Goal: Information Seeking & Learning: Learn about a topic

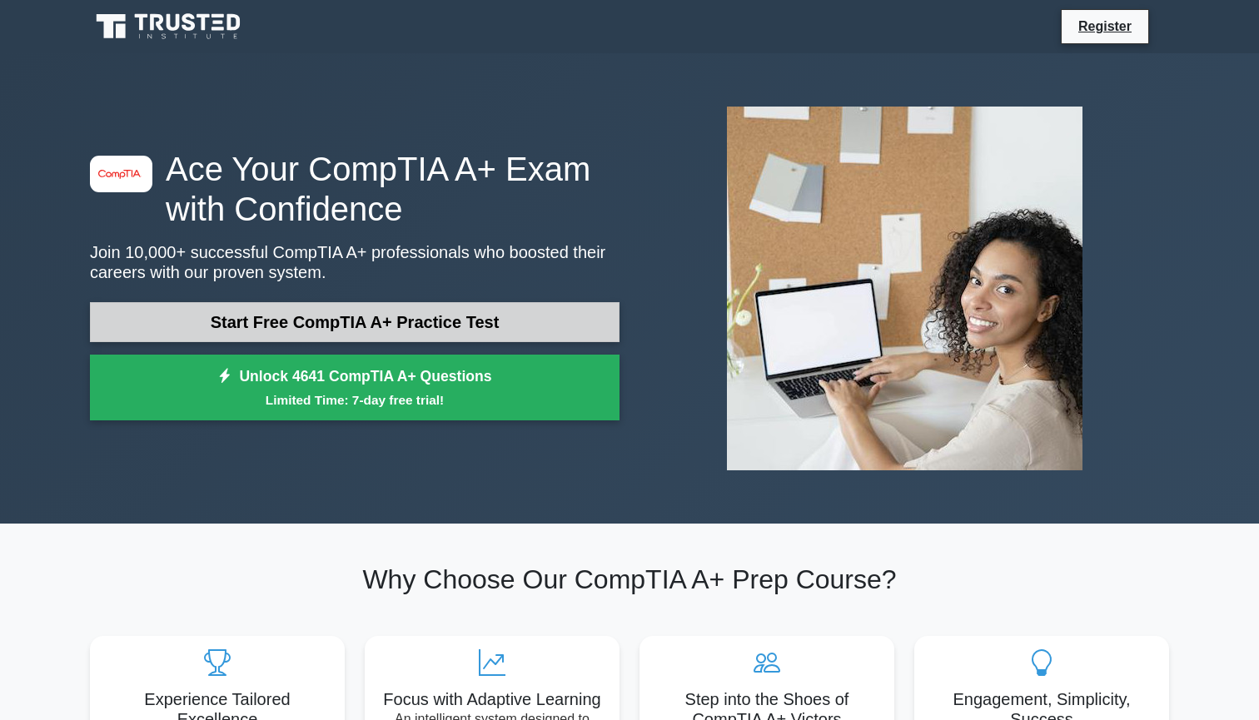
click at [292, 340] on link "Start Free CompTIA A+ Practice Test" at bounding box center [355, 322] width 530 height 40
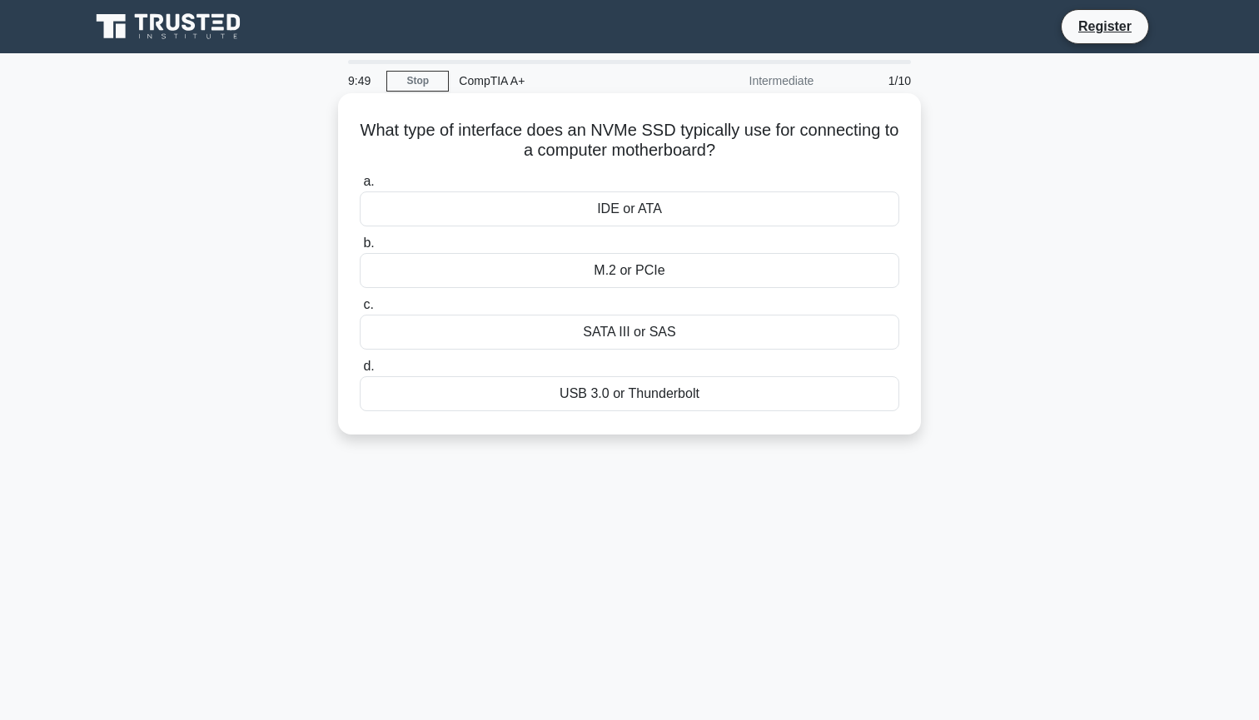
click at [581, 276] on div "M.2 or PCIe" at bounding box center [630, 270] width 540 height 35
click at [360, 249] on input "b. M.2 or PCIe" at bounding box center [360, 243] width 0 height 11
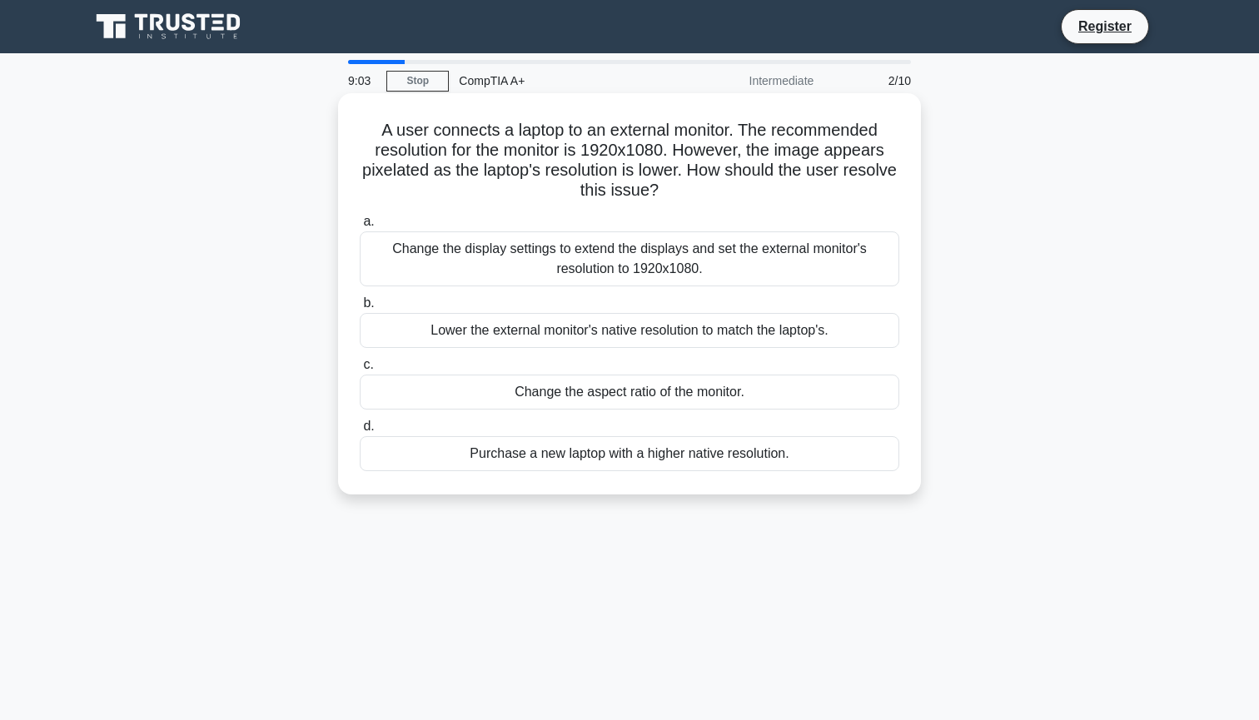
click at [536, 327] on div "Lower the external monitor's native resolution to match the laptop's." at bounding box center [630, 330] width 540 height 35
click at [360, 309] on input "b. Lower the external monitor's native resolution to match the laptop's." at bounding box center [360, 303] width 0 height 11
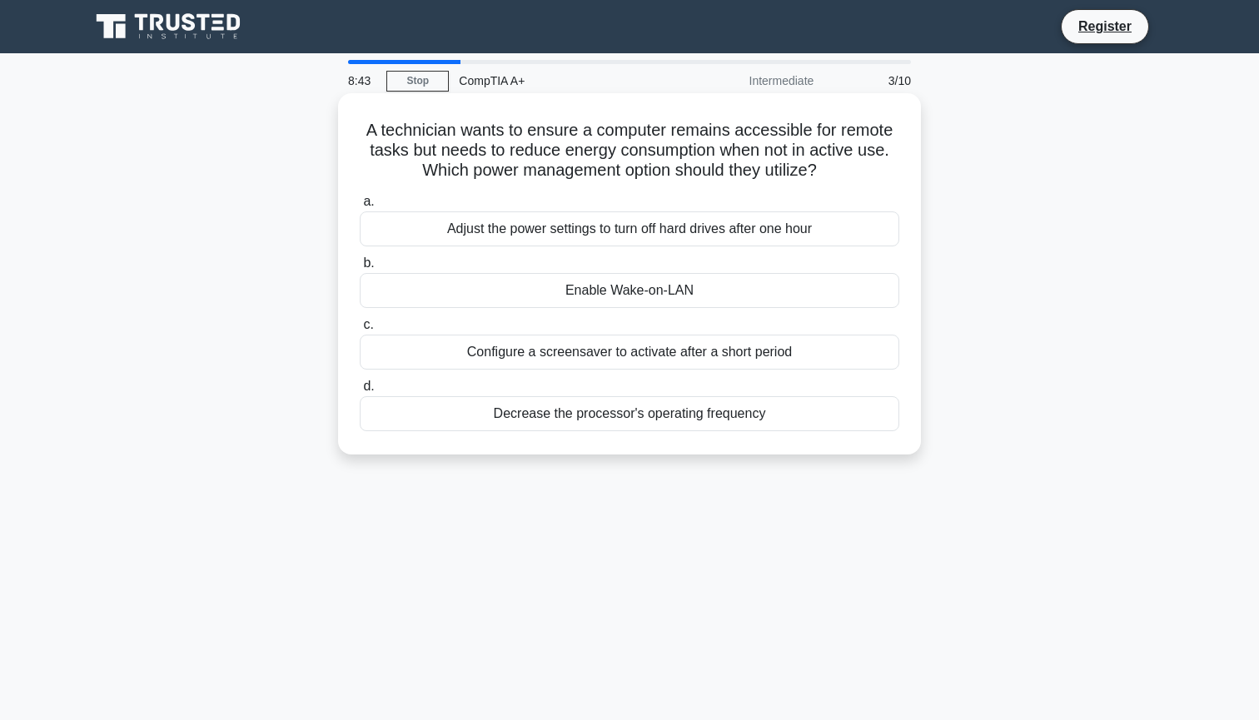
click at [570, 287] on div "Enable Wake-on-LAN" at bounding box center [630, 290] width 540 height 35
click at [360, 269] on input "b. Enable Wake-on-LAN" at bounding box center [360, 263] width 0 height 11
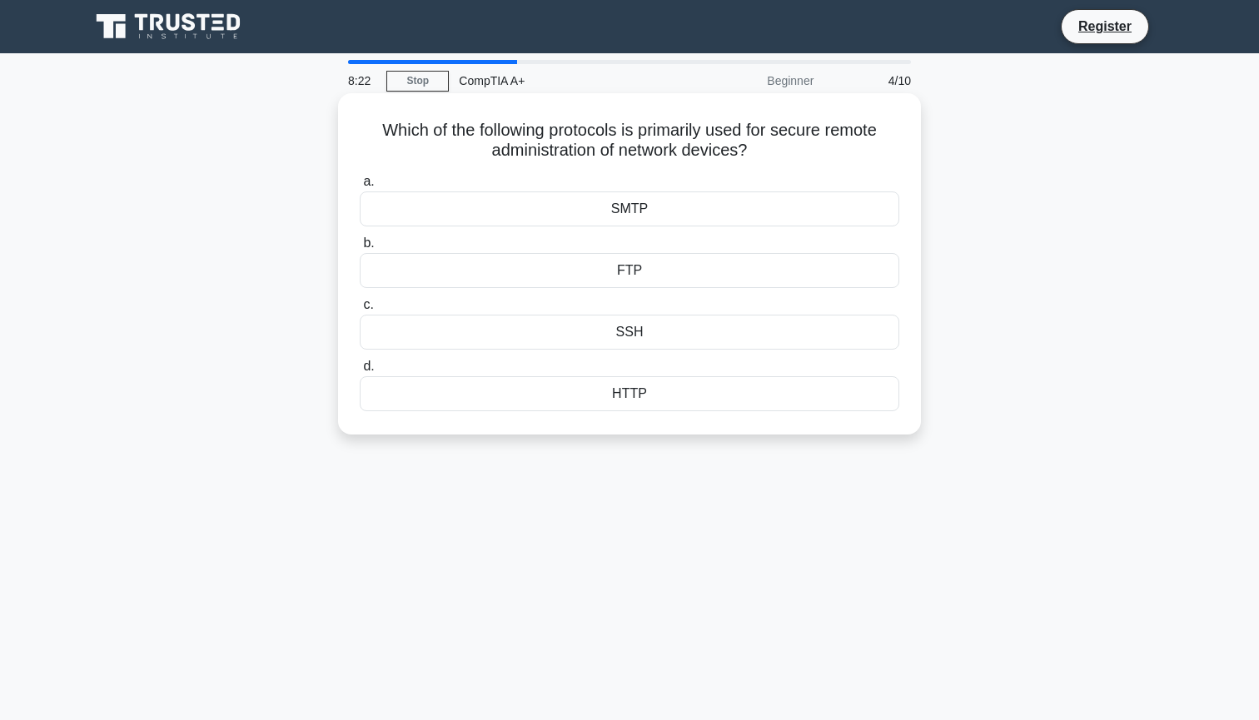
click at [572, 203] on div "SMTP" at bounding box center [630, 209] width 540 height 35
click at [360, 187] on input "a. SMTP" at bounding box center [360, 182] width 0 height 11
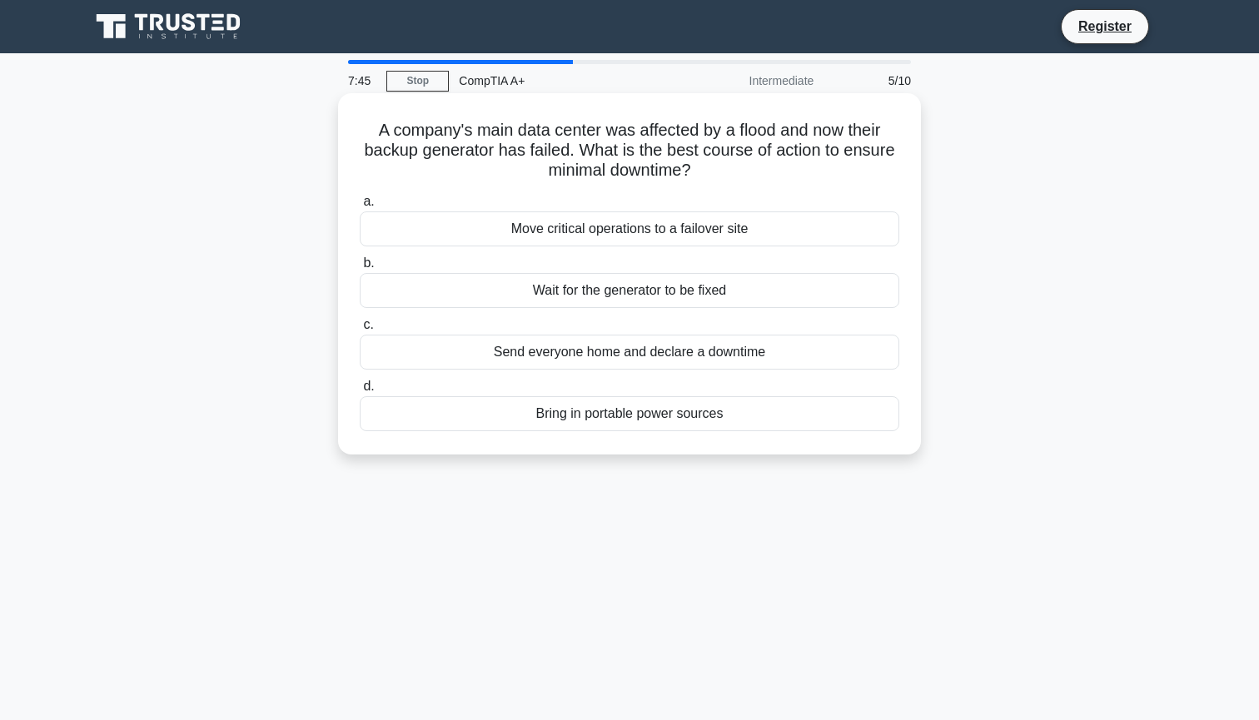
click at [515, 230] on div "Move critical operations to a failover site" at bounding box center [630, 229] width 540 height 35
click at [360, 207] on input "a. Move critical operations to a failover site" at bounding box center [360, 202] width 0 height 11
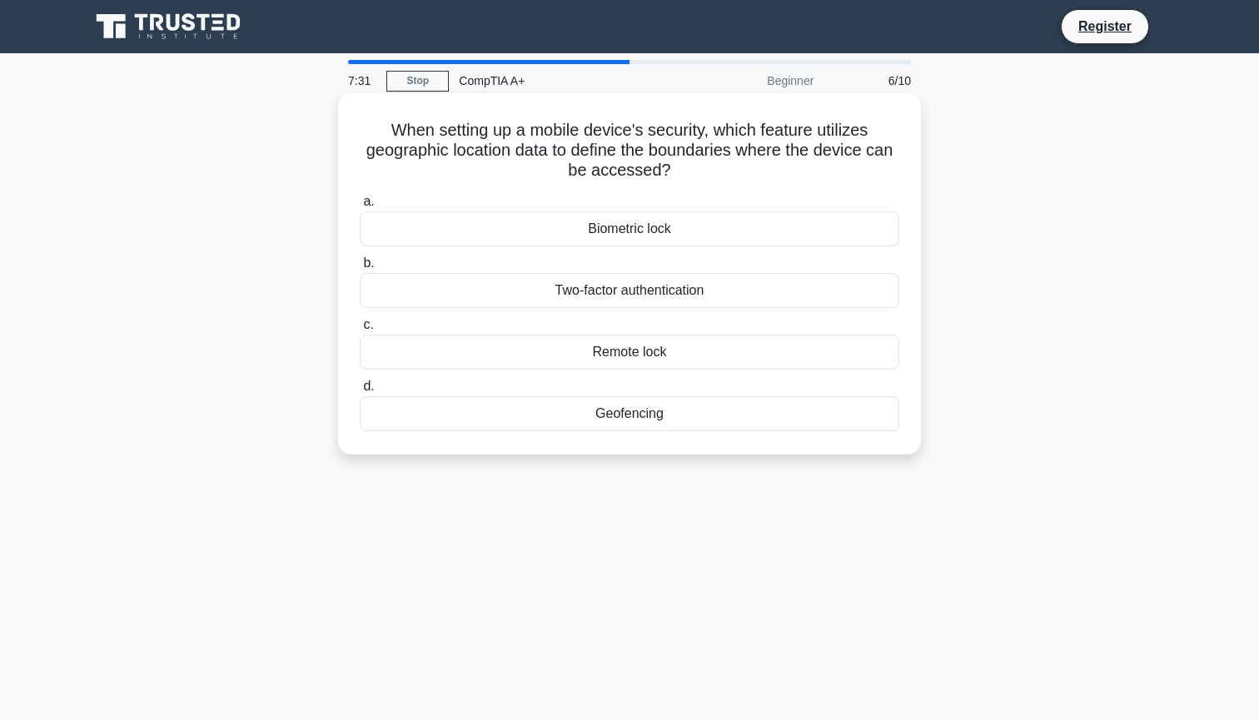
click at [621, 410] on div "Geofencing" at bounding box center [630, 413] width 540 height 35
click at [360, 392] on input "d. Geofencing" at bounding box center [360, 386] width 0 height 11
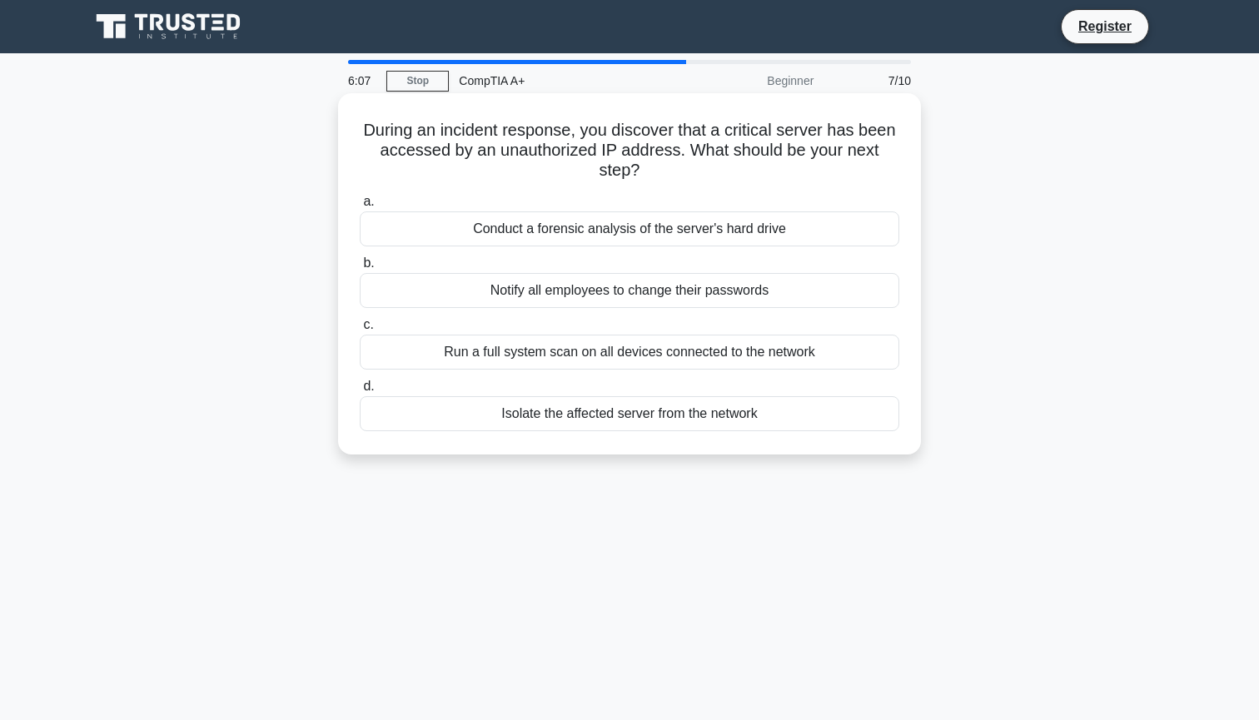
click at [528, 415] on div "Isolate the affected server from the network" at bounding box center [630, 413] width 540 height 35
click at [360, 392] on input "d. Isolate the affected server from the network" at bounding box center [360, 386] width 0 height 11
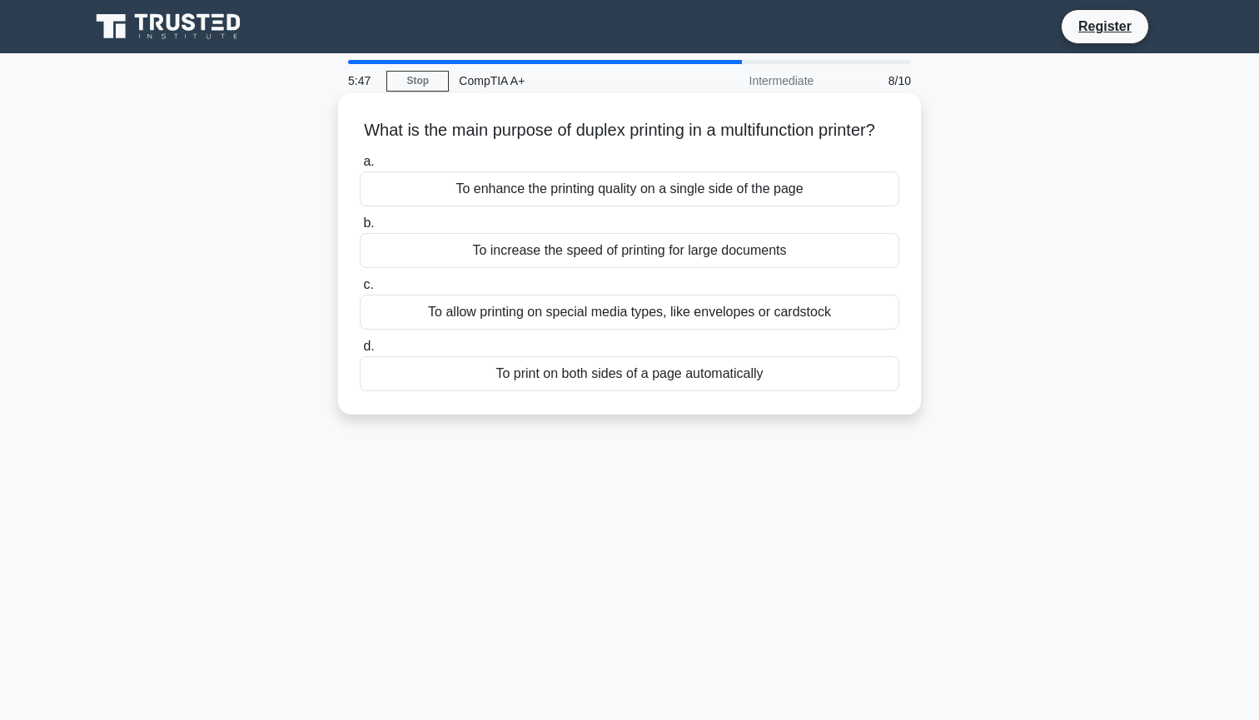
click at [426, 207] on div "To enhance the printing quality on a single side of the page" at bounding box center [630, 189] width 540 height 35
click at [360, 167] on input "a. To enhance the printing quality on a single side of the page" at bounding box center [360, 162] width 0 height 11
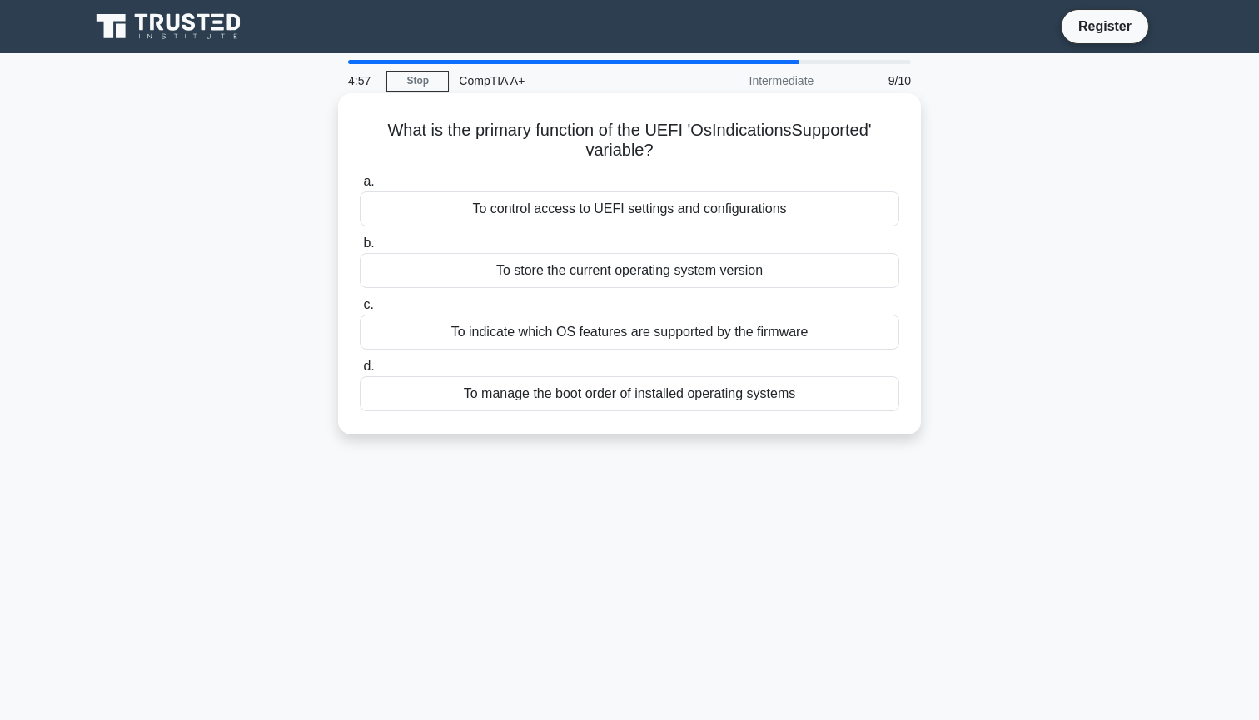
click at [566, 208] on div "To control access to UEFI settings and configurations" at bounding box center [630, 209] width 540 height 35
click at [360, 187] on input "a. To control access to UEFI settings and configurations" at bounding box center [360, 182] width 0 height 11
click at [594, 392] on div "To optimize the order of read/write commands" at bounding box center [630, 393] width 540 height 35
click at [360, 372] on input "d. To optimize the order of read/write commands" at bounding box center [360, 366] width 0 height 11
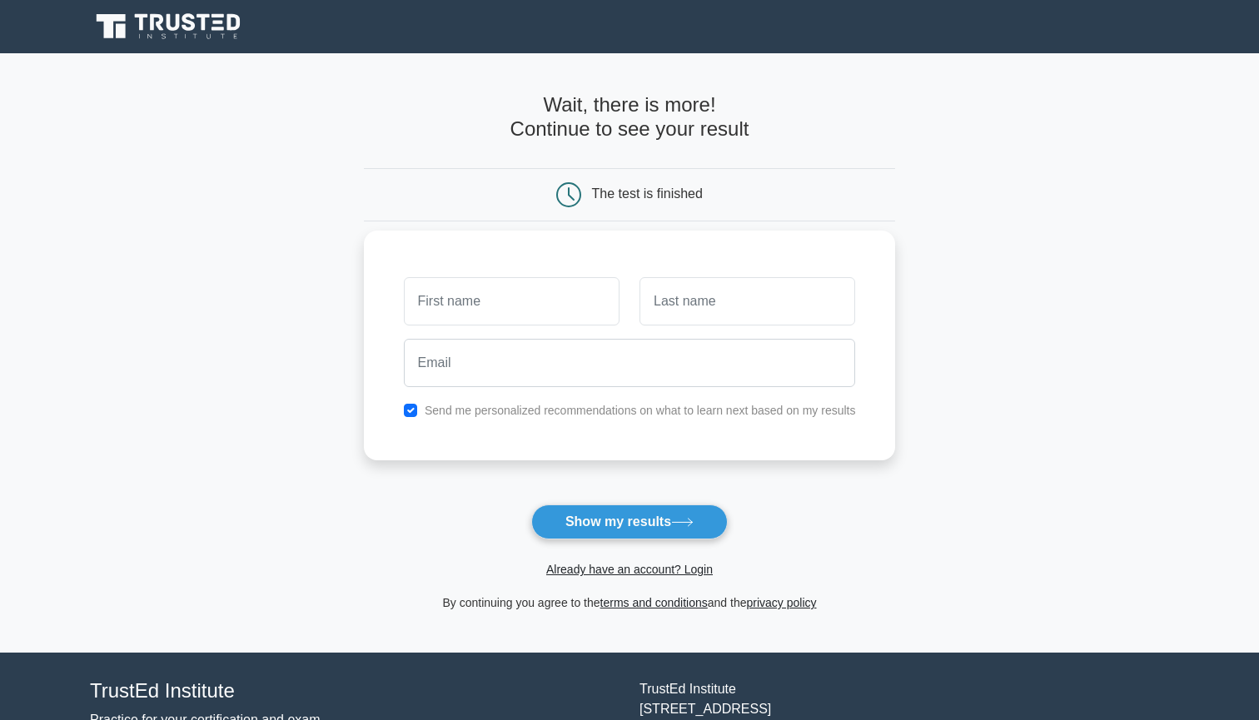
click at [596, 305] on input "text" at bounding box center [512, 301] width 216 height 48
type input "Binaya"
type input "Shrestha"
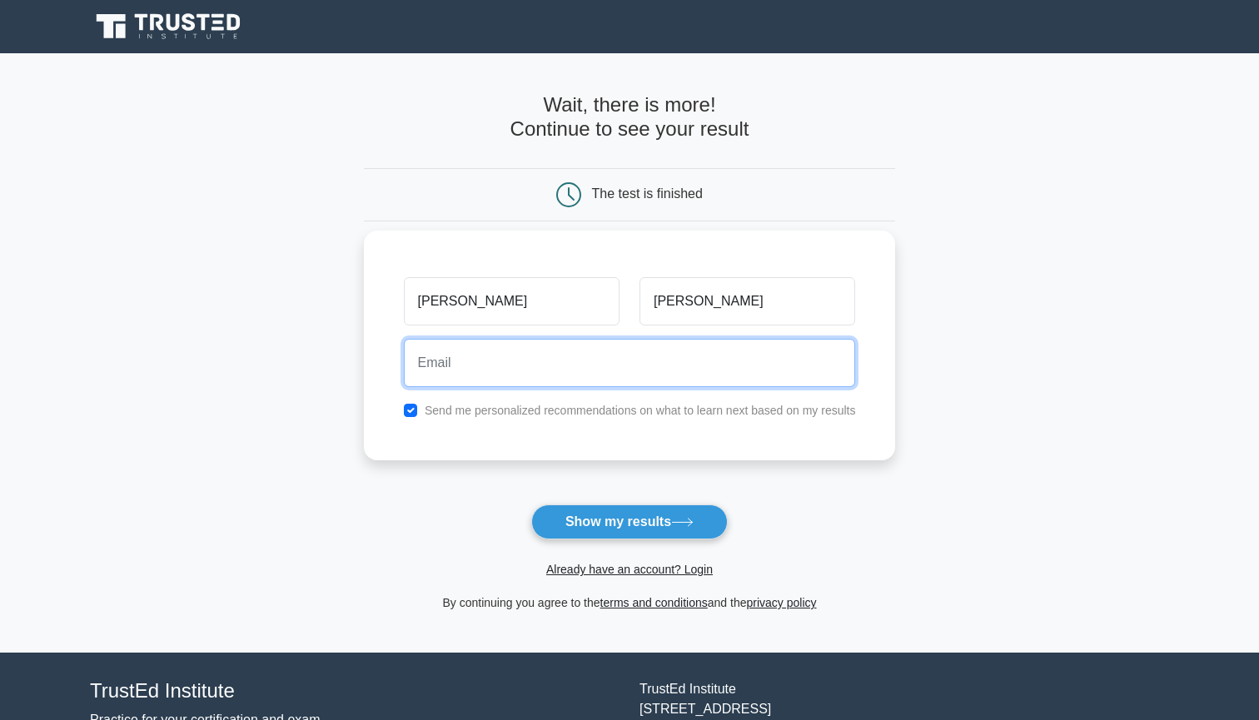
type input "binayashrestha128@gmail.com"
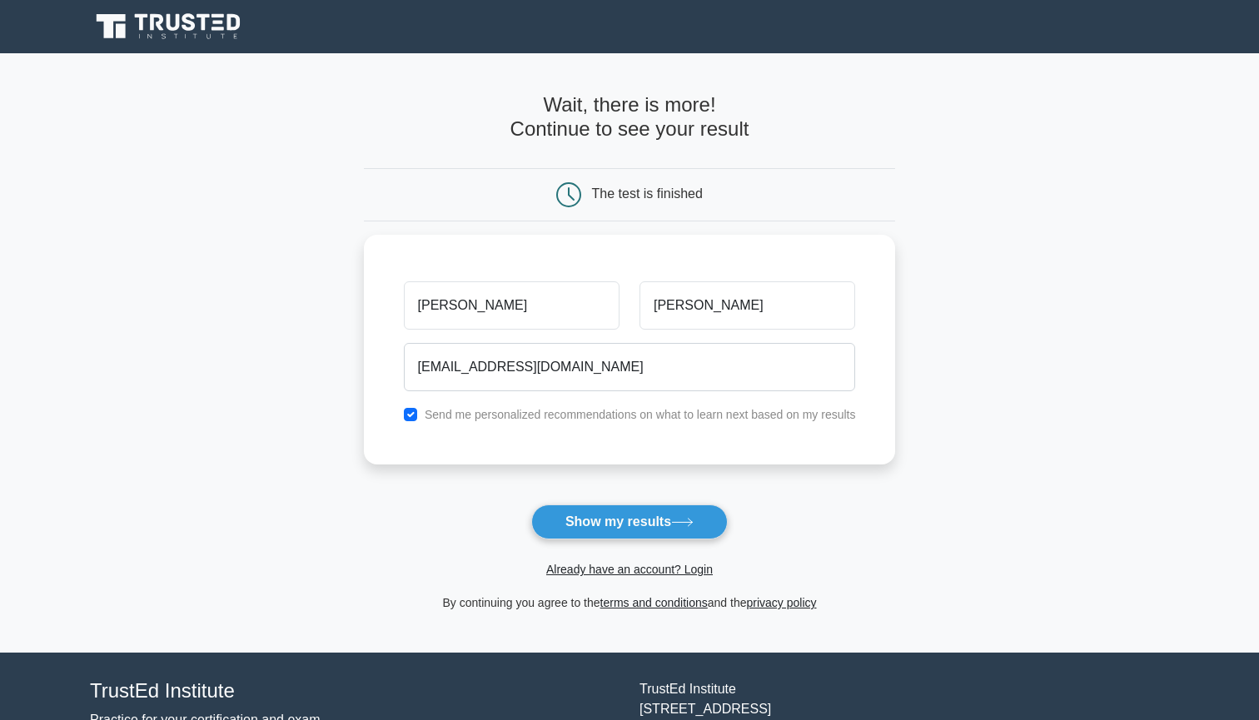
click at [667, 542] on div "Already have an account? Login" at bounding box center [630, 560] width 532 height 40
click at [673, 525] on button "Show my results" at bounding box center [629, 522] width 197 height 35
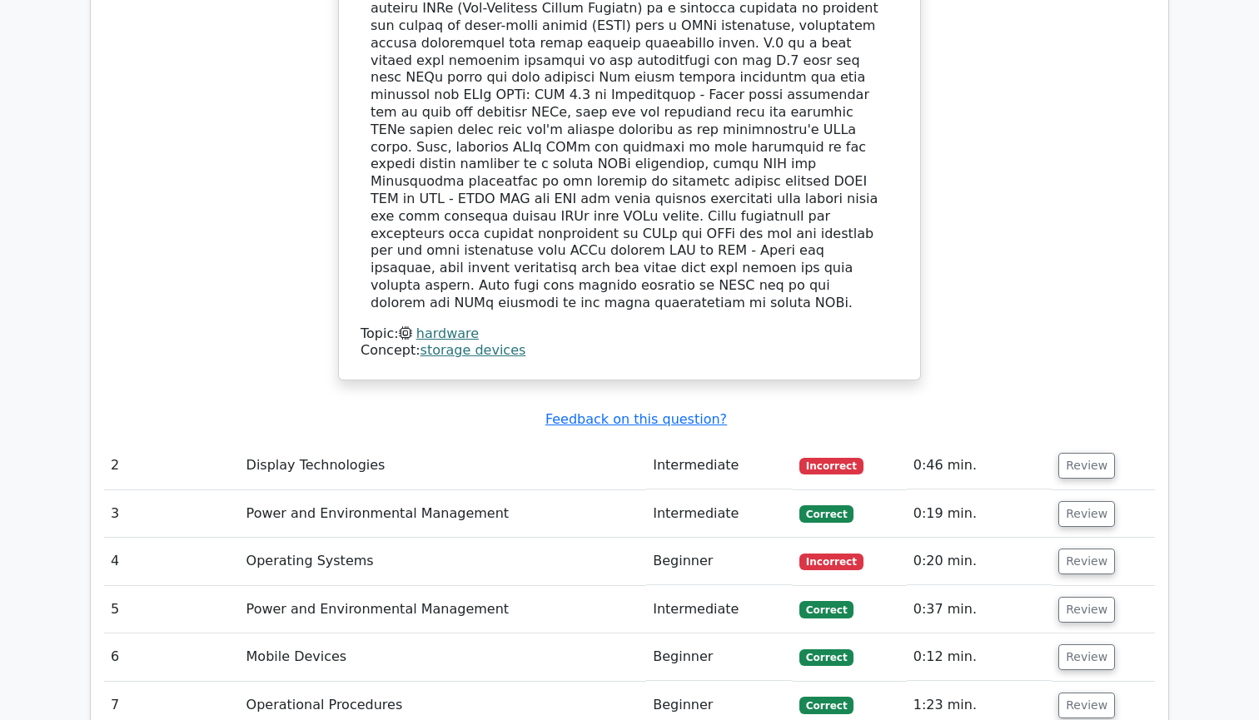
scroll to position [1947, 0]
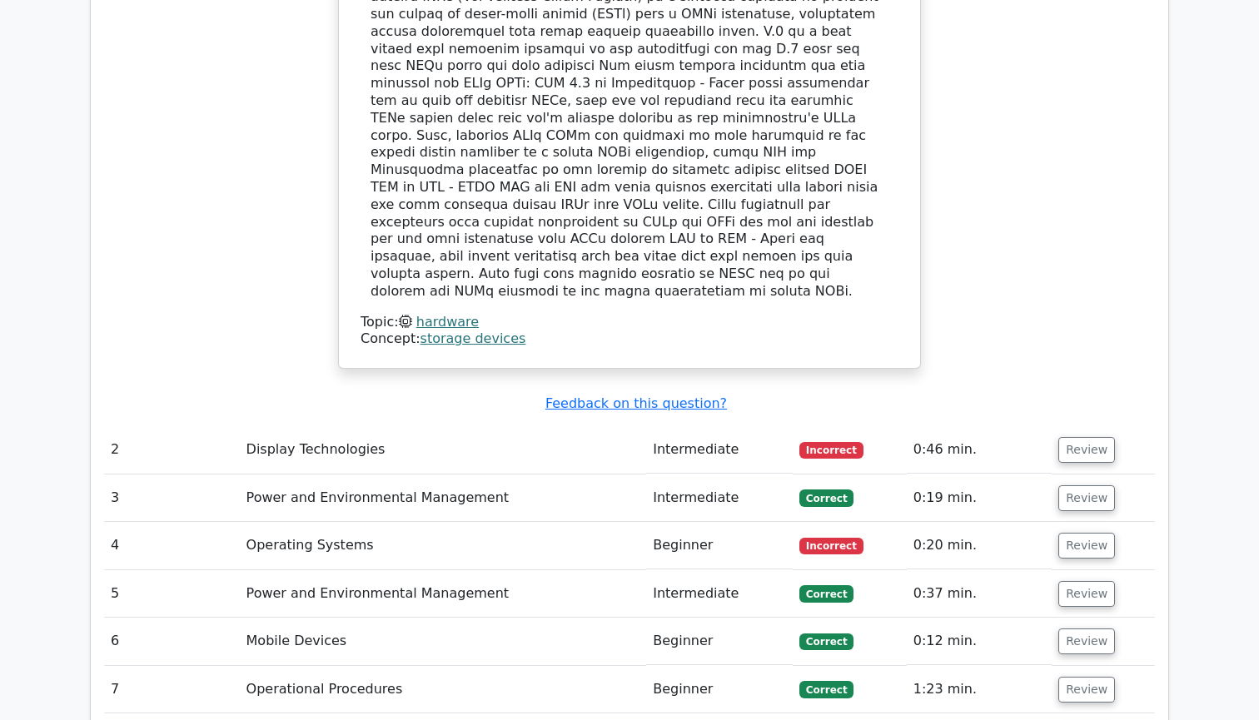
click at [397, 426] on td "Display Technologies" at bounding box center [443, 449] width 407 height 47
click at [1078, 437] on button "Review" at bounding box center [1087, 450] width 57 height 26
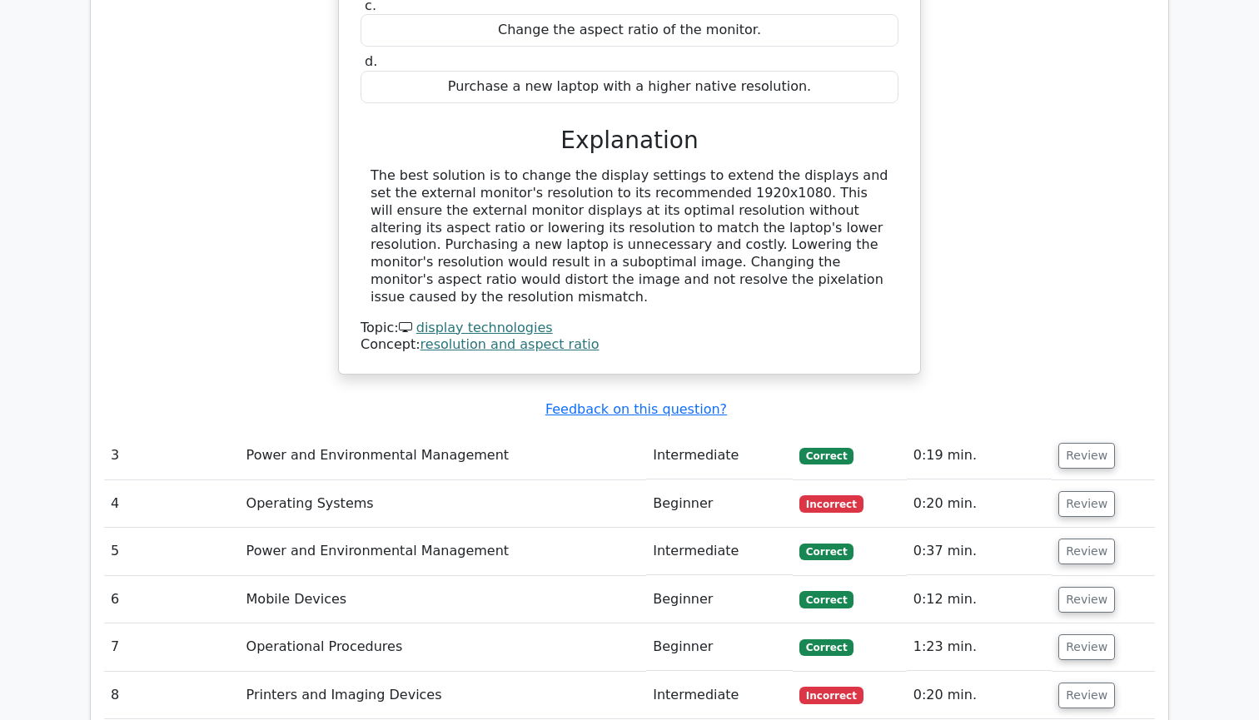
scroll to position [2684, 0]
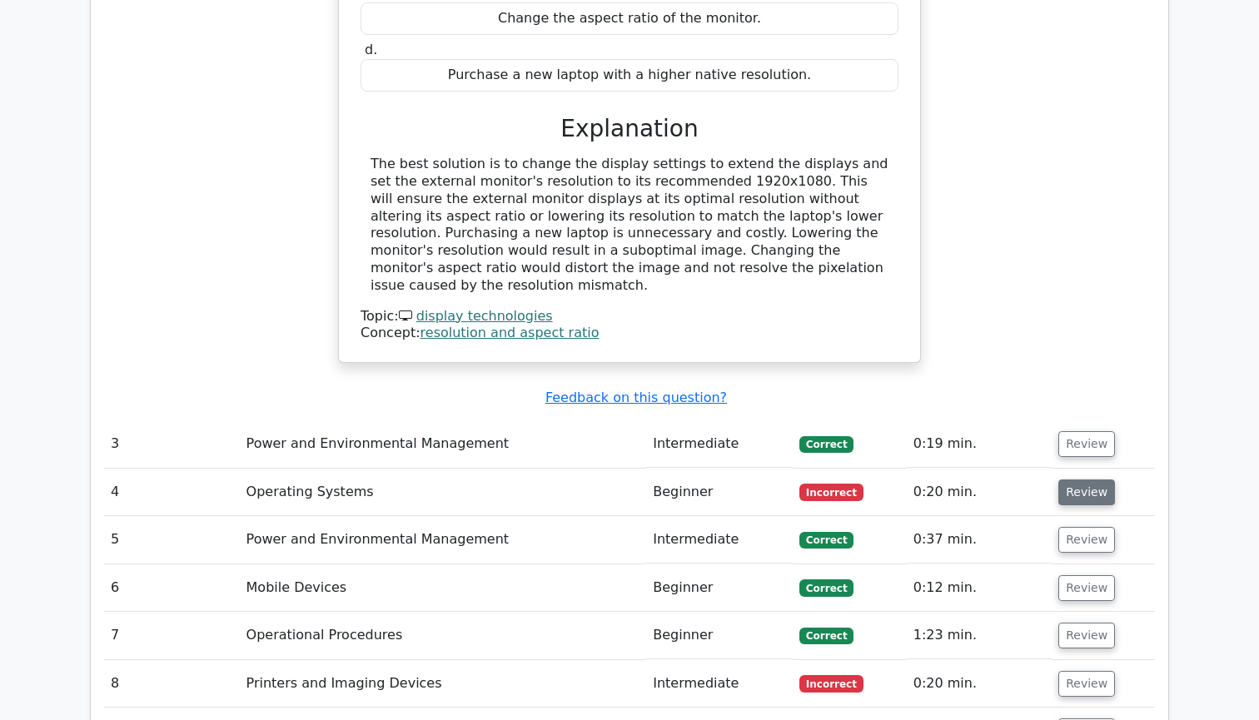
click at [1069, 480] on button "Review" at bounding box center [1087, 493] width 57 height 26
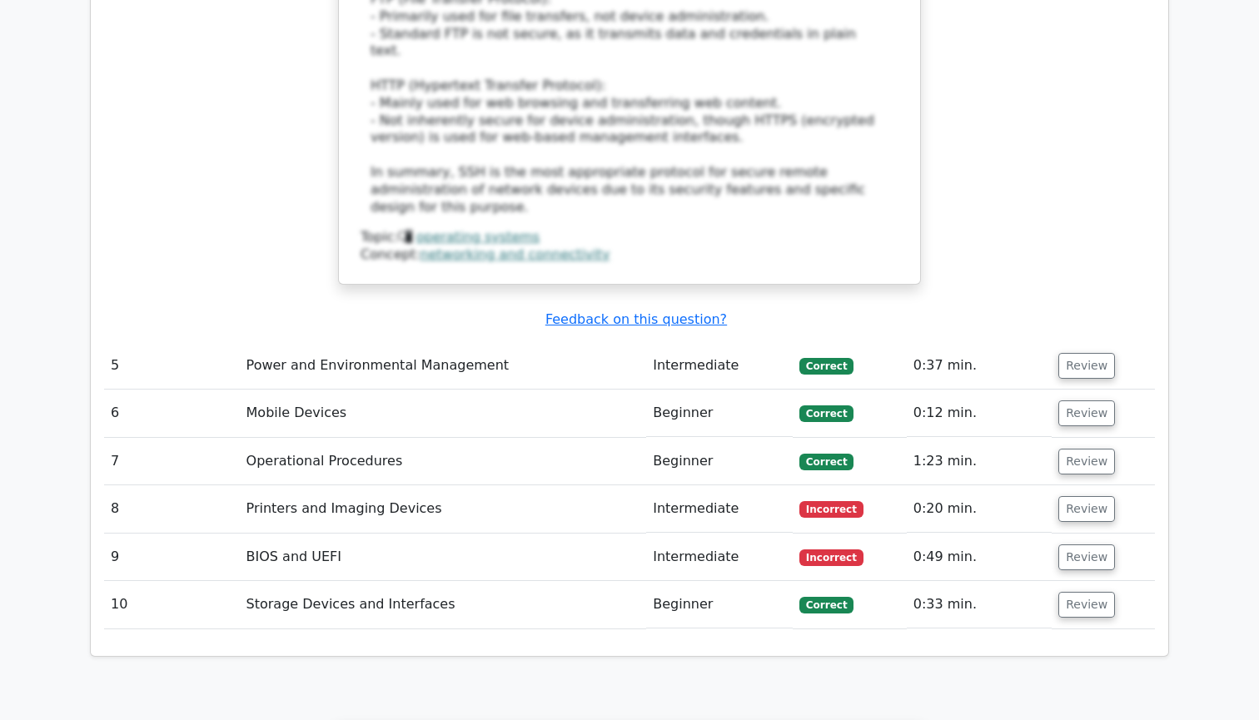
scroll to position [3932, 0]
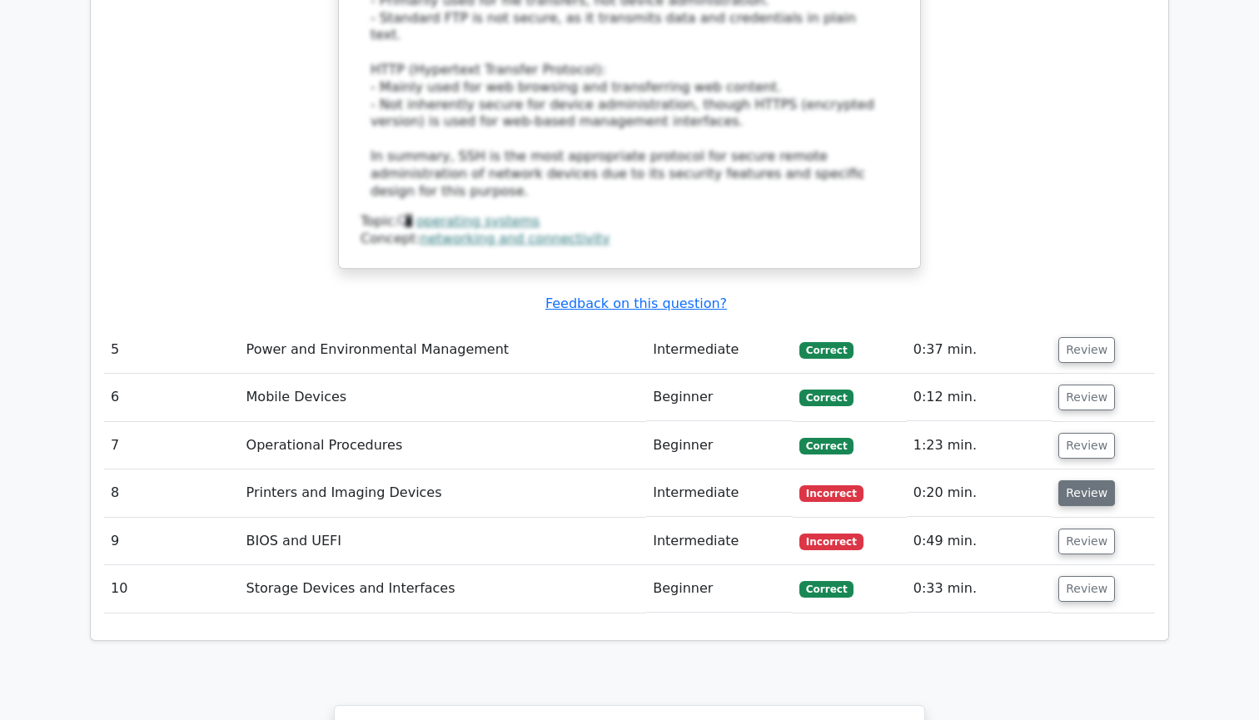
click at [1074, 481] on button "Review" at bounding box center [1087, 494] width 57 height 26
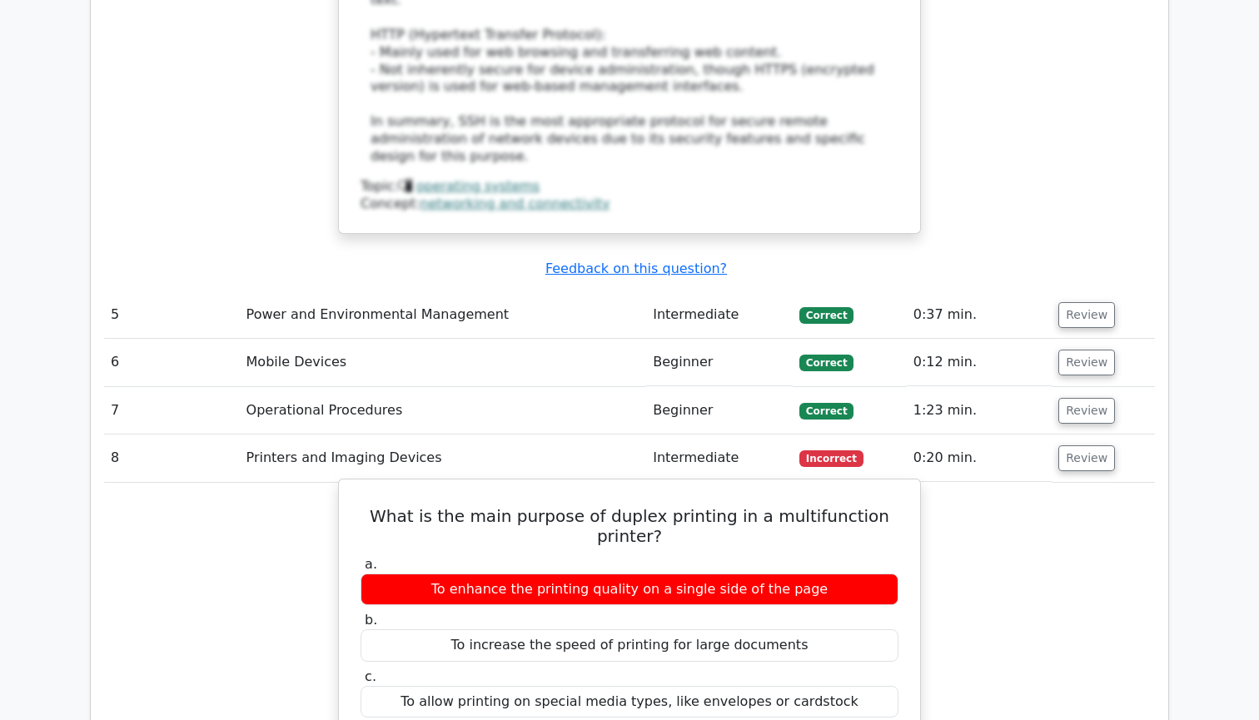
scroll to position [3964, 0]
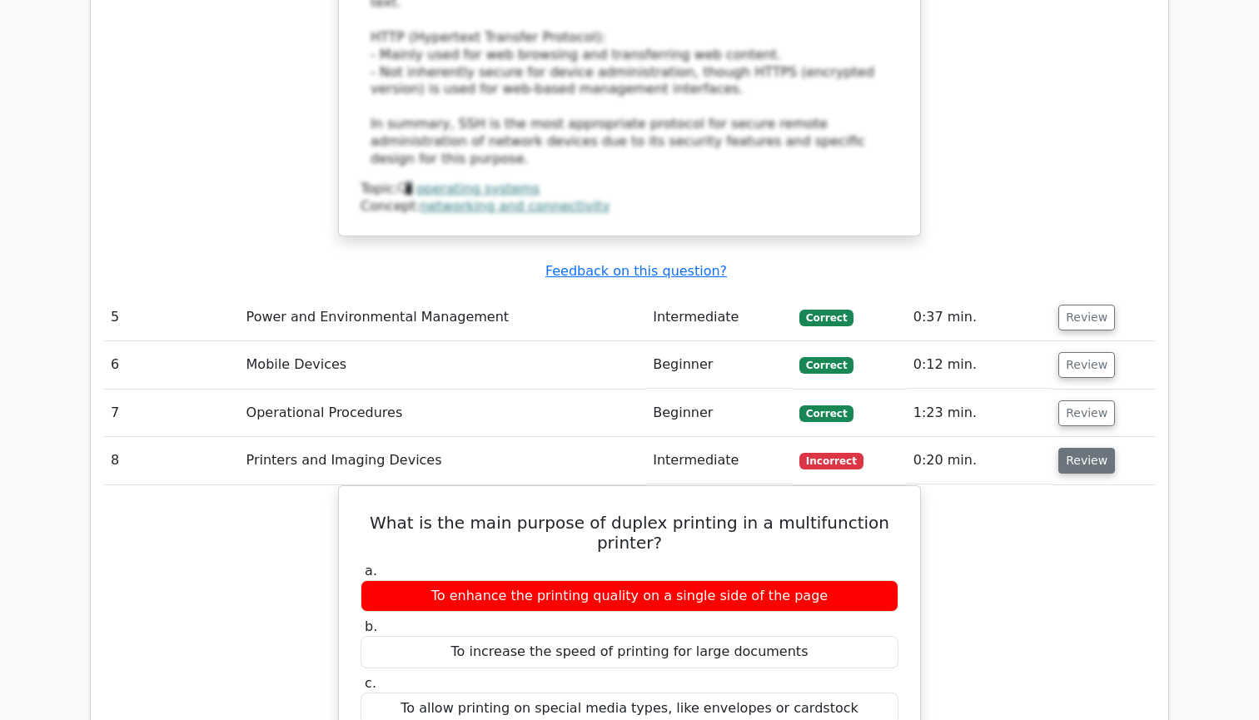
click at [1068, 448] on button "Review" at bounding box center [1087, 461] width 57 height 26
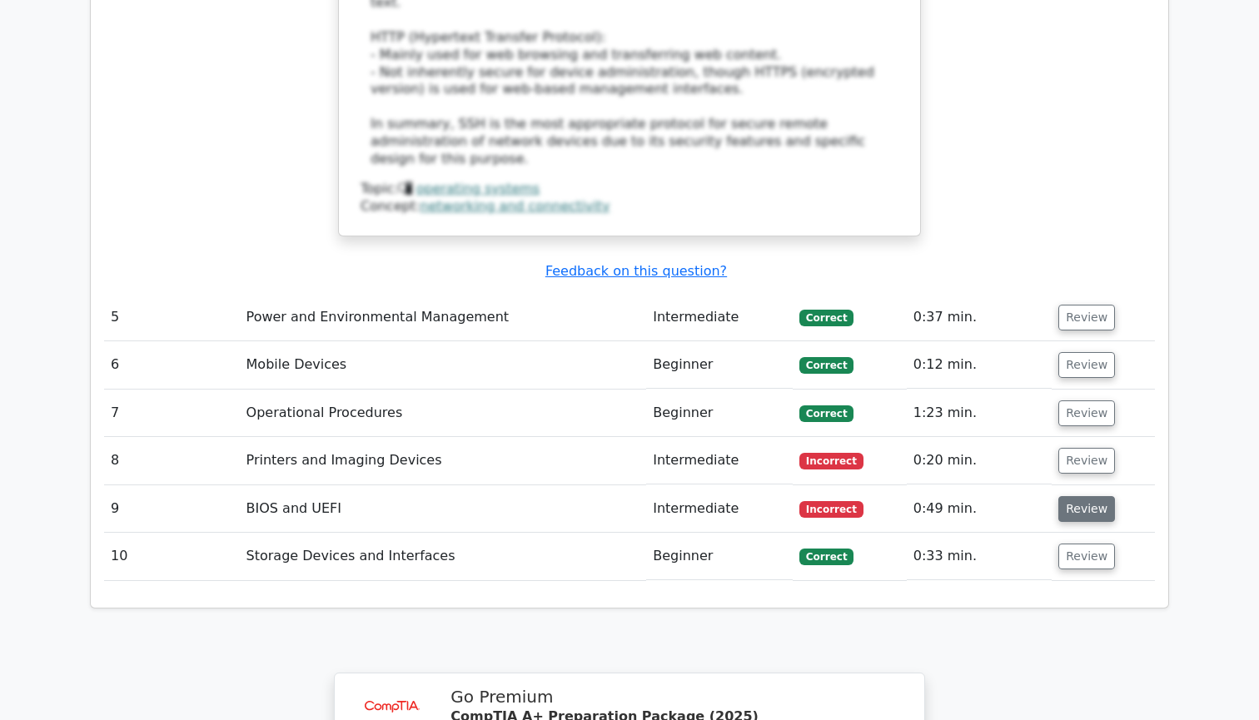
click at [1071, 496] on button "Review" at bounding box center [1087, 509] width 57 height 26
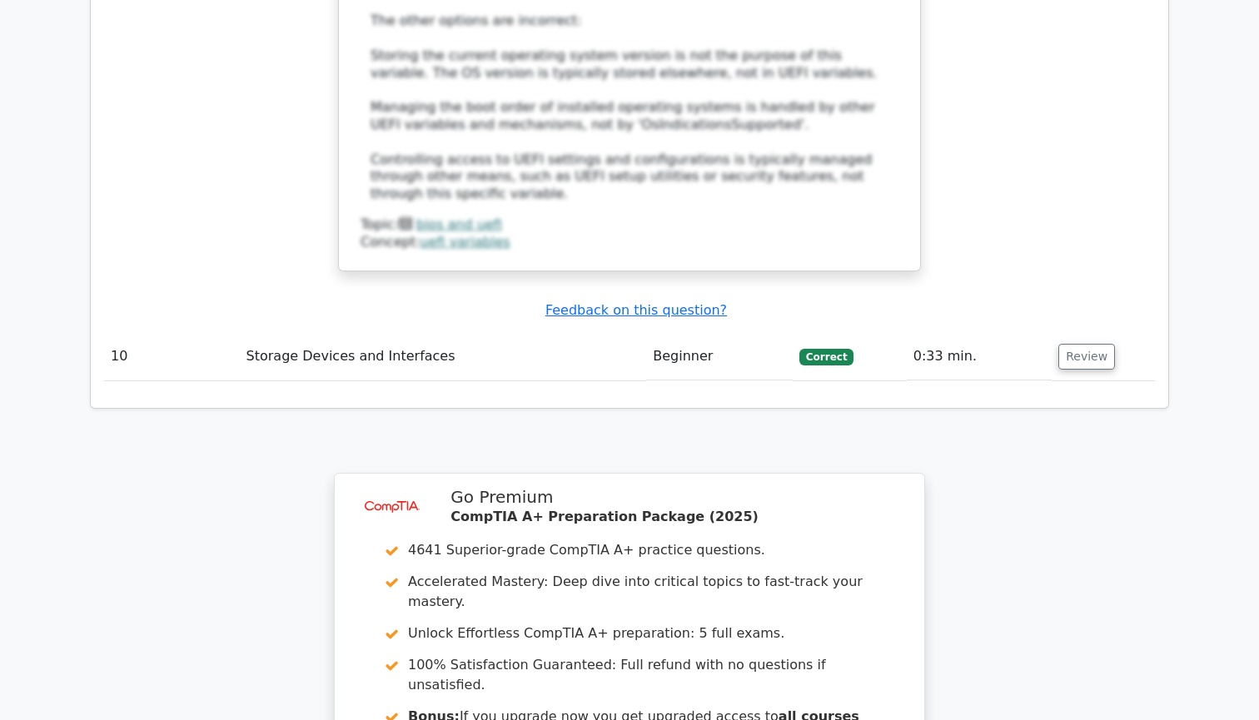
scroll to position [5193, 0]
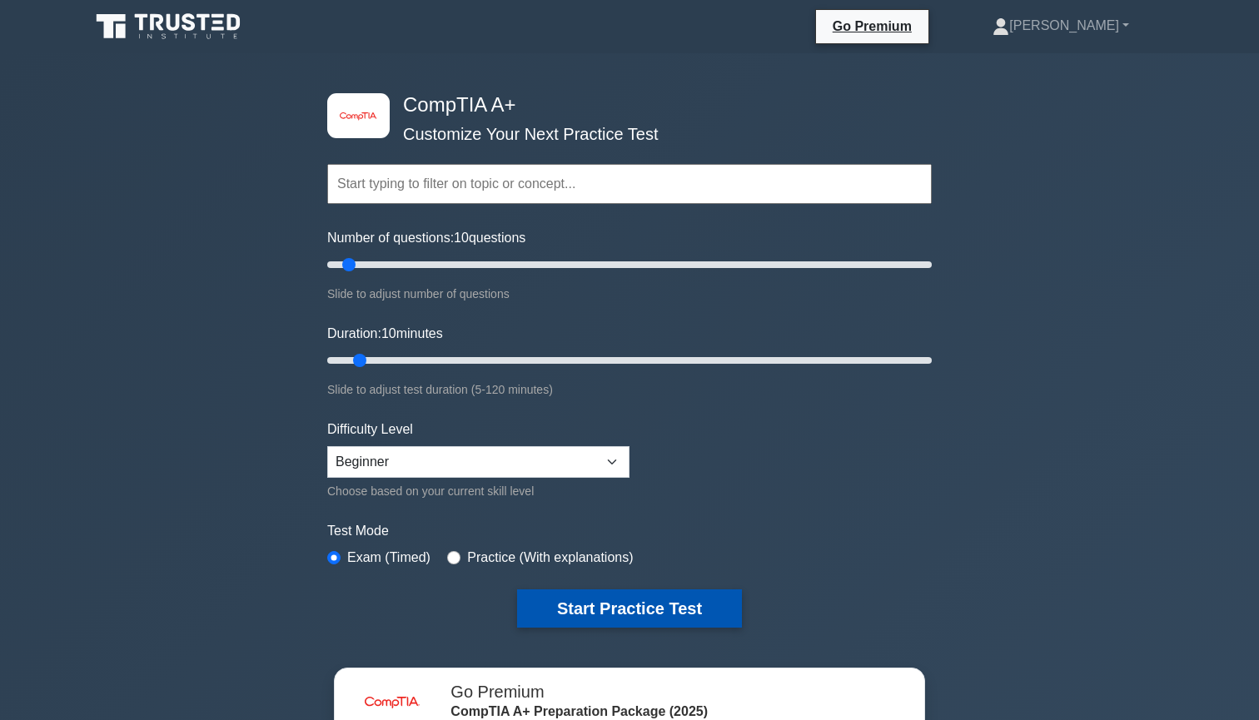
click at [607, 614] on button "Start Practice Test" at bounding box center [629, 609] width 225 height 38
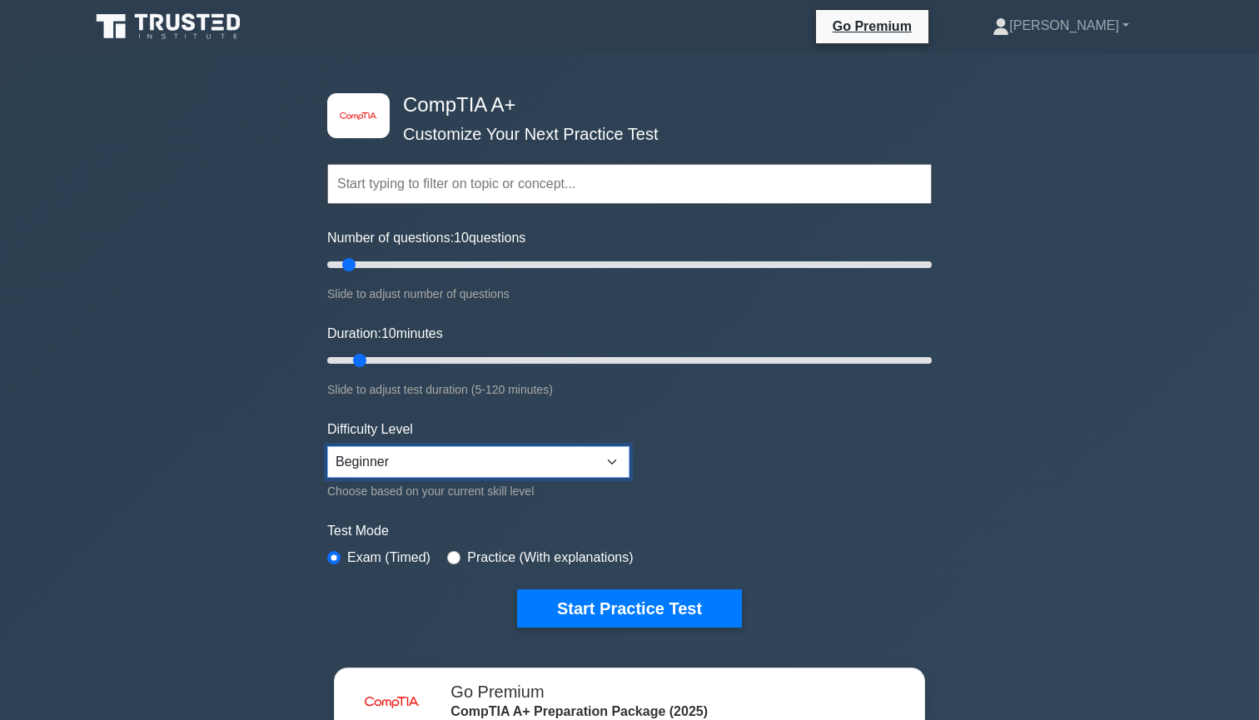
select select "expert"
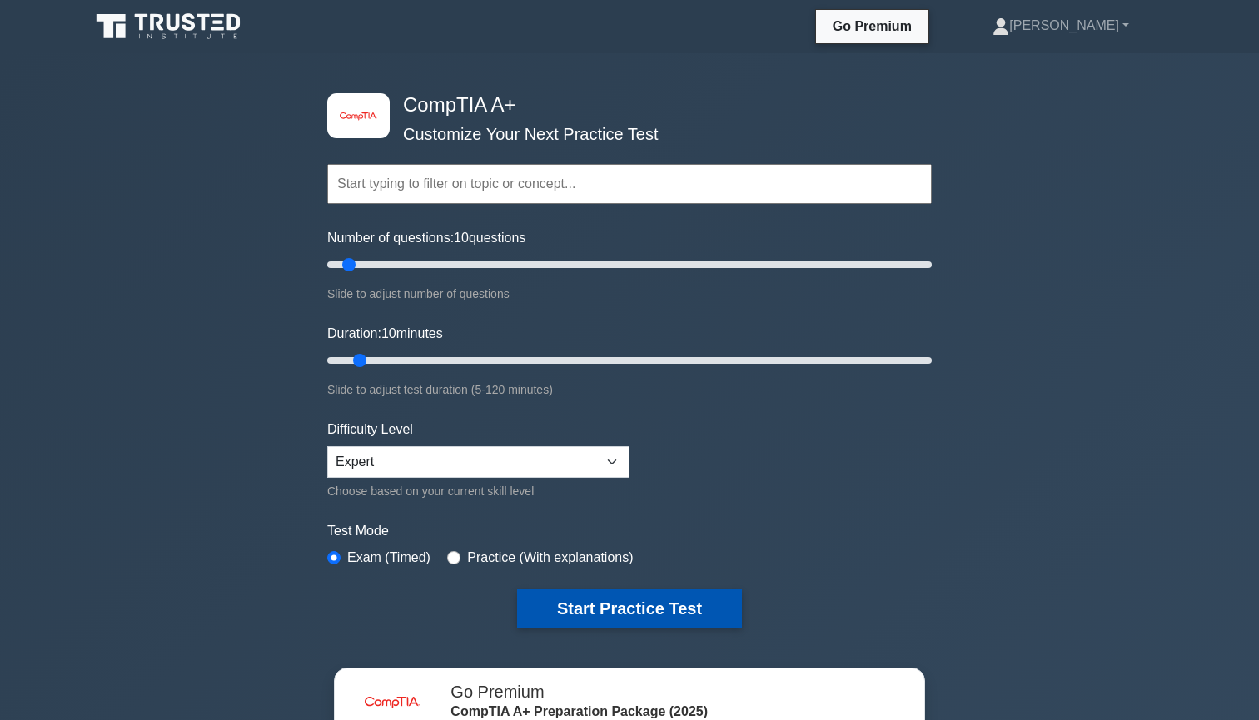
click at [556, 601] on button "Start Practice Test" at bounding box center [629, 609] width 225 height 38
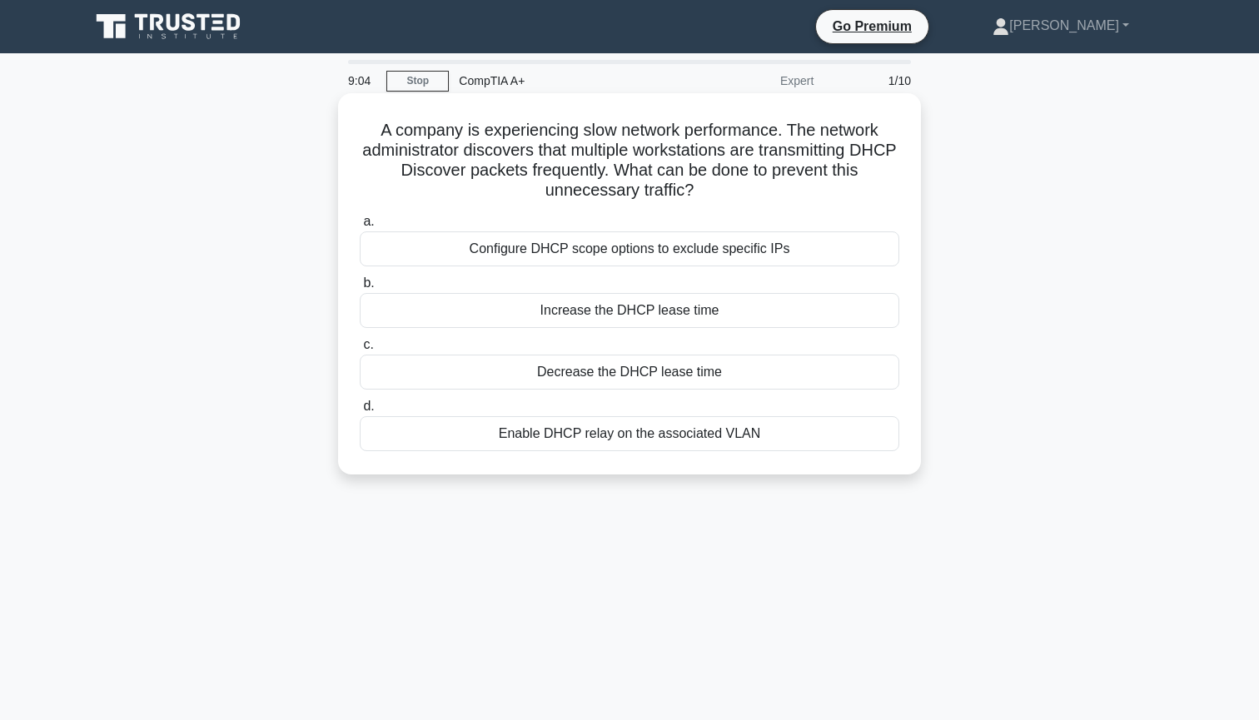
click at [615, 426] on div "Enable DHCP relay on the associated VLAN" at bounding box center [630, 433] width 540 height 35
click at [360, 412] on input "d. Enable DHCP relay on the associated VLAN" at bounding box center [360, 406] width 0 height 11
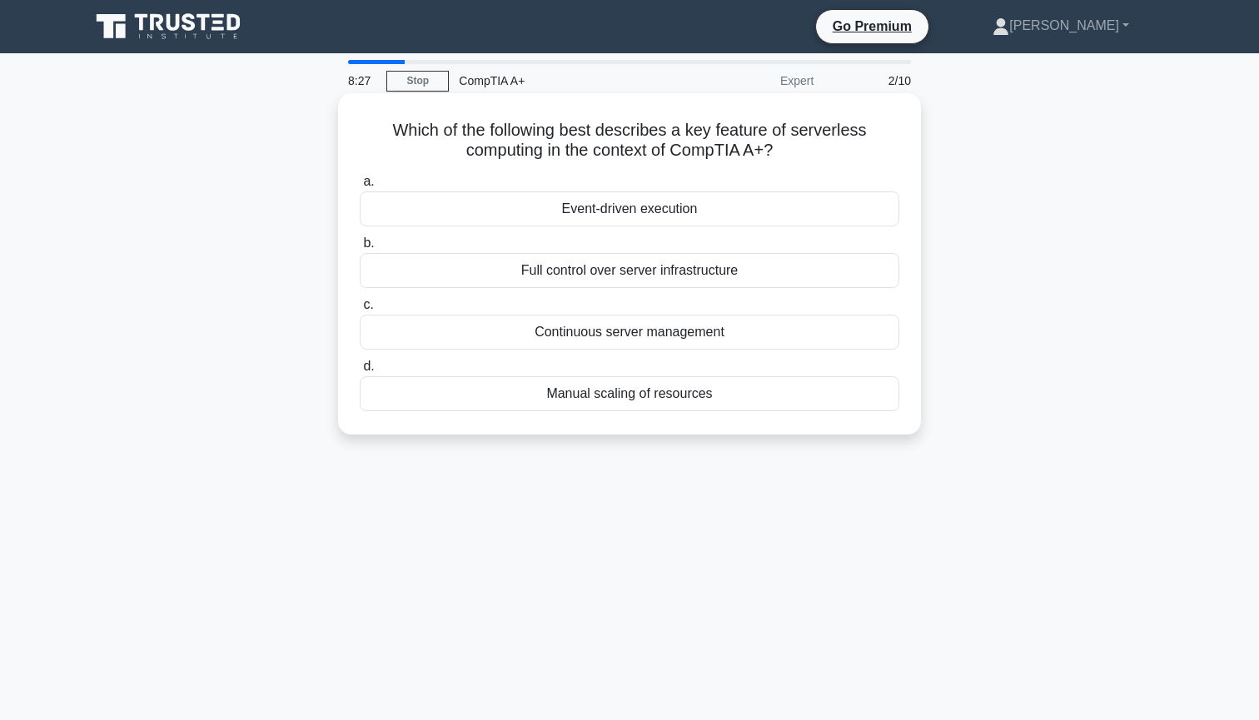
click at [641, 339] on div "Continuous server management" at bounding box center [630, 332] width 540 height 35
click at [360, 311] on input "c. Continuous server management" at bounding box center [360, 305] width 0 height 11
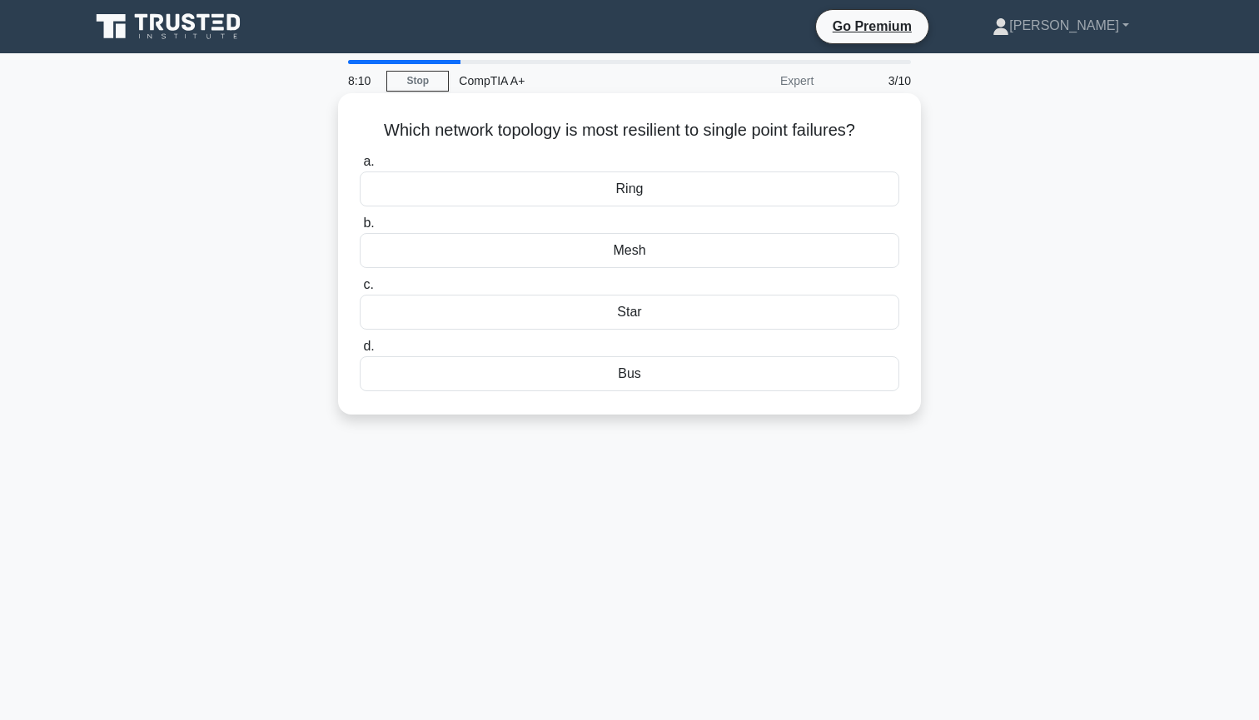
click at [611, 386] on div "Bus" at bounding box center [630, 373] width 540 height 35
click at [360, 352] on input "d. Bus" at bounding box center [360, 346] width 0 height 11
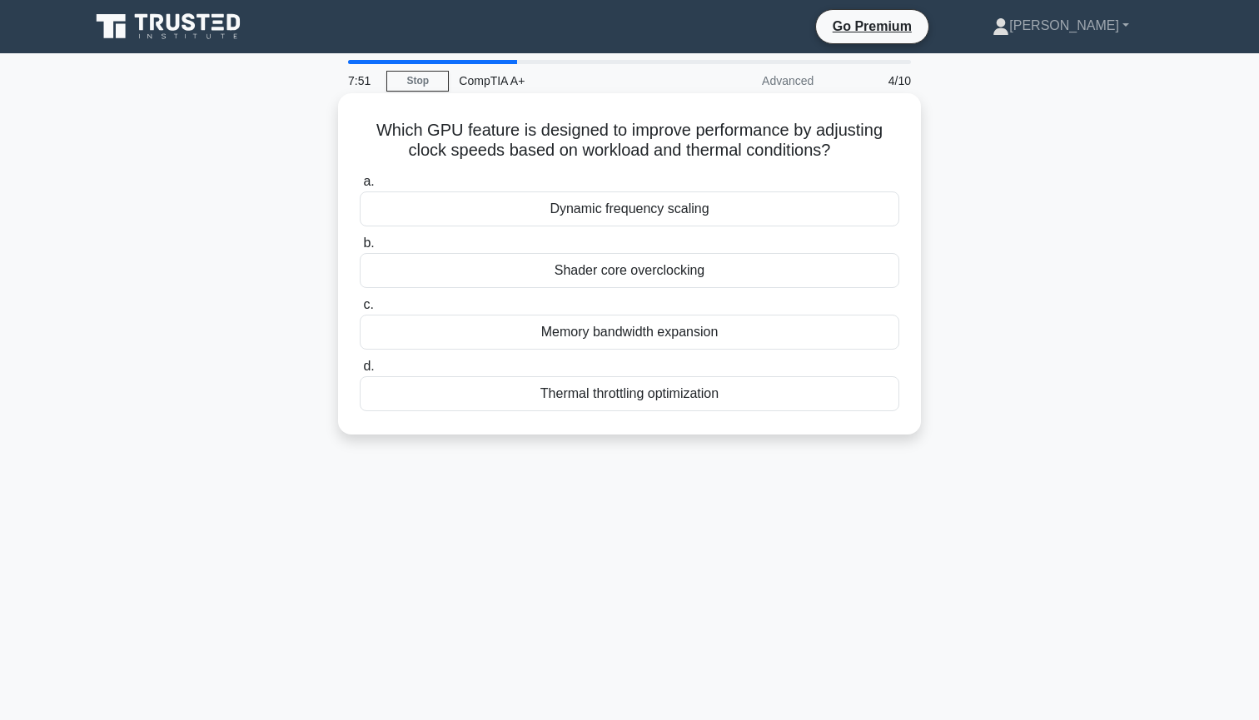
click at [616, 392] on div "Thermal throttling optimization" at bounding box center [630, 393] width 540 height 35
click at [360, 372] on input "d. Thermal throttling optimization" at bounding box center [360, 366] width 0 height 11
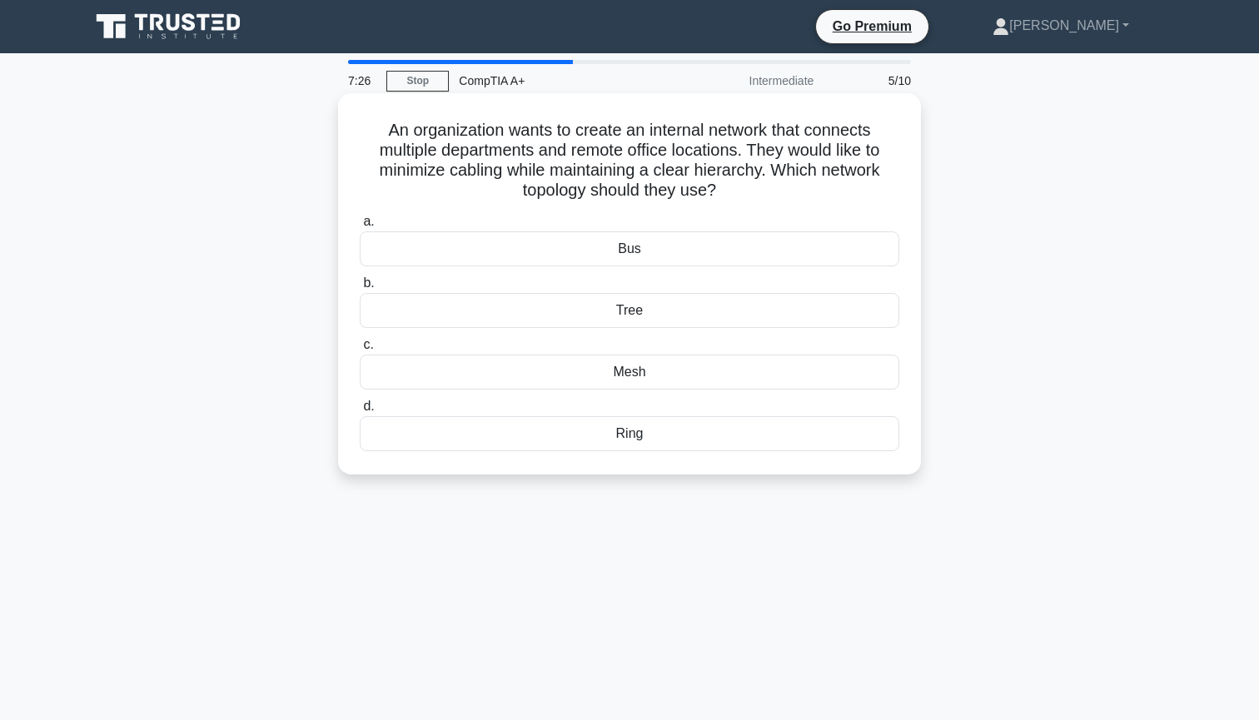
click at [630, 311] on div "Tree" at bounding box center [630, 310] width 540 height 35
click at [360, 289] on input "b. Tree" at bounding box center [360, 283] width 0 height 11
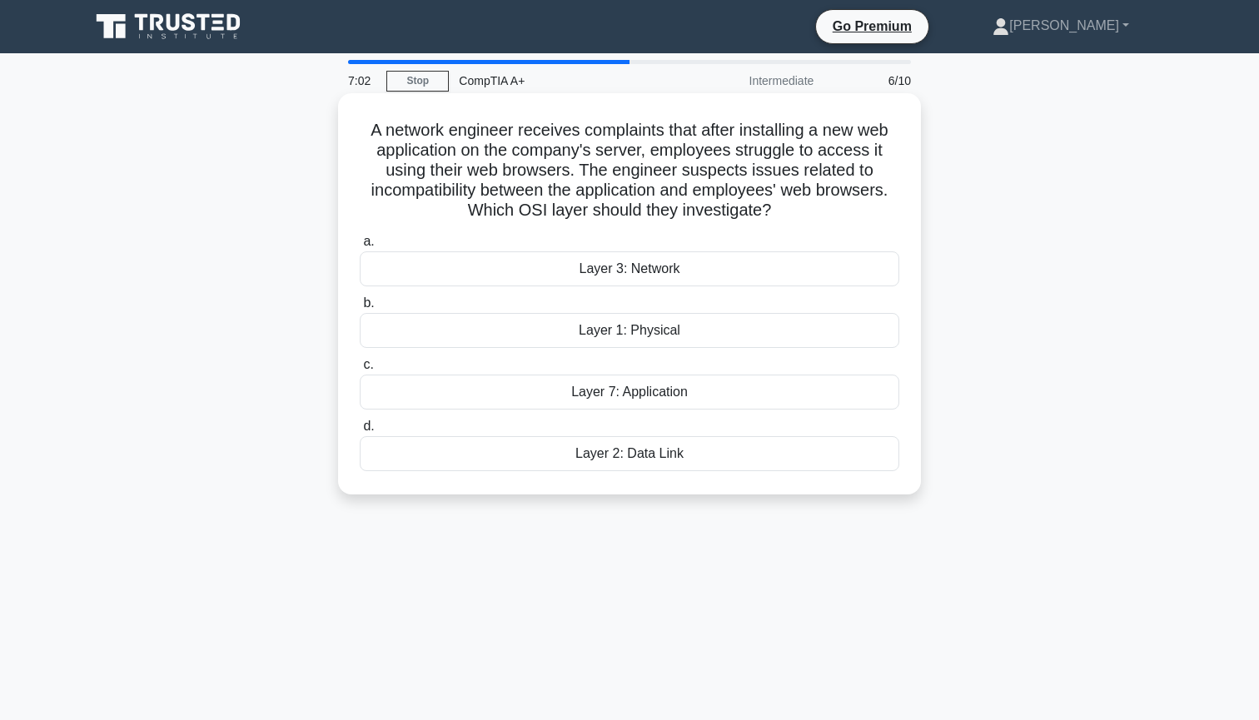
click at [671, 401] on div "Layer 7: Application" at bounding box center [630, 392] width 540 height 35
click at [360, 371] on input "c. Layer 7: Application" at bounding box center [360, 365] width 0 height 11
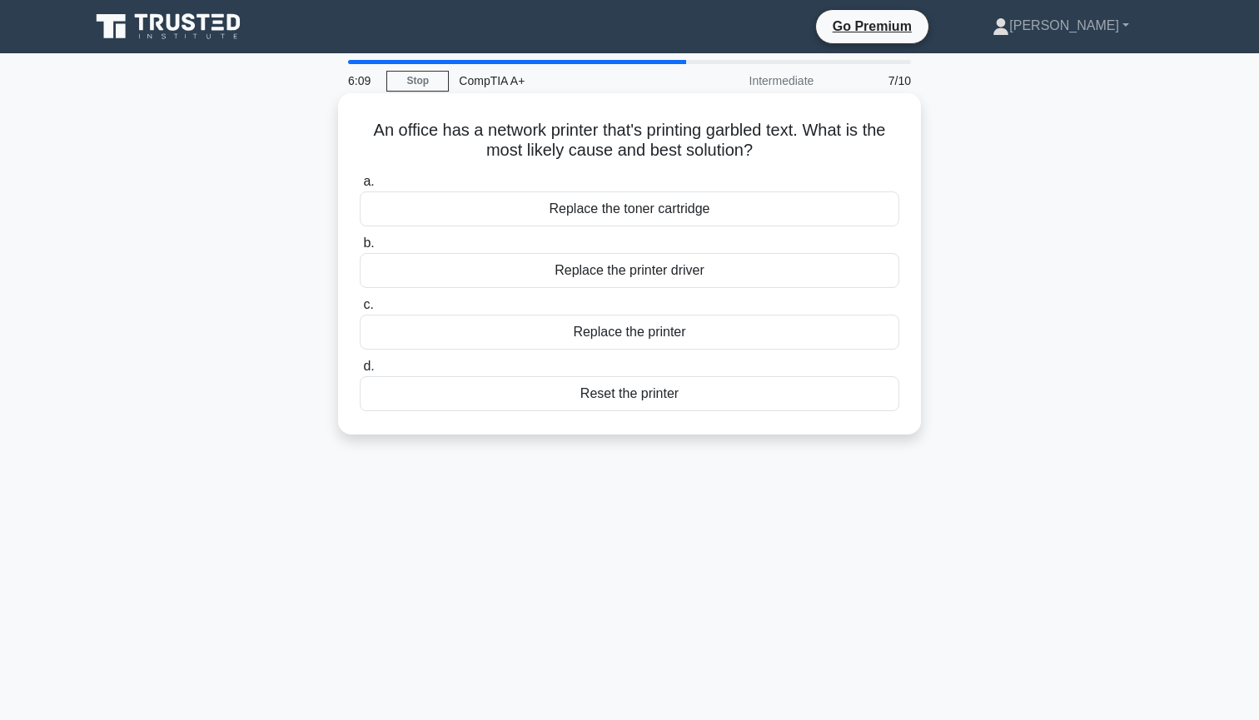
click at [603, 272] on div "Replace the printer driver" at bounding box center [630, 270] width 540 height 35
click at [360, 249] on input "b. Replace the printer driver" at bounding box center [360, 243] width 0 height 11
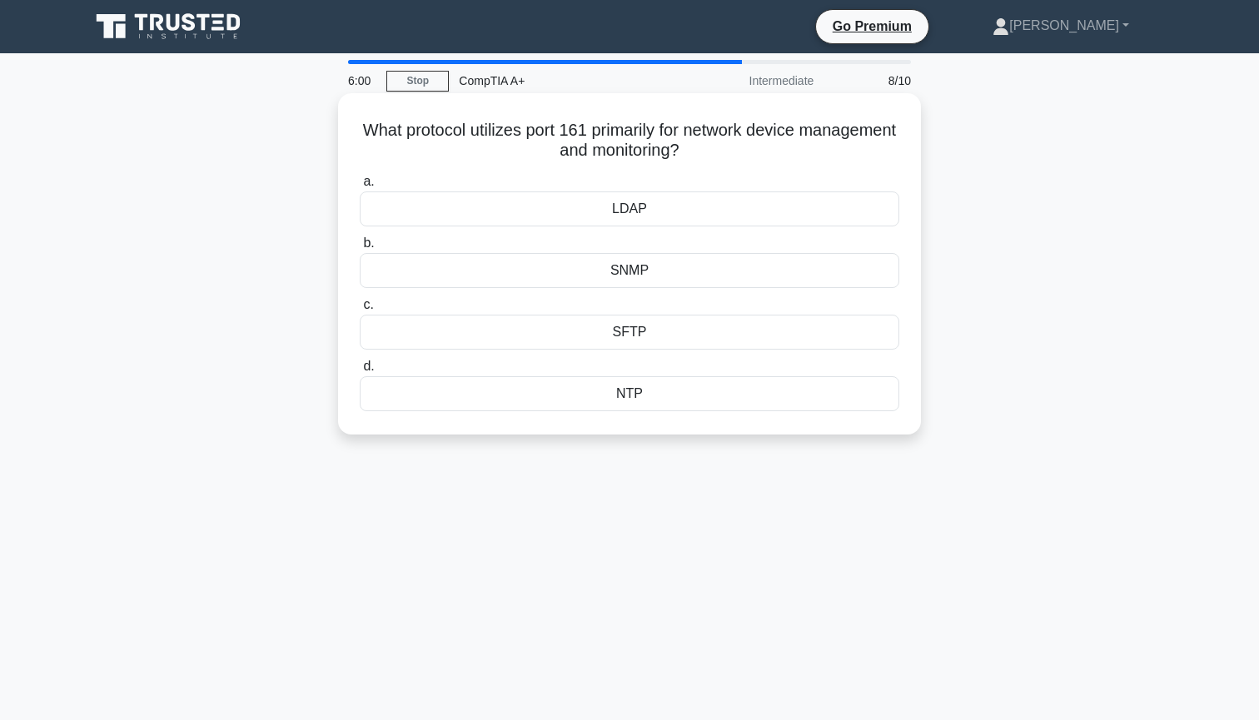
click at [605, 329] on div "SFTP" at bounding box center [630, 332] width 540 height 35
click at [360, 311] on input "c. SFTP" at bounding box center [360, 305] width 0 height 11
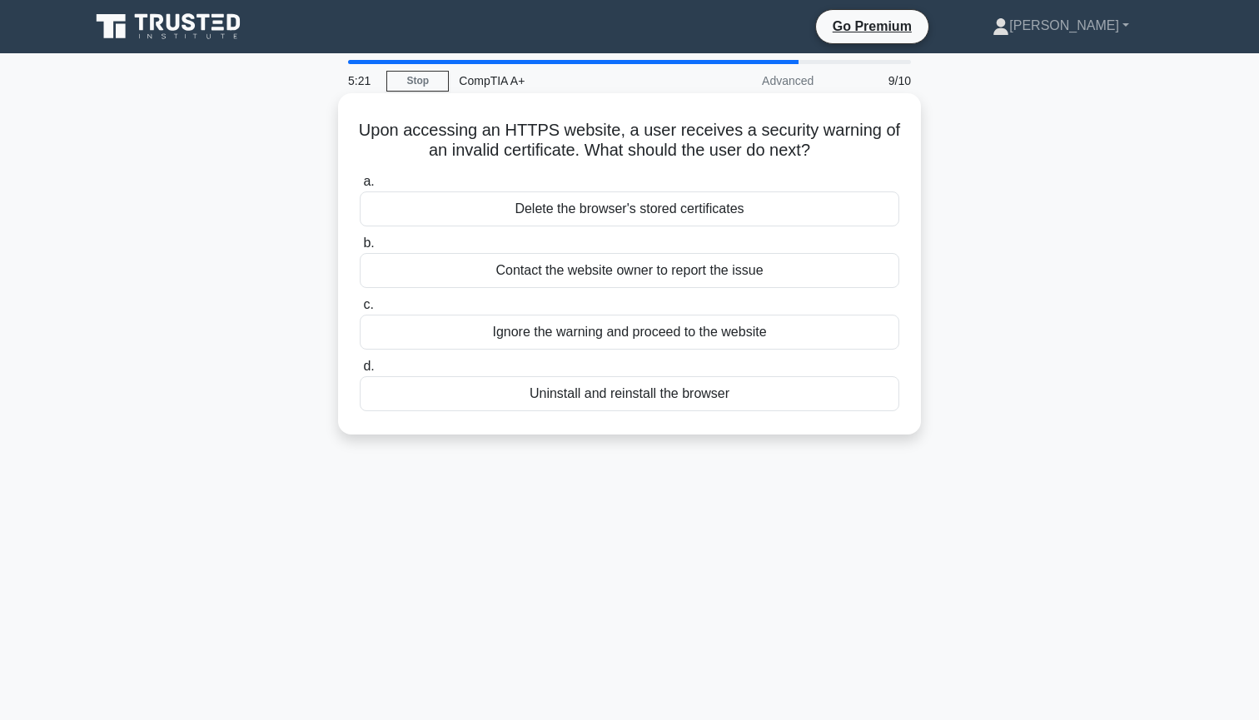
click at [547, 214] on div "Delete the browser's stored certificates" at bounding box center [630, 209] width 540 height 35
click at [360, 187] on input "a. Delete the browser's stored certificates" at bounding box center [360, 182] width 0 height 11
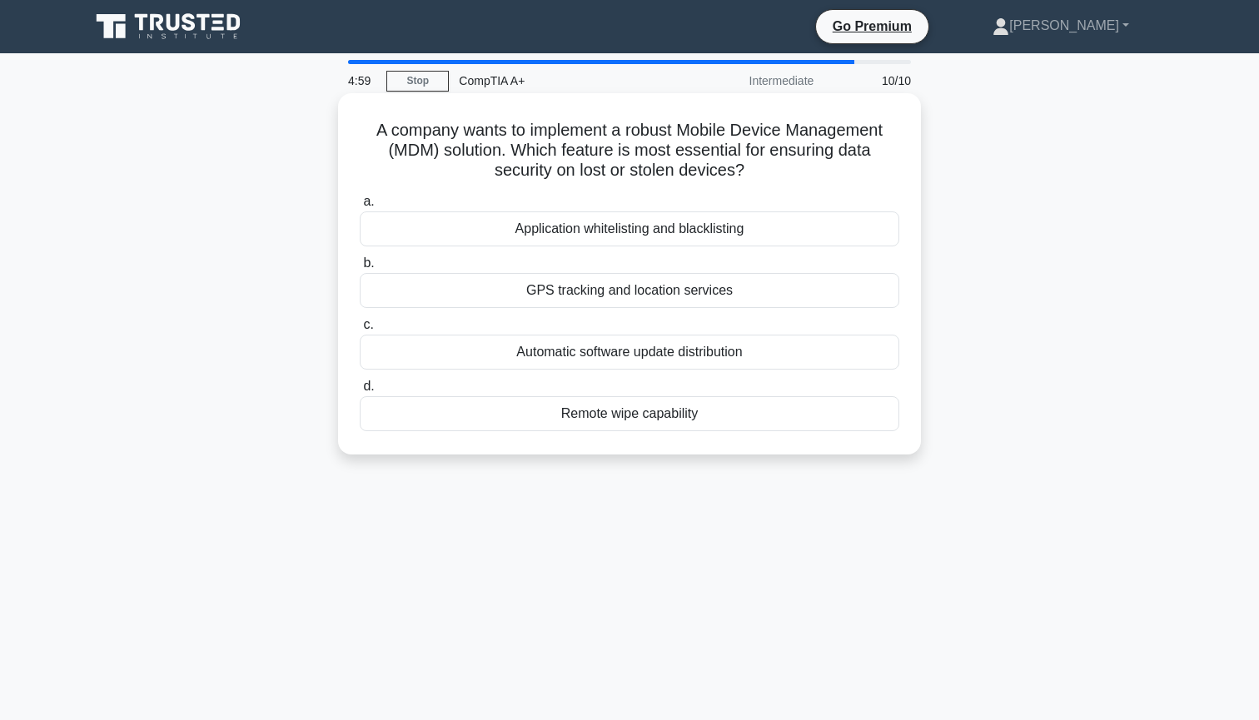
click at [592, 423] on div "Remote wipe capability" at bounding box center [630, 413] width 540 height 35
click at [360, 392] on input "d. Remote wipe capability" at bounding box center [360, 386] width 0 height 11
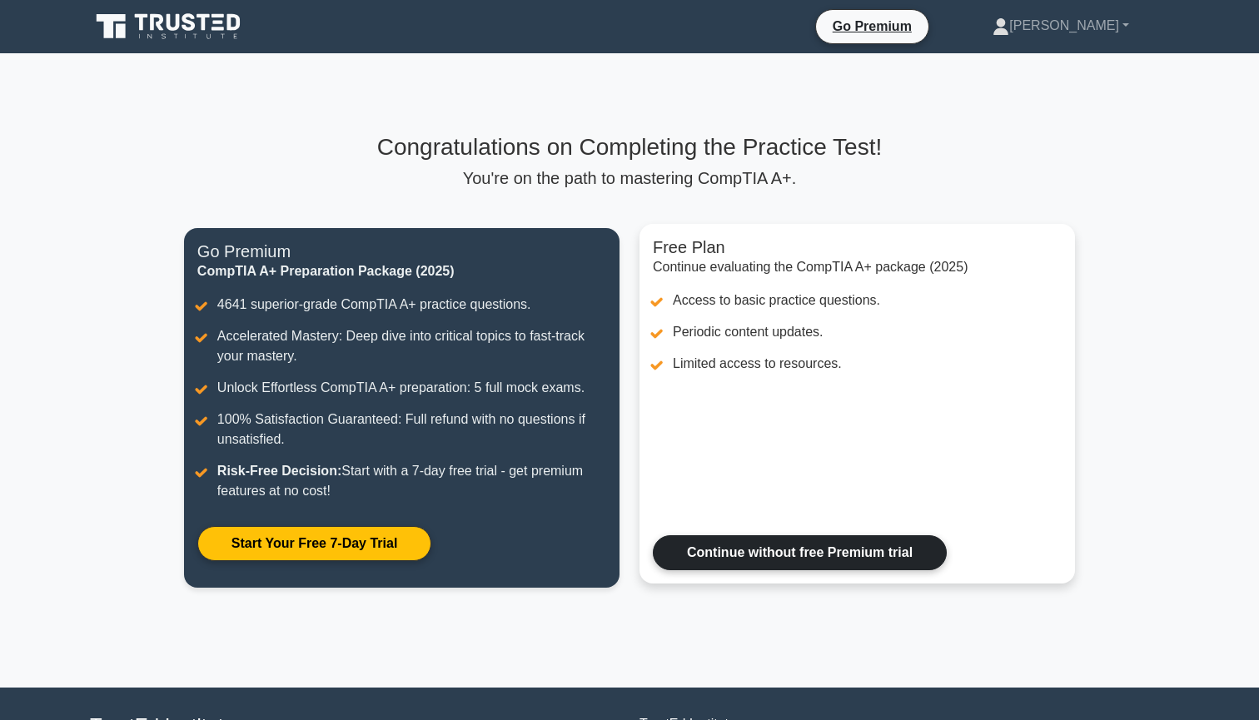
click at [704, 544] on link "Continue without free Premium trial" at bounding box center [800, 553] width 294 height 35
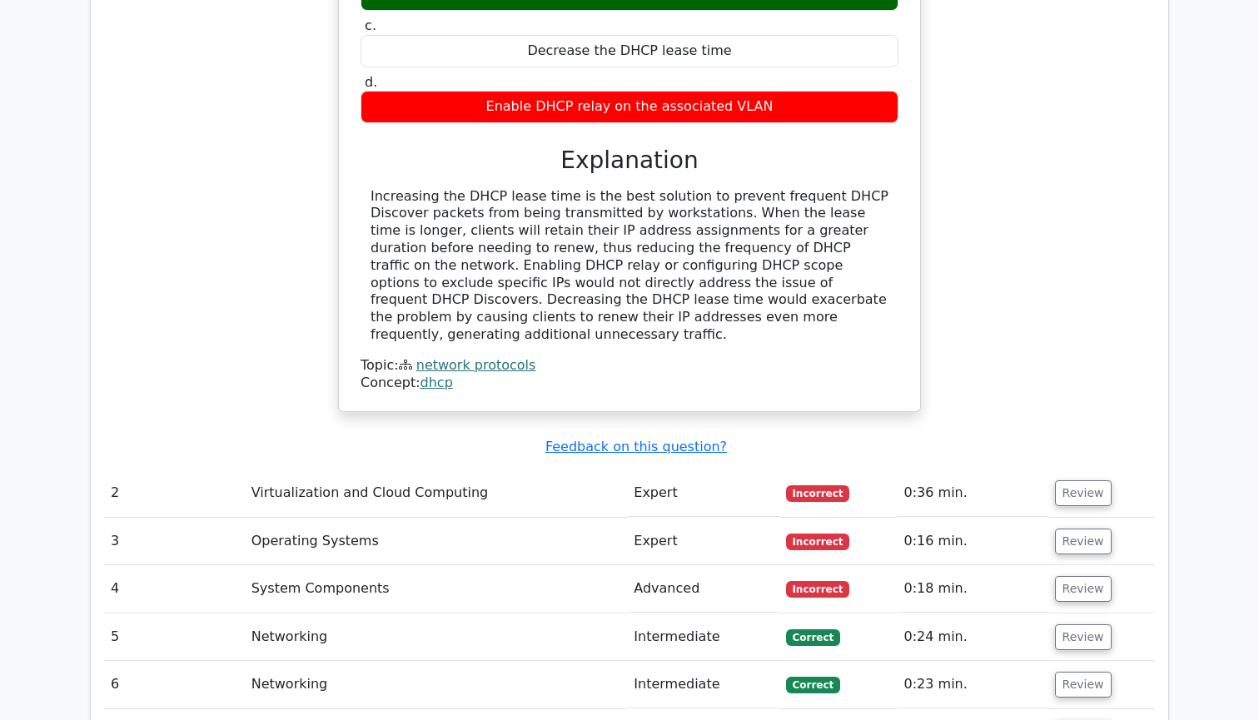
scroll to position [1673, 0]
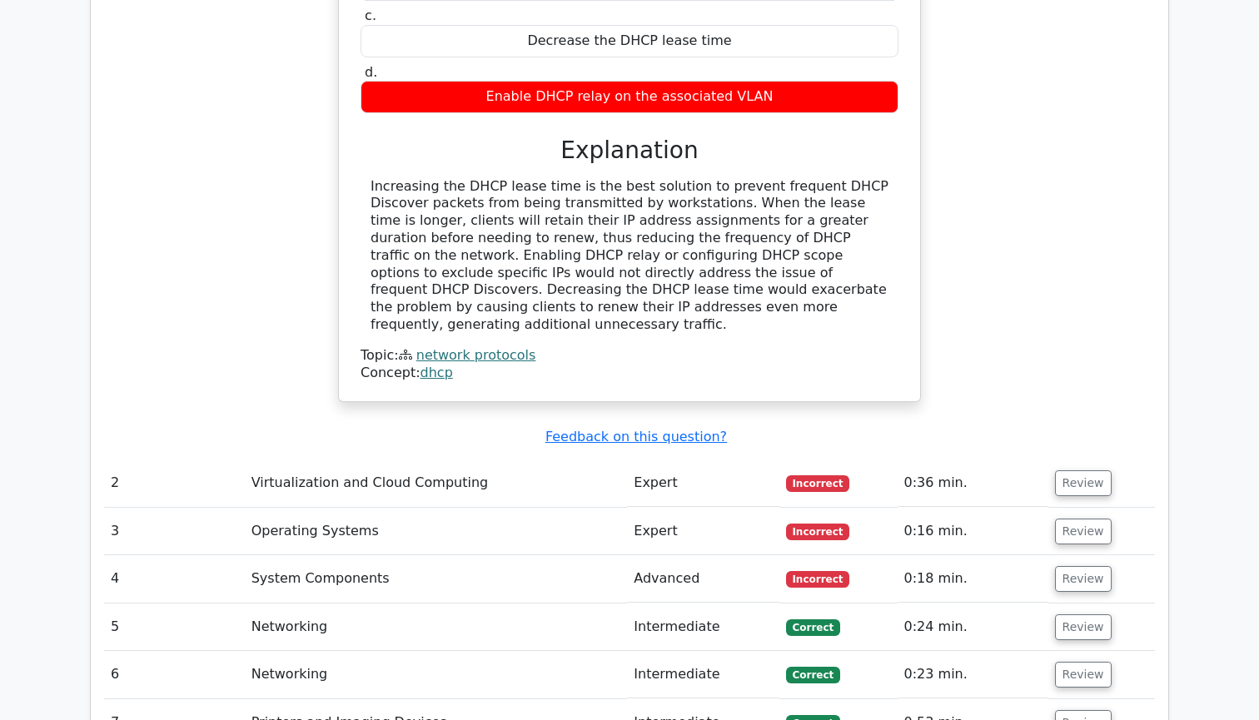
click at [600, 460] on td "Virtualization and Cloud Computing" at bounding box center [436, 483] width 383 height 47
click at [425, 460] on td "Virtualization and Cloud Computing" at bounding box center [436, 483] width 383 height 47
click at [1077, 471] on button "Review" at bounding box center [1083, 484] width 57 height 26
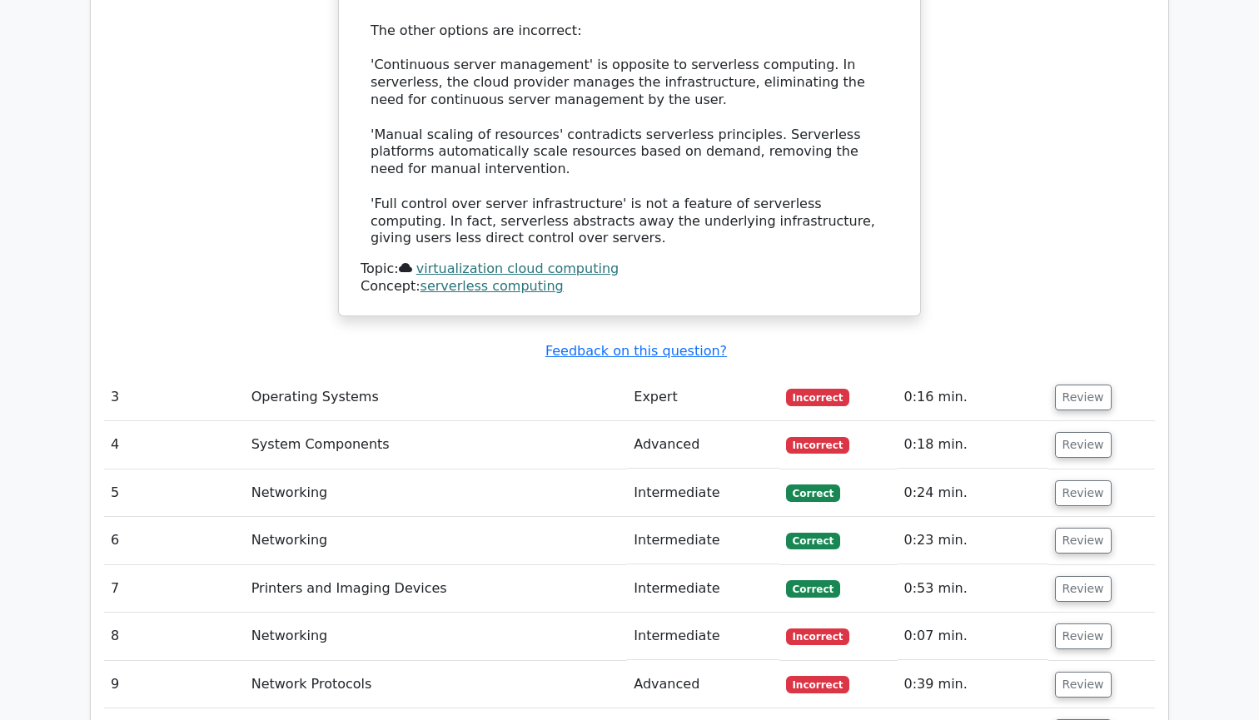
scroll to position [2725, 0]
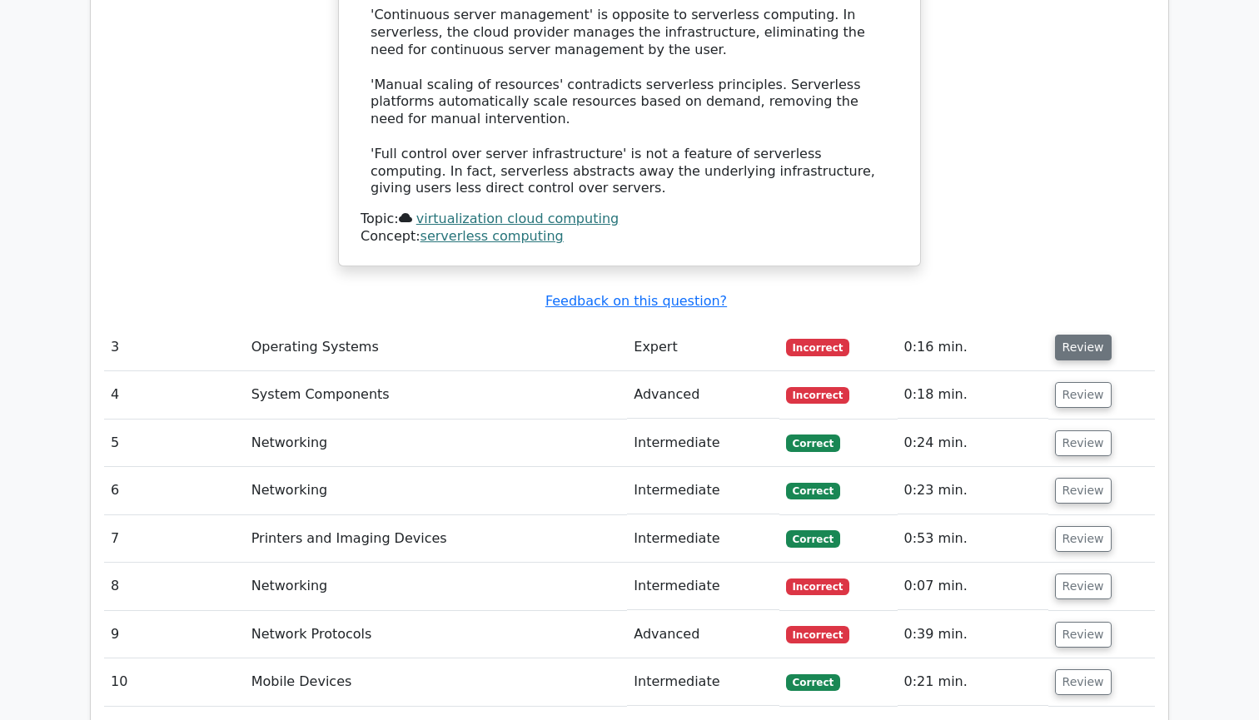
click at [1069, 335] on button "Review" at bounding box center [1083, 348] width 57 height 26
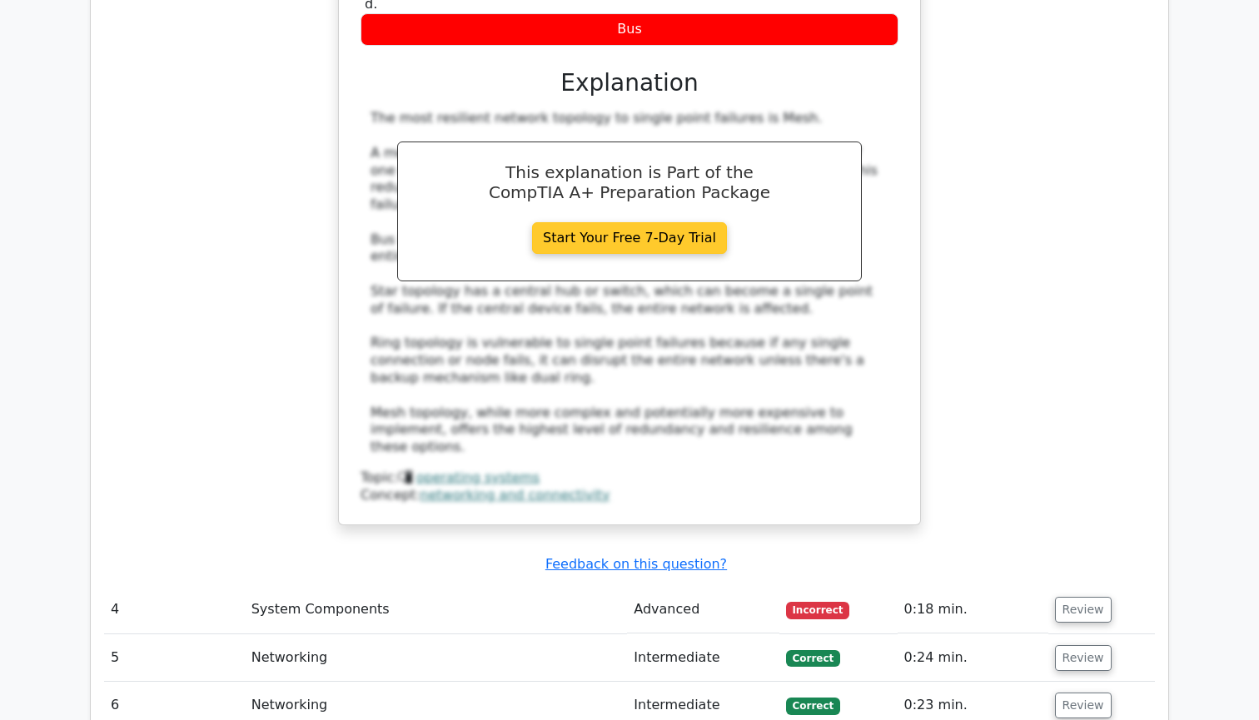
scroll to position [3349, 0]
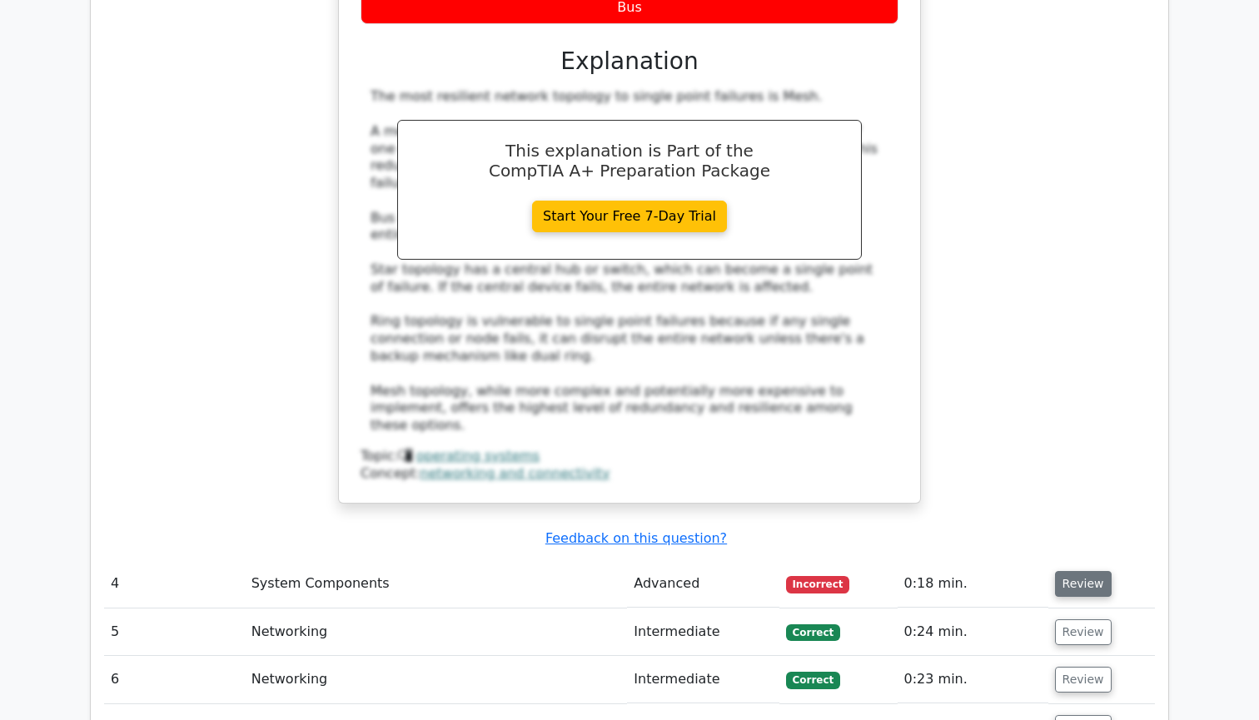
click at [1074, 571] on button "Review" at bounding box center [1083, 584] width 57 height 26
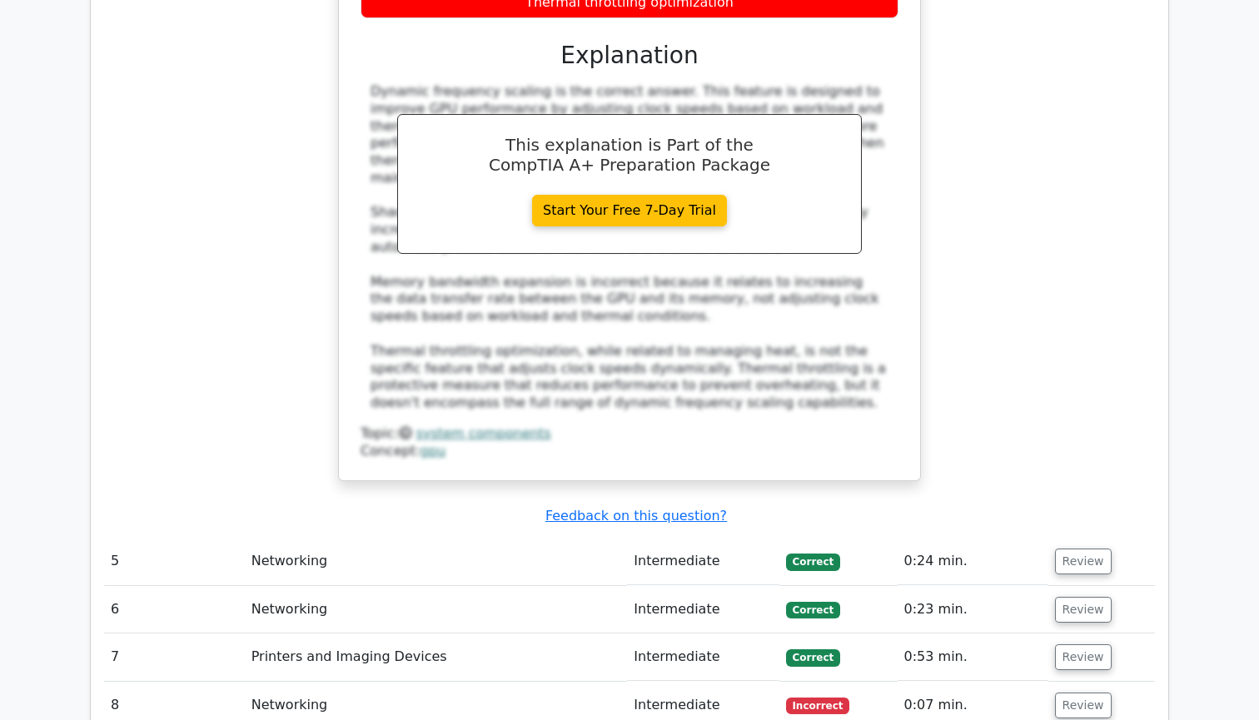
scroll to position [4278, 0]
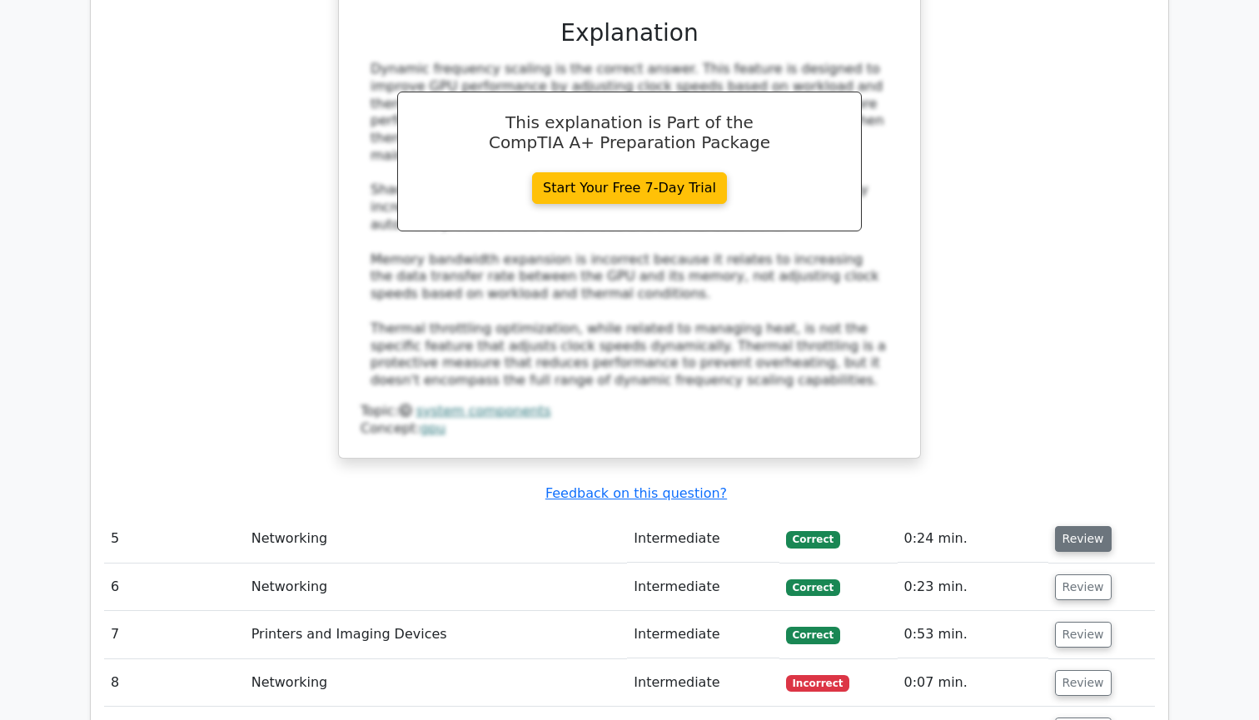
click at [1066, 526] on button "Review" at bounding box center [1083, 539] width 57 height 26
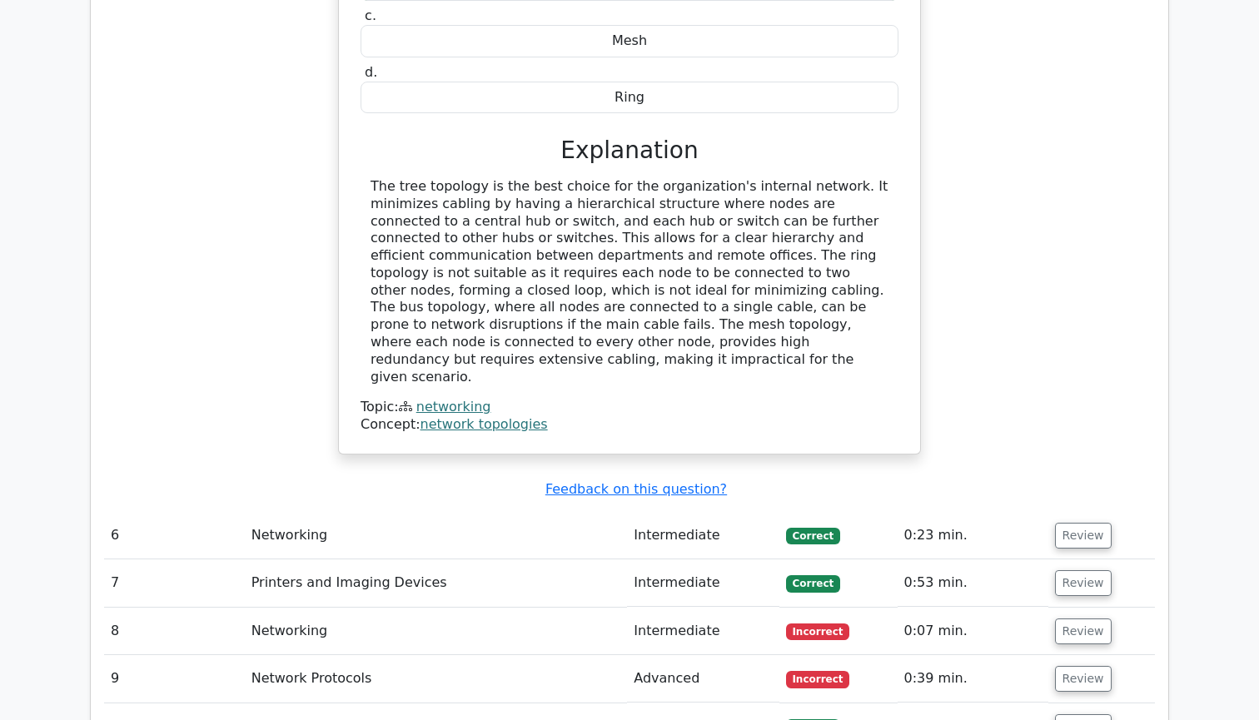
scroll to position [5065, 0]
click at [1073, 522] on button "Review" at bounding box center [1083, 535] width 57 height 26
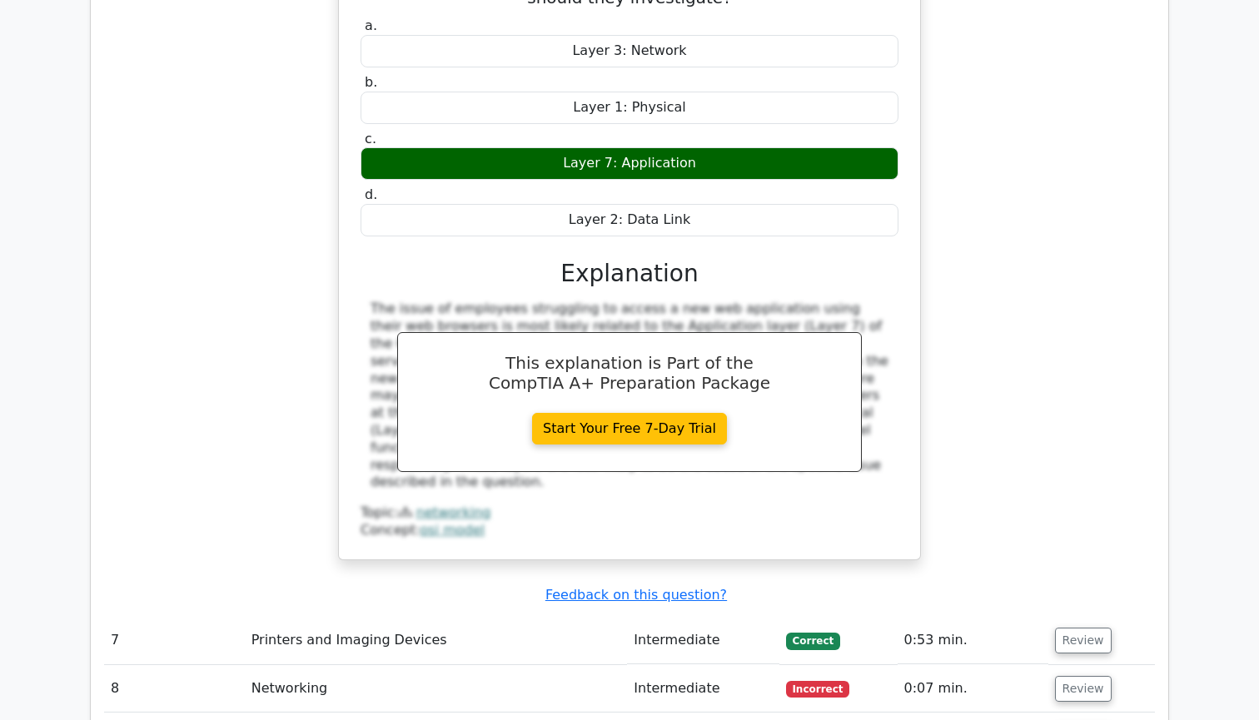
scroll to position [5779, 0]
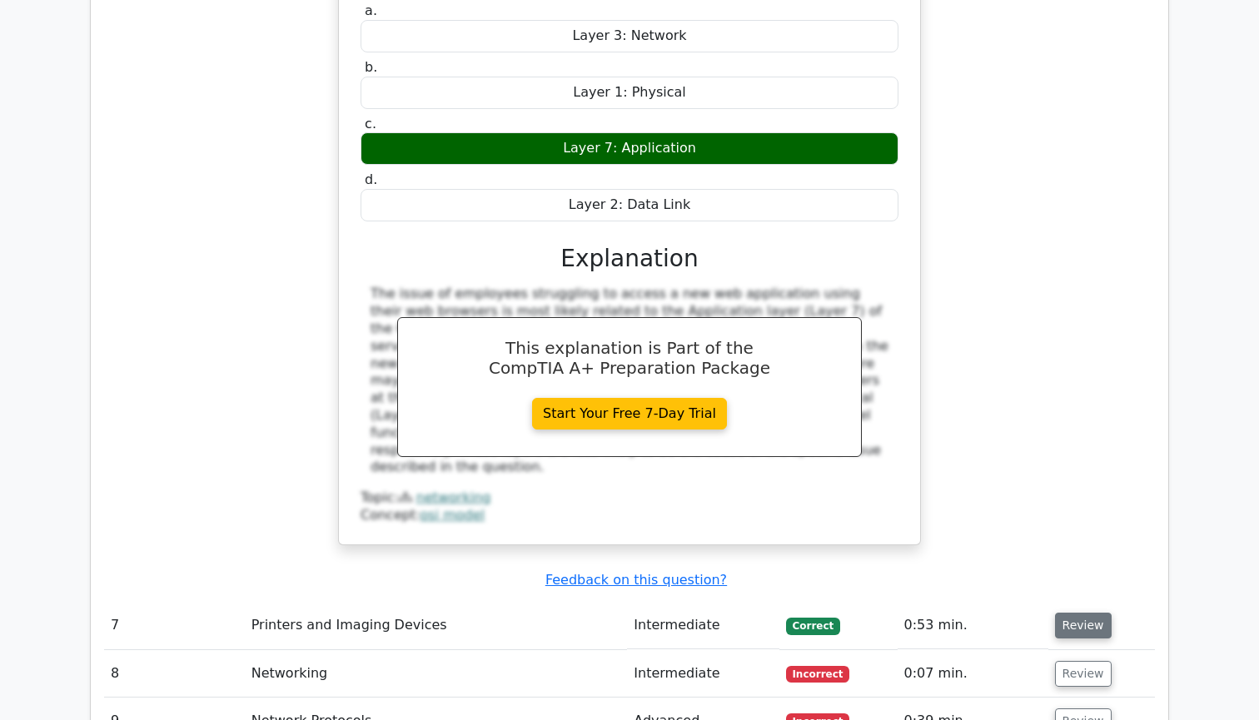
click at [1066, 613] on button "Review" at bounding box center [1083, 626] width 57 height 26
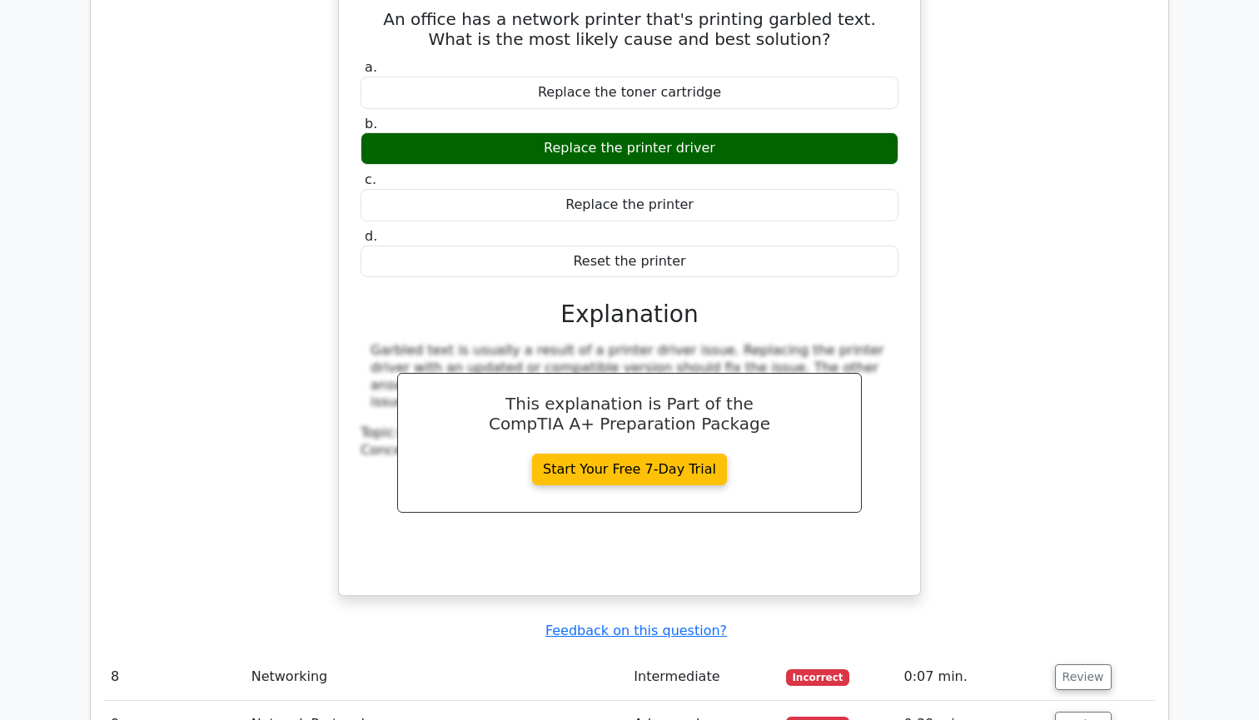
scroll to position [6465, 0]
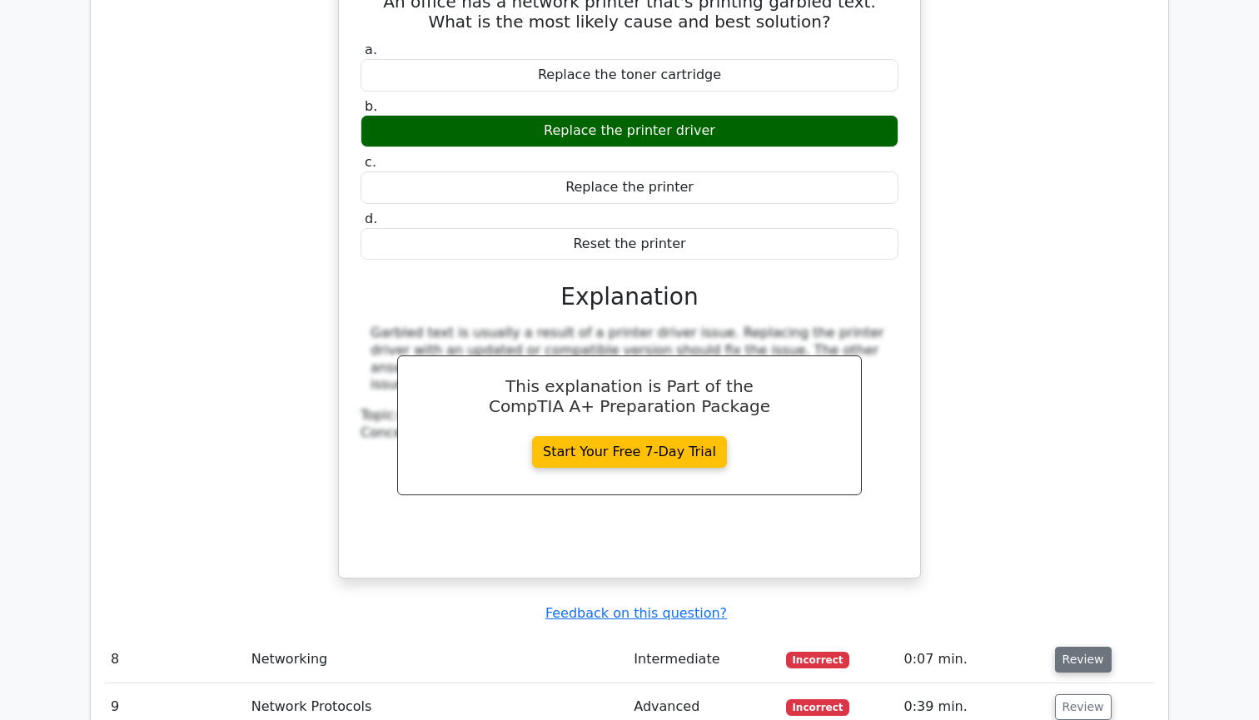
click at [1072, 647] on button "Review" at bounding box center [1083, 660] width 57 height 26
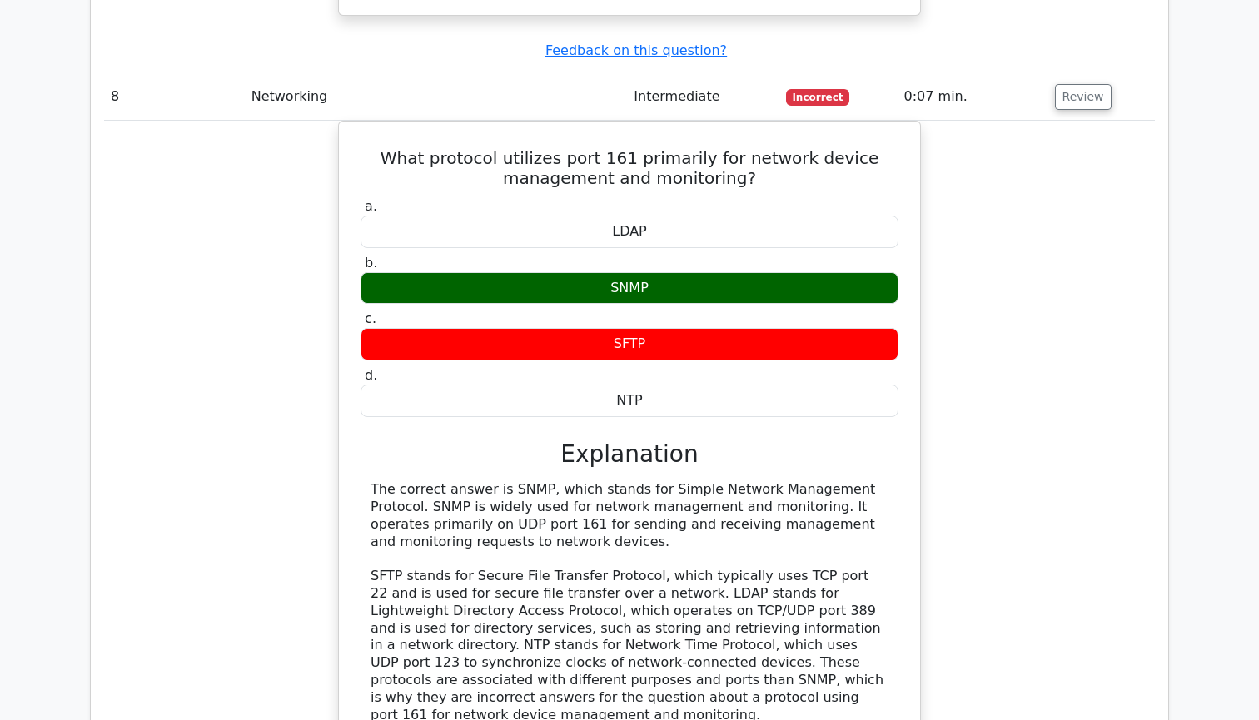
scroll to position [7032, 0]
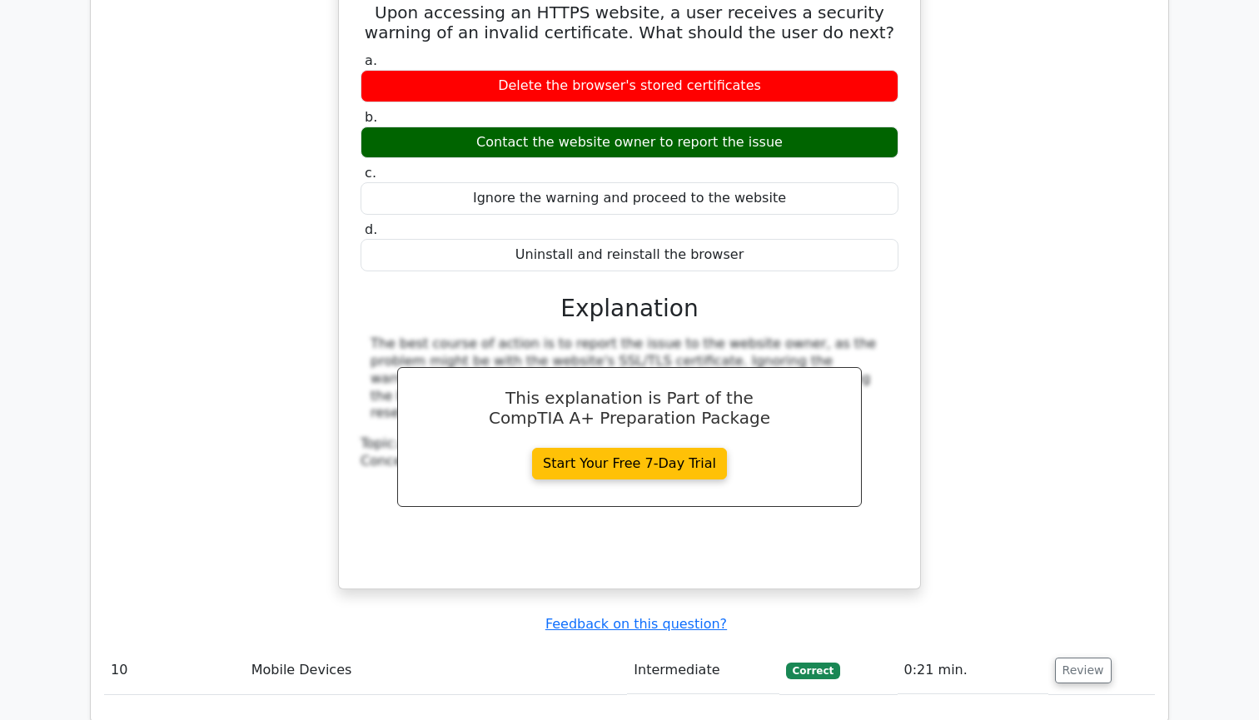
scroll to position [7963, 0]
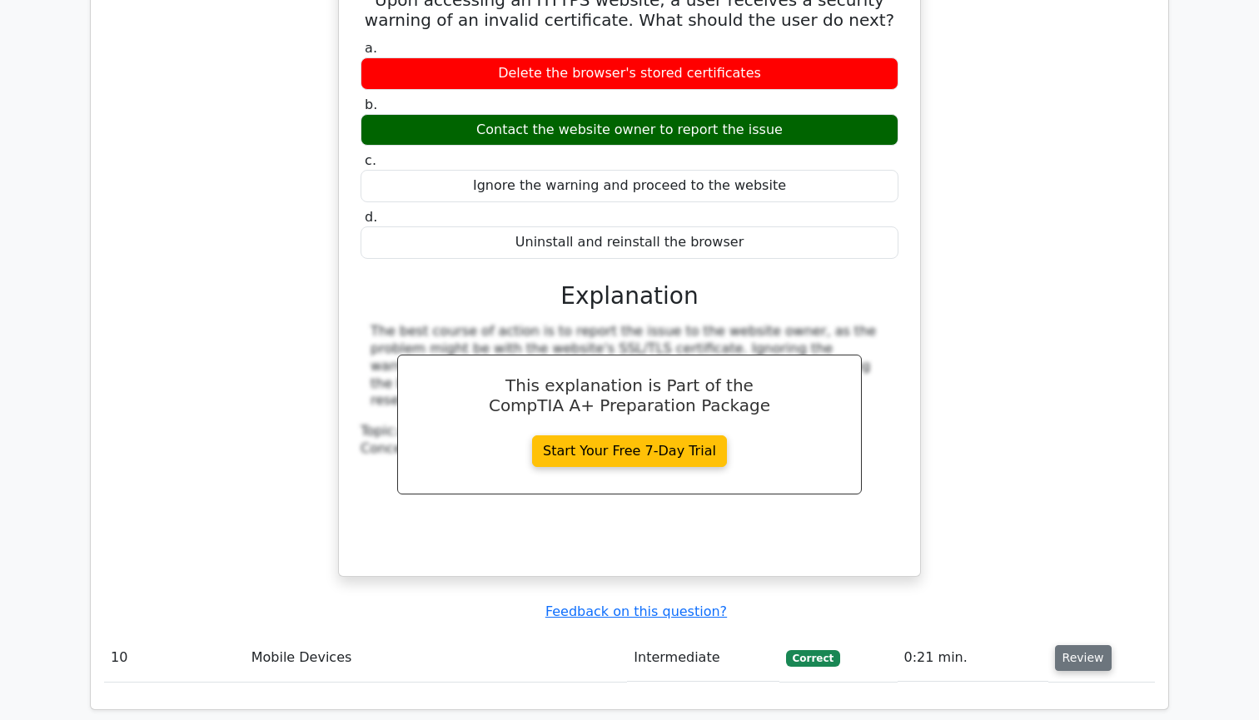
click at [1069, 645] on button "Review" at bounding box center [1083, 658] width 57 height 26
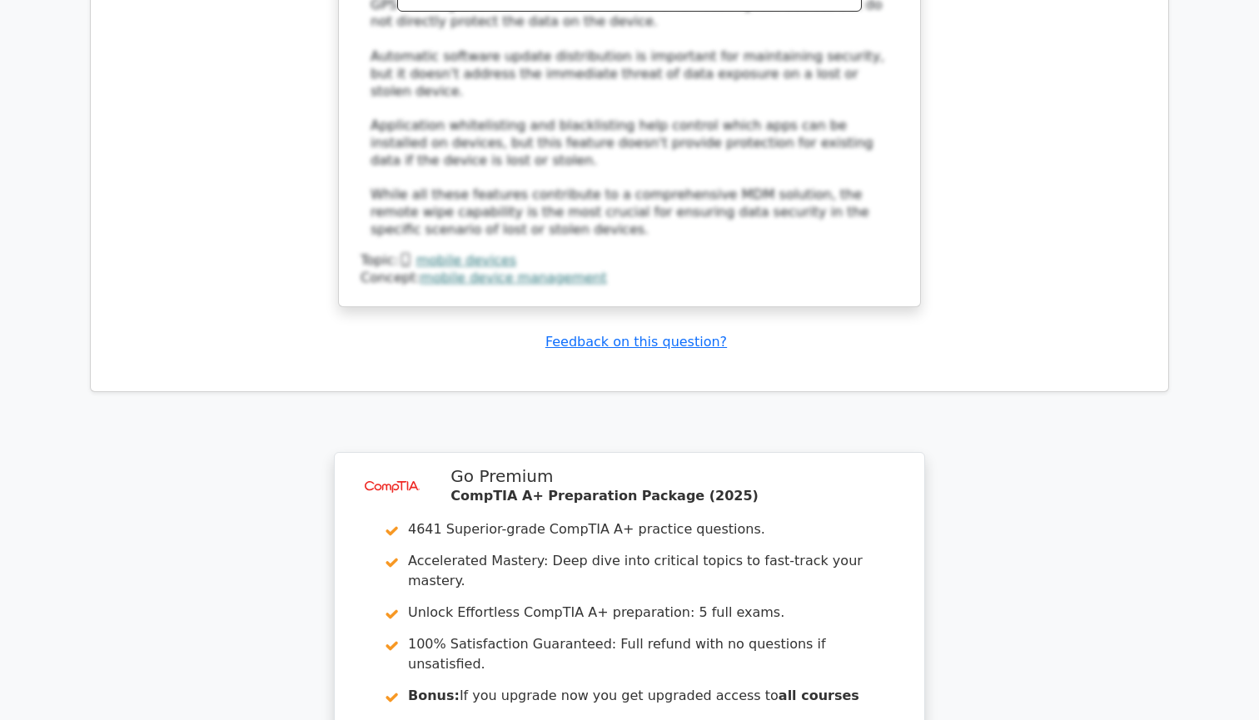
scroll to position [9189, 0]
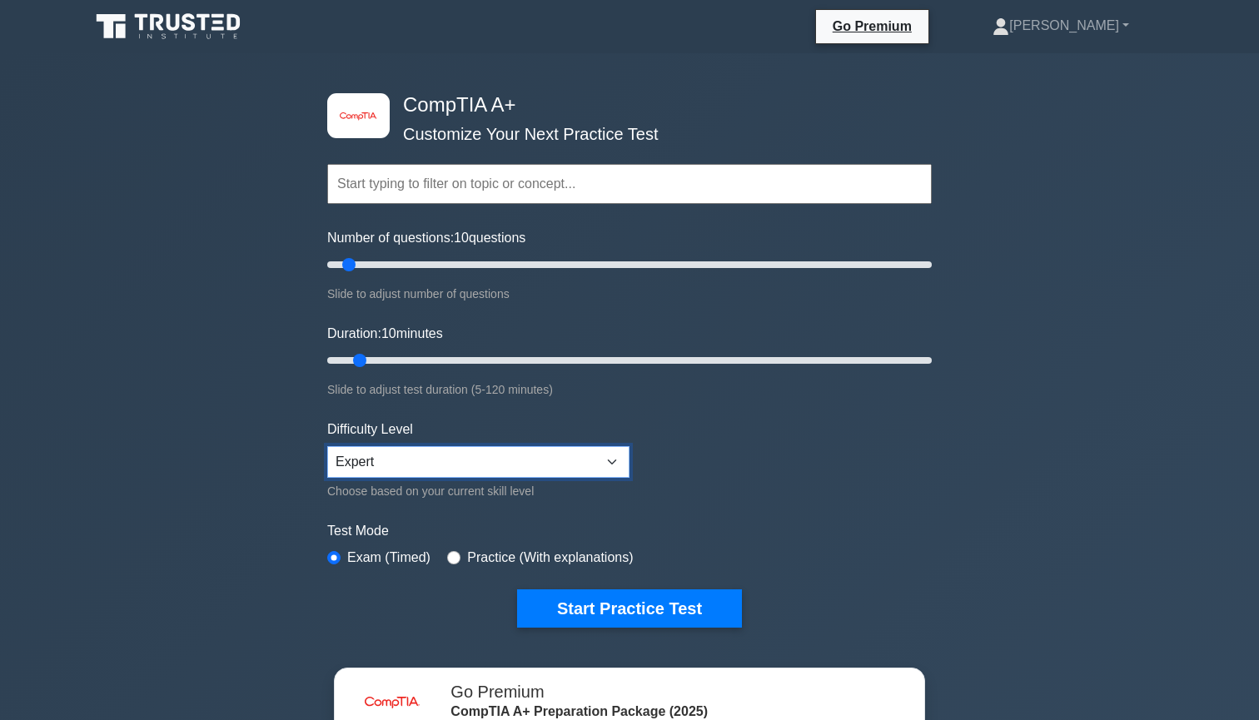
select select "intermediate"
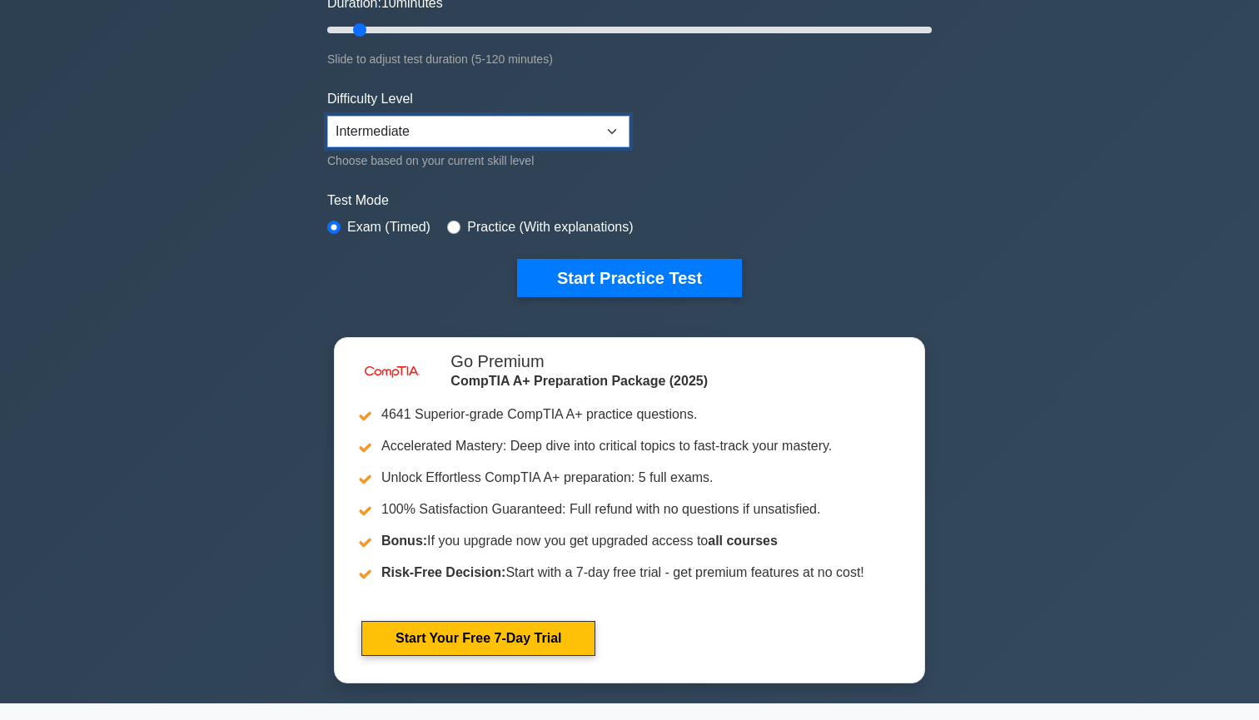
scroll to position [335, 0]
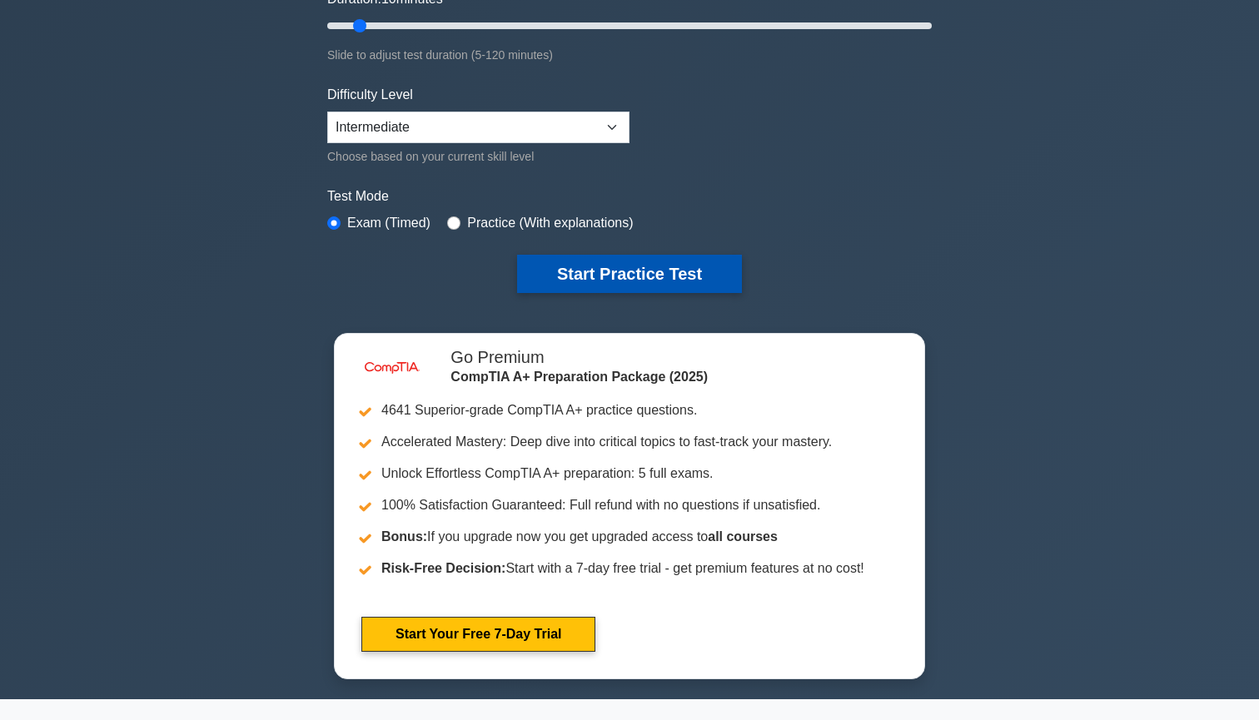
click at [585, 287] on button "Start Practice Test" at bounding box center [629, 274] width 225 height 38
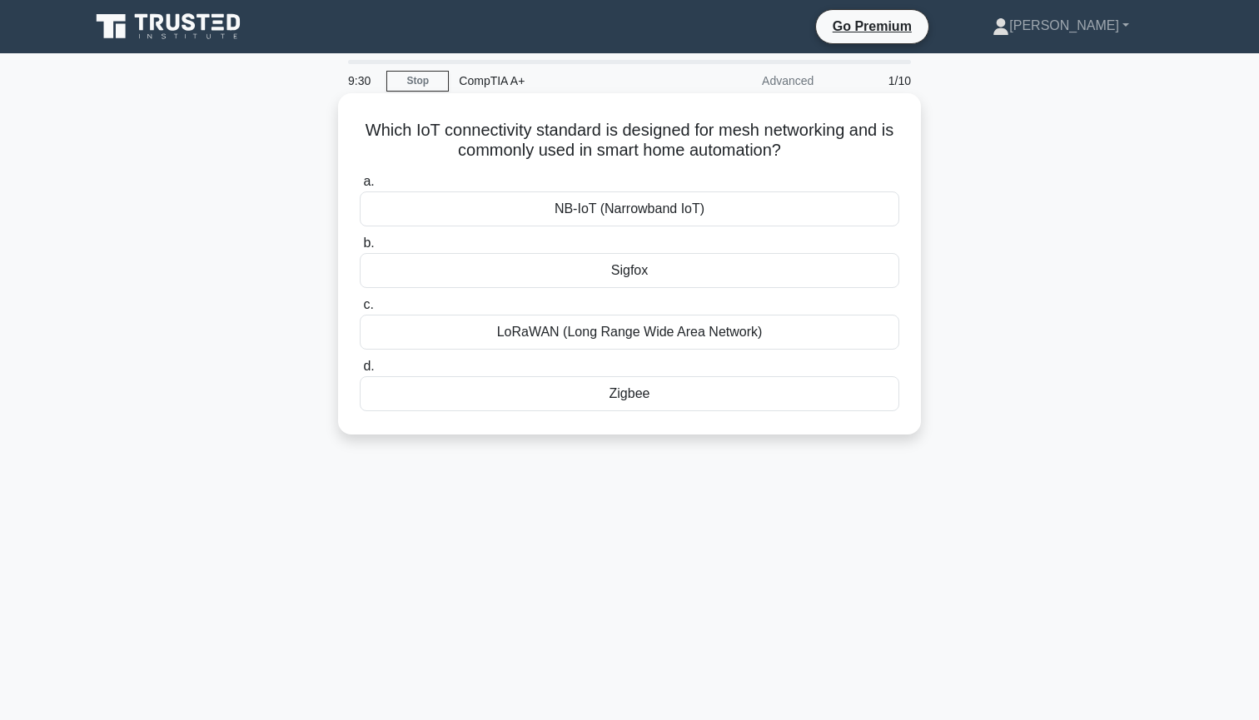
click at [596, 324] on div "LoRaWAN (Long Range Wide Area Network)" at bounding box center [630, 332] width 540 height 35
click at [360, 311] on input "c. LoRaWAN (Long Range Wide Area Network)" at bounding box center [360, 305] width 0 height 11
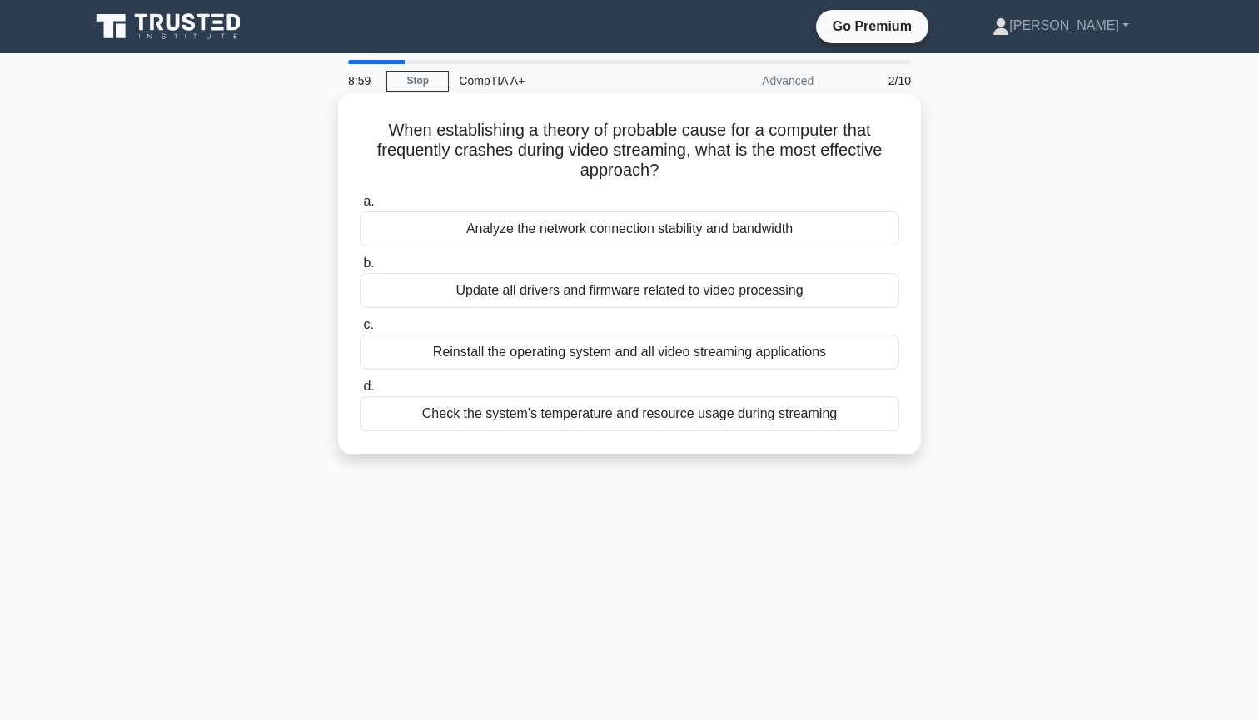
click at [536, 224] on div "Analyze the network connection stability and bandwidth" at bounding box center [630, 229] width 540 height 35
click at [360, 207] on input "a. Analyze the network connection stability and bandwidth" at bounding box center [360, 202] width 0 height 11
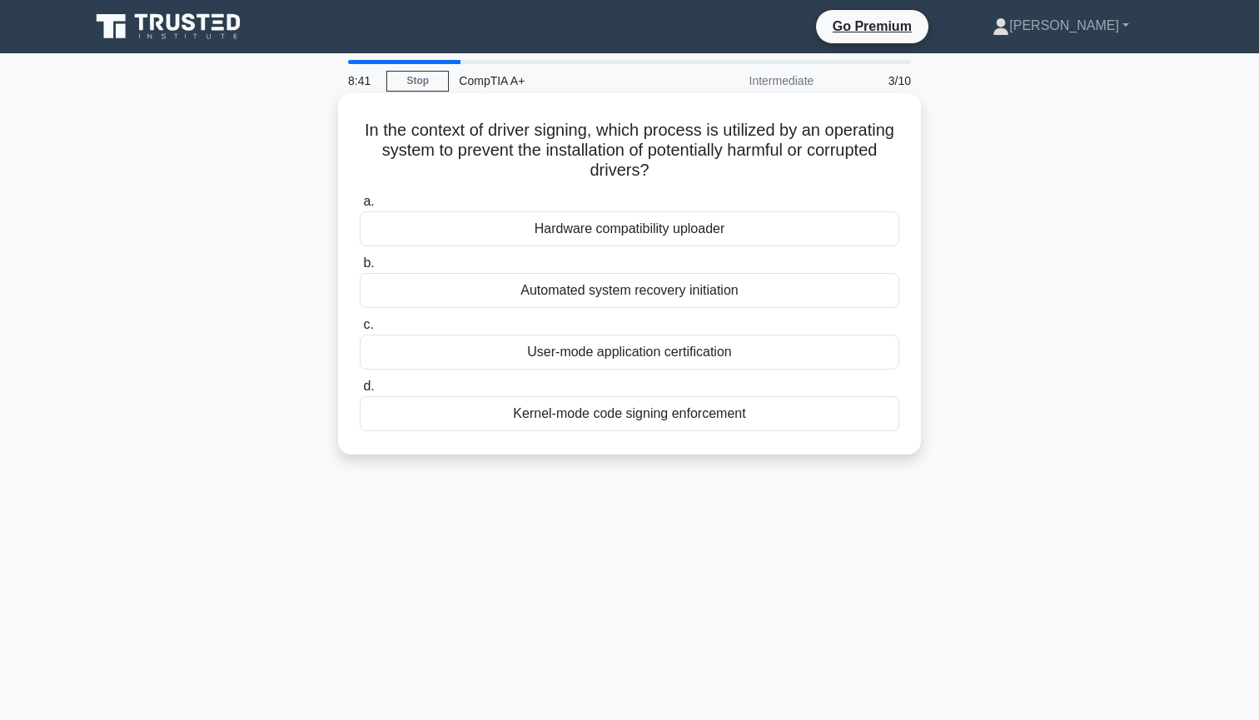
click at [629, 422] on div "Kernel-mode code signing enforcement" at bounding box center [630, 413] width 540 height 35
click at [360, 392] on input "d. Kernel-mode code signing enforcement" at bounding box center [360, 386] width 0 height 11
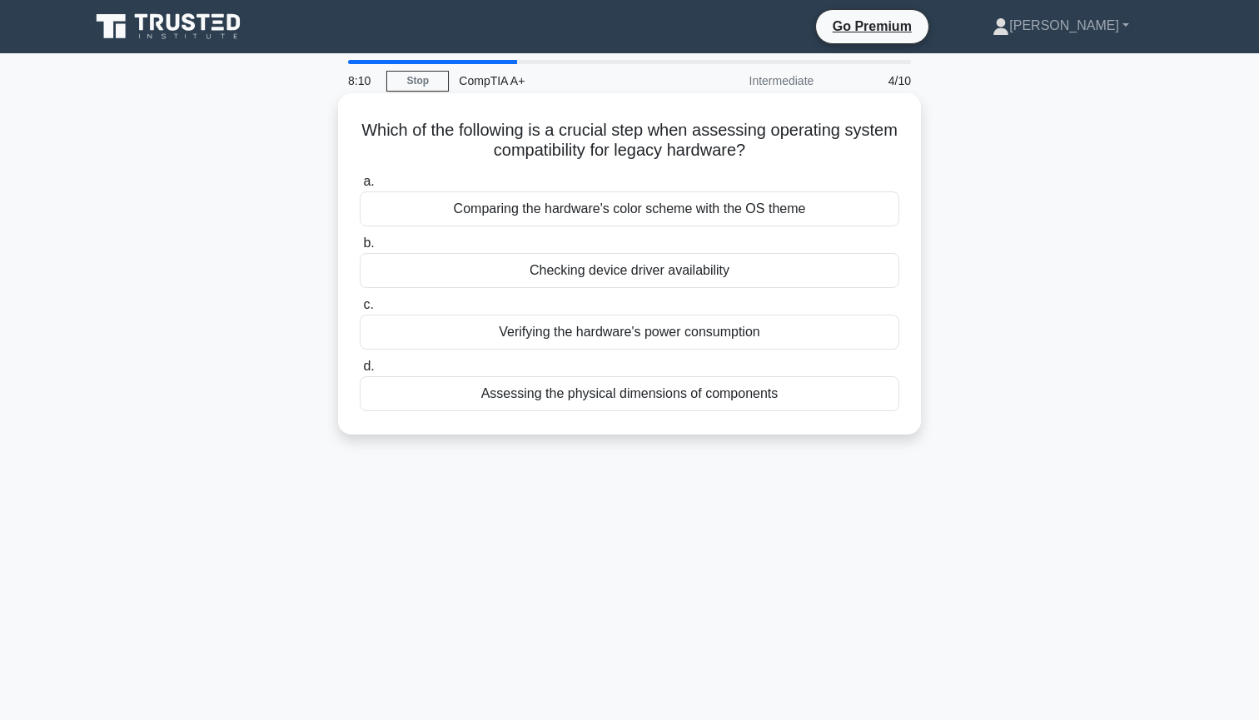
click at [634, 275] on div "Checking device driver availability" at bounding box center [630, 270] width 540 height 35
click at [360, 249] on input "b. Checking device driver availability" at bounding box center [360, 243] width 0 height 11
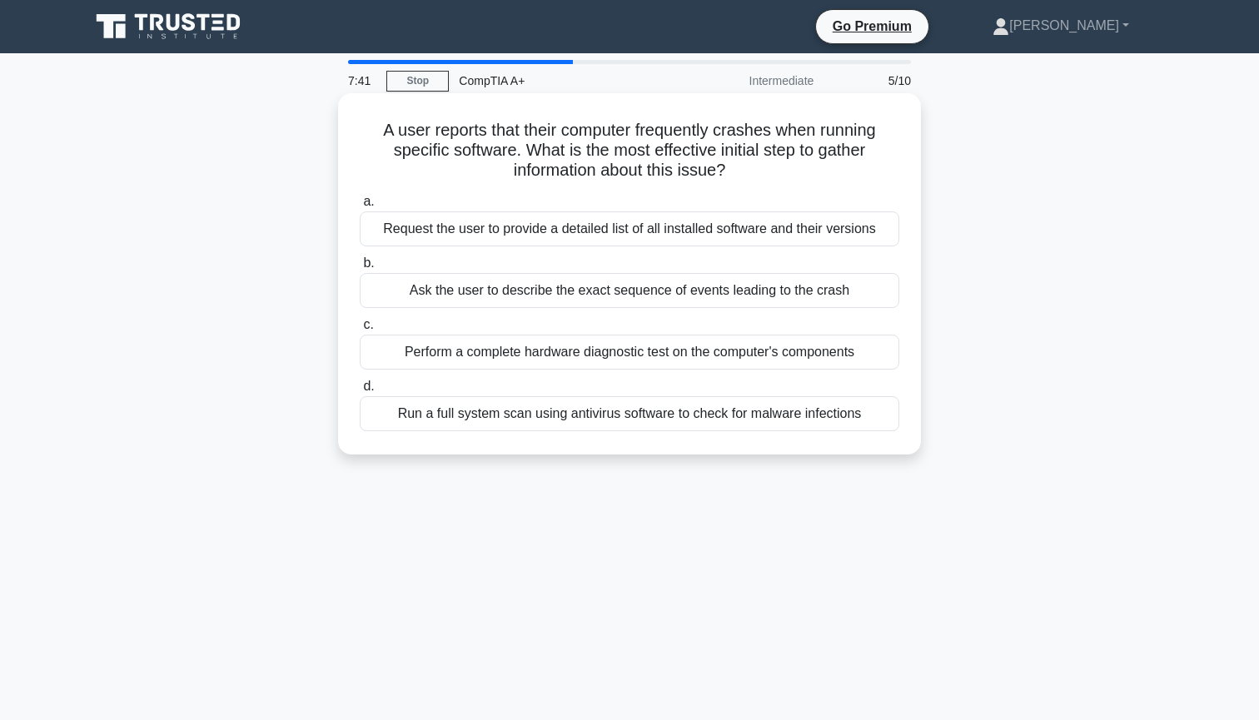
click at [626, 298] on div "Ask the user to describe the exact sequence of events leading to the crash" at bounding box center [630, 290] width 540 height 35
click at [360, 269] on input "b. Ask the user to describe the exact sequence of events leading to the crash" at bounding box center [360, 263] width 0 height 11
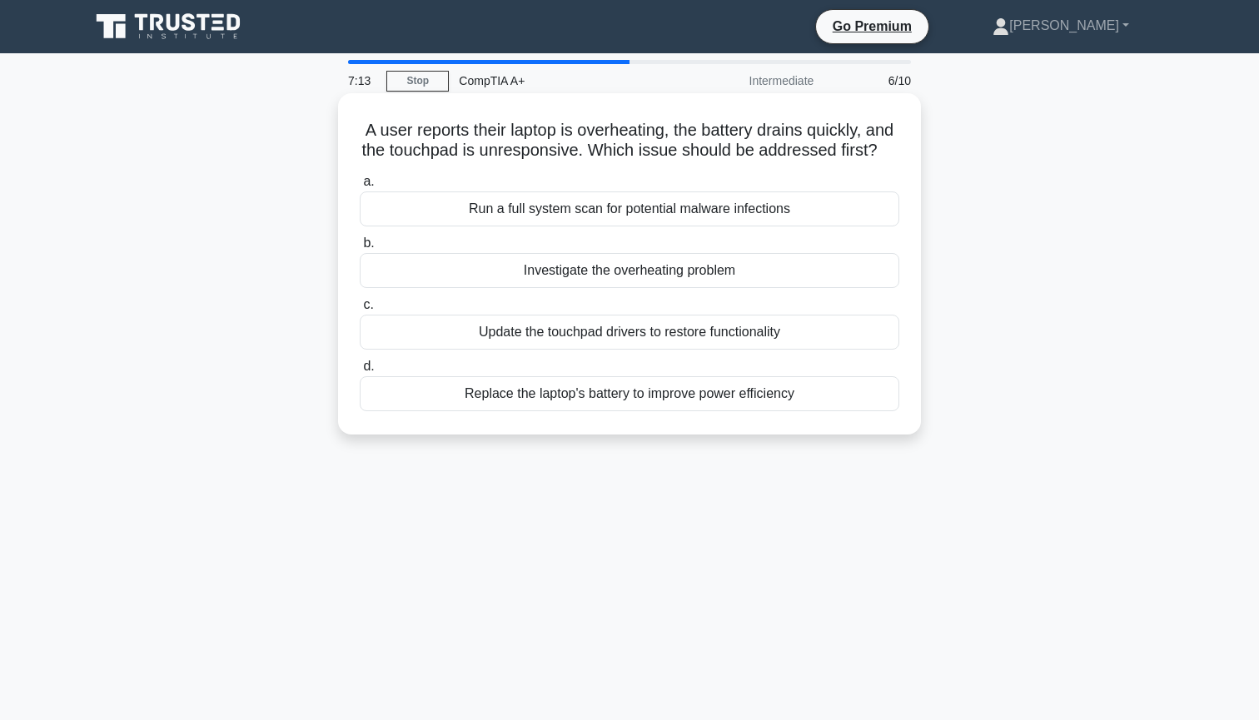
click at [616, 272] on div "Investigate the overheating problem" at bounding box center [630, 270] width 540 height 35
click at [360, 249] on input "b. Investigate the overheating problem" at bounding box center [360, 243] width 0 height 11
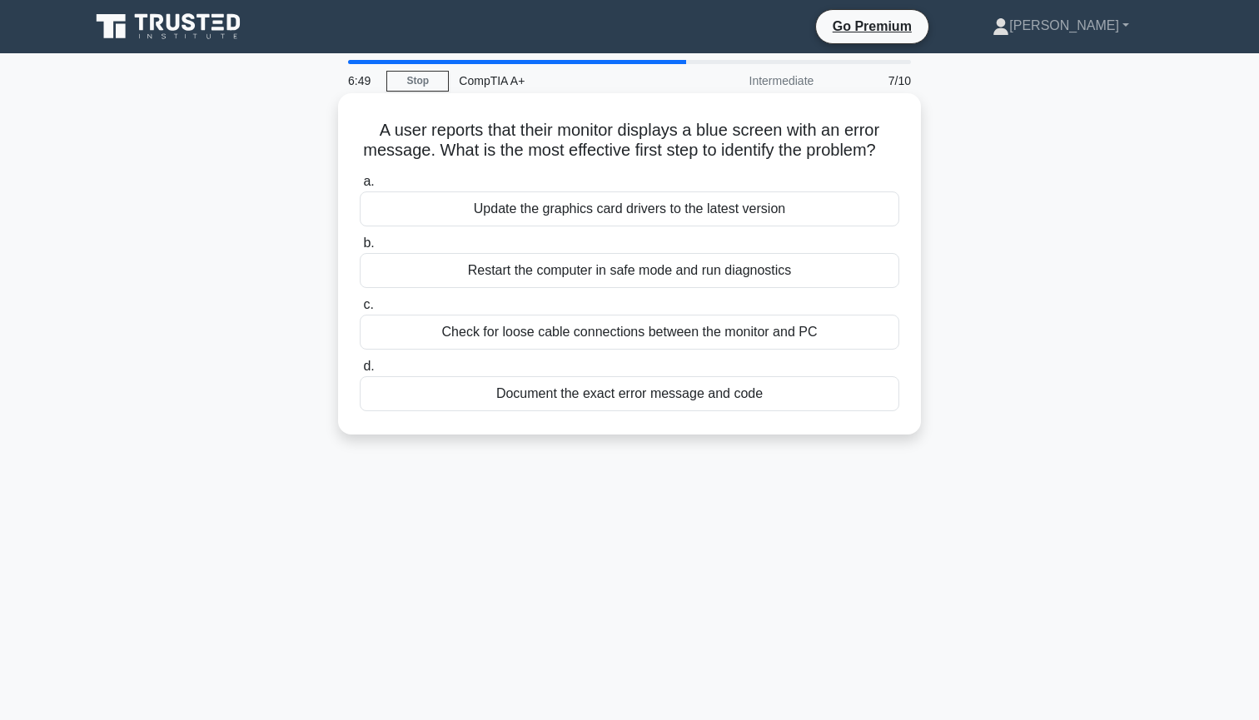
click at [576, 401] on div "Document the exact error message and code" at bounding box center [630, 393] width 540 height 35
click at [360, 372] on input "d. Document the exact error message and code" at bounding box center [360, 366] width 0 height 11
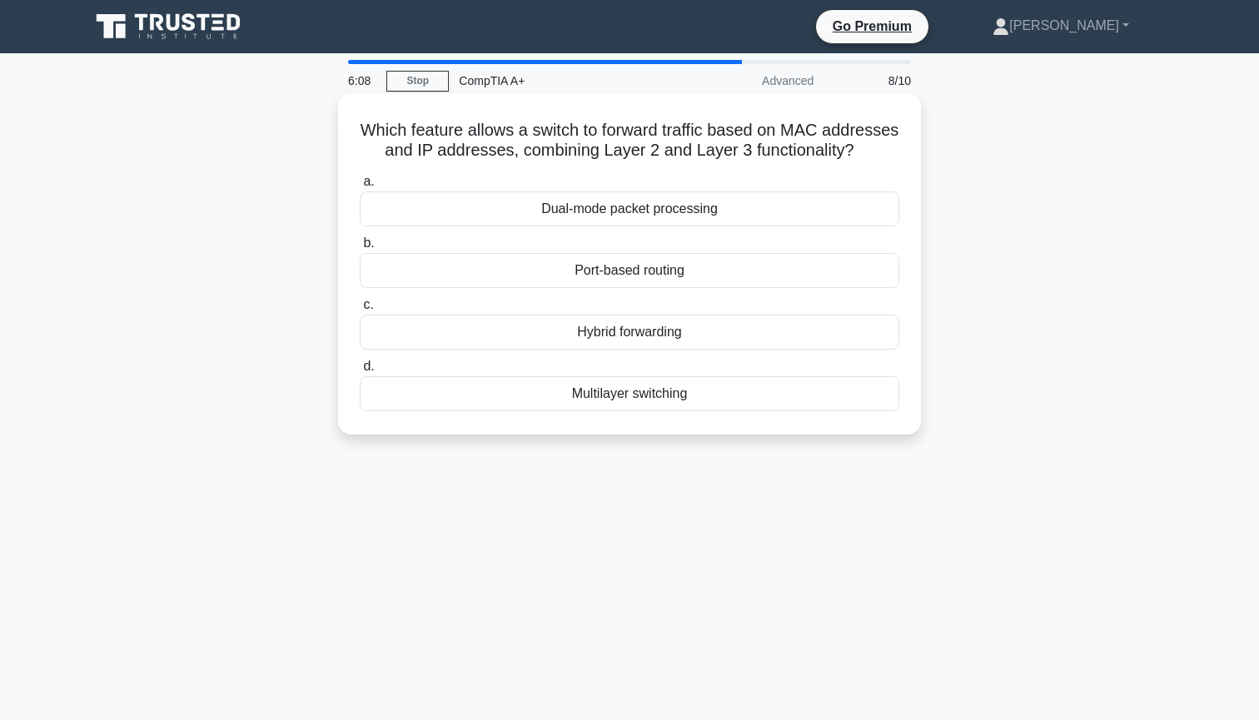
click at [564, 391] on div "Multilayer switching" at bounding box center [630, 393] width 540 height 35
click at [360, 372] on input "d. Multilayer switching" at bounding box center [360, 366] width 0 height 11
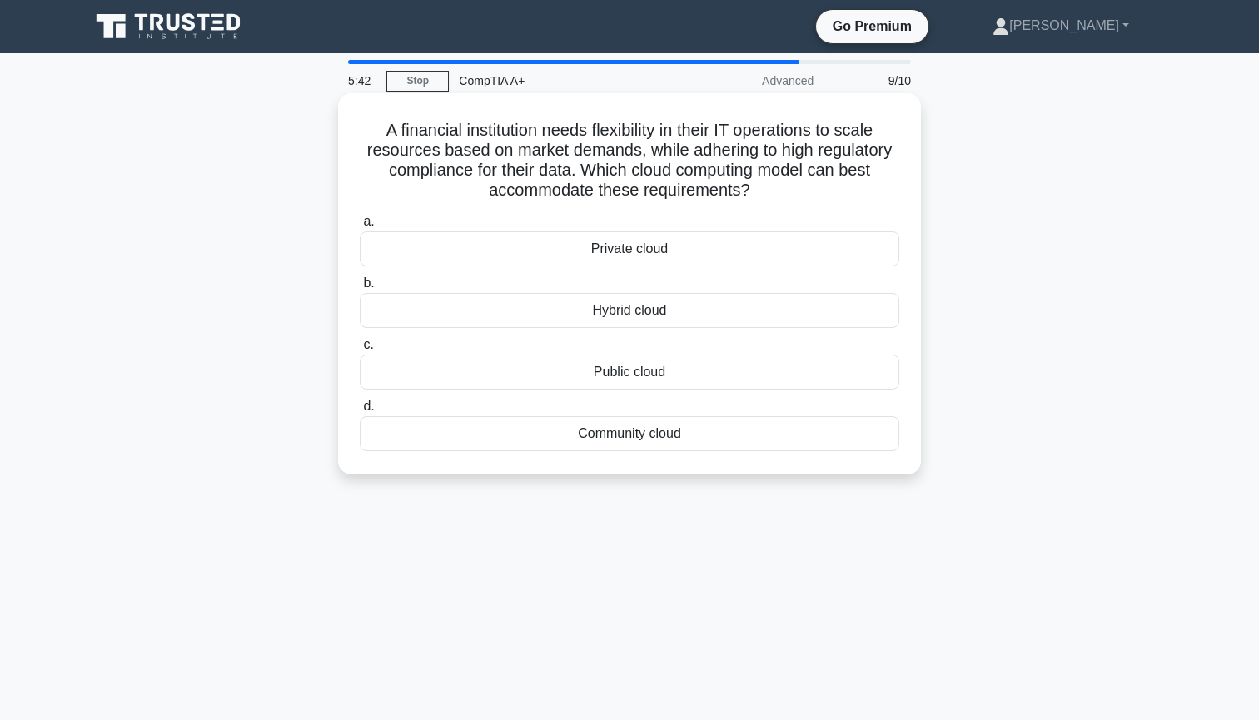
click at [601, 246] on div "Private cloud" at bounding box center [630, 249] width 540 height 35
click at [360, 227] on input "a. Private cloud" at bounding box center [360, 222] width 0 height 11
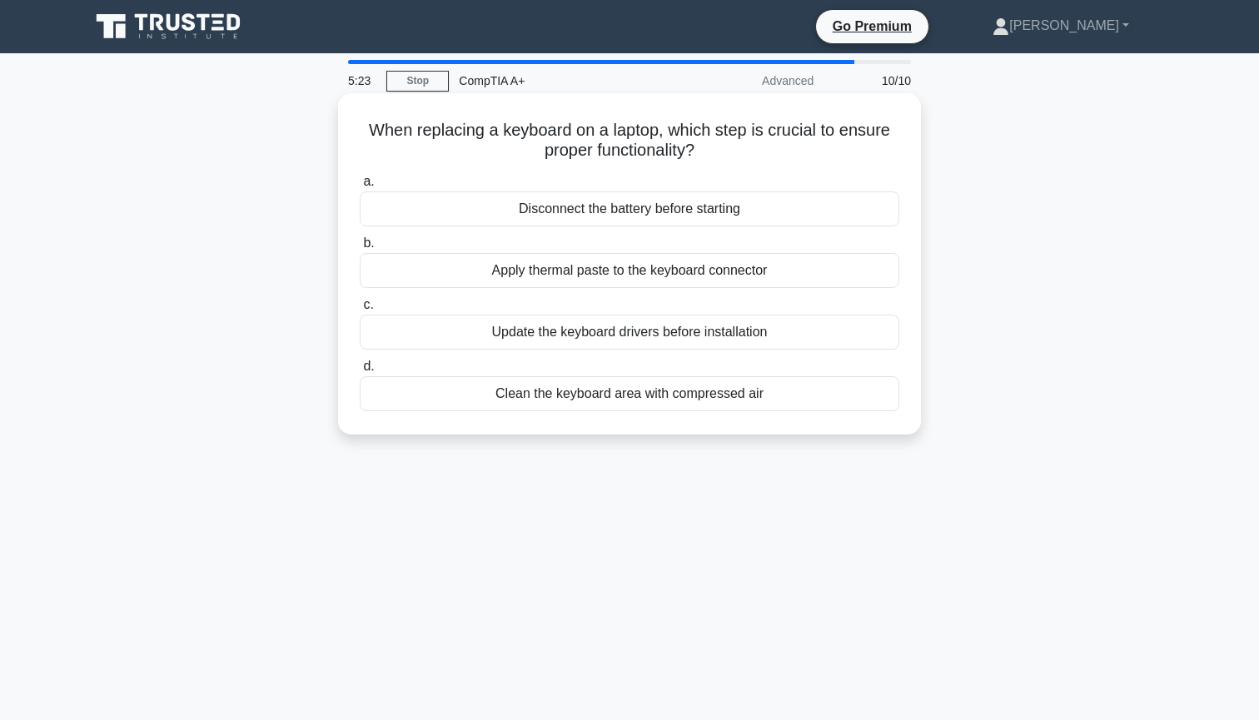
click at [588, 332] on div "Update the keyboard drivers before installation" at bounding box center [630, 332] width 540 height 35
click at [360, 311] on input "c. Update the keyboard drivers before installation" at bounding box center [360, 305] width 0 height 11
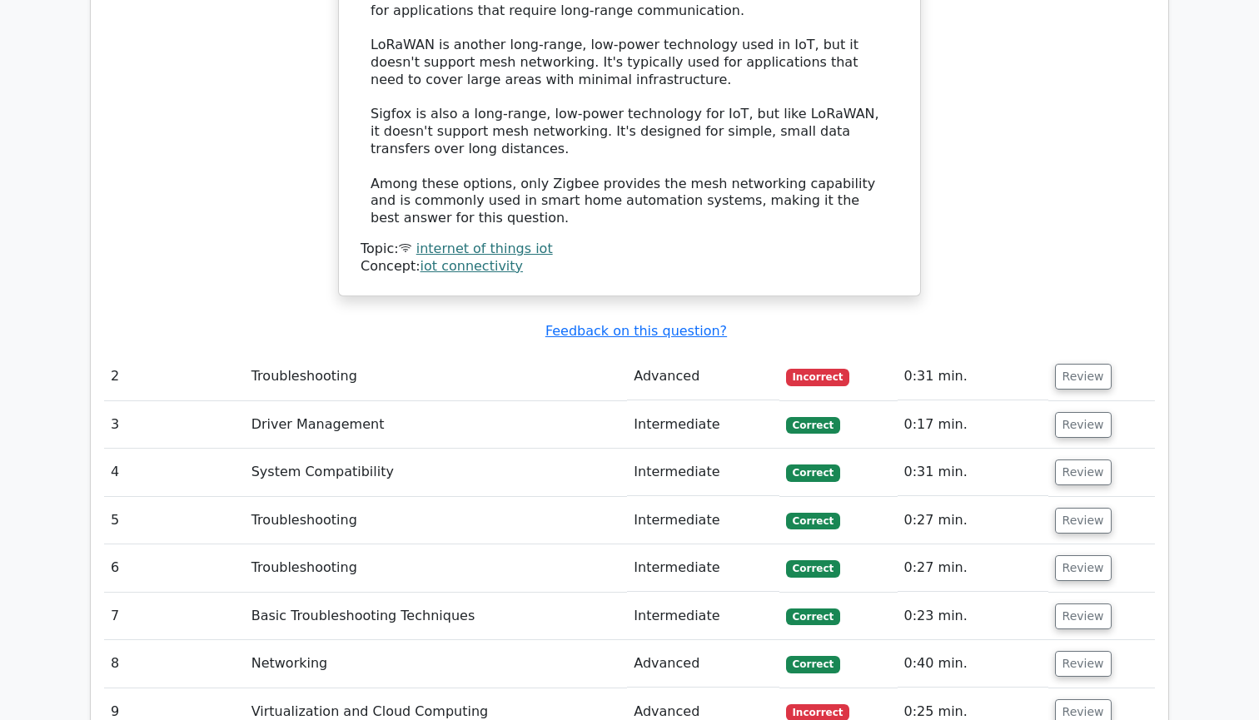
scroll to position [2027, 0]
click at [645, 353] on td "Advanced" at bounding box center [703, 376] width 152 height 47
click at [1074, 364] on button "Review" at bounding box center [1083, 377] width 57 height 26
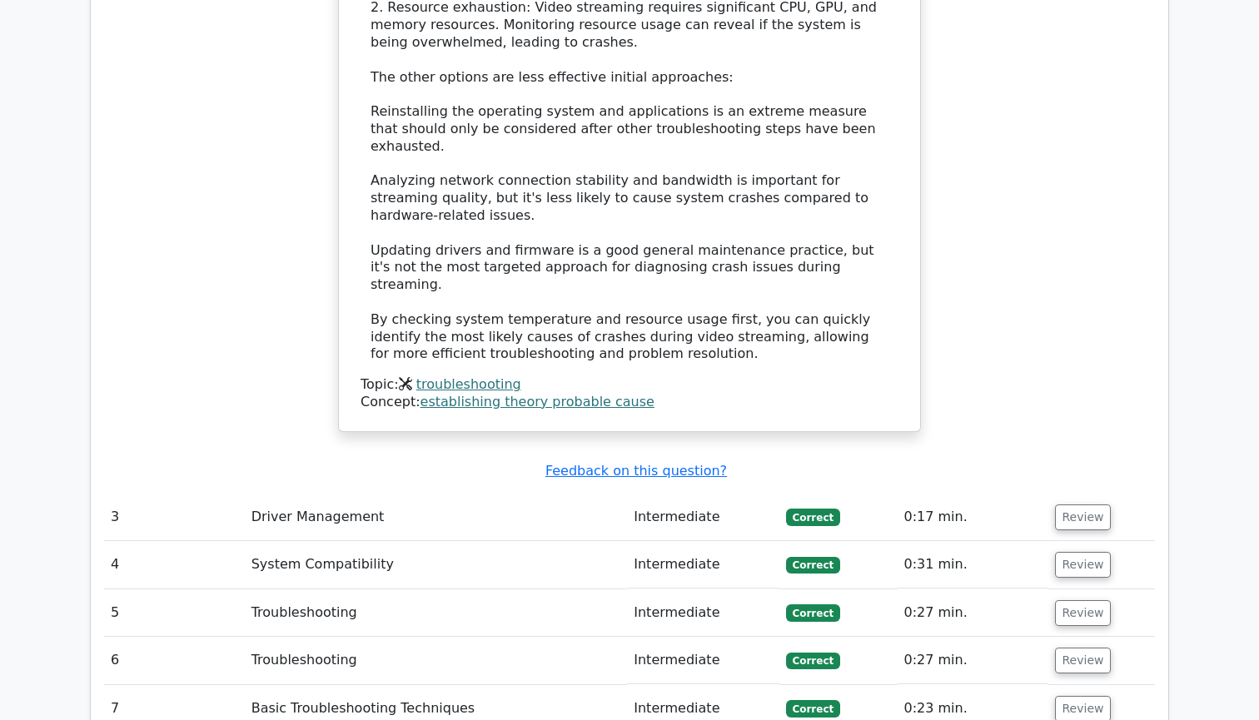
scroll to position [3023, 0]
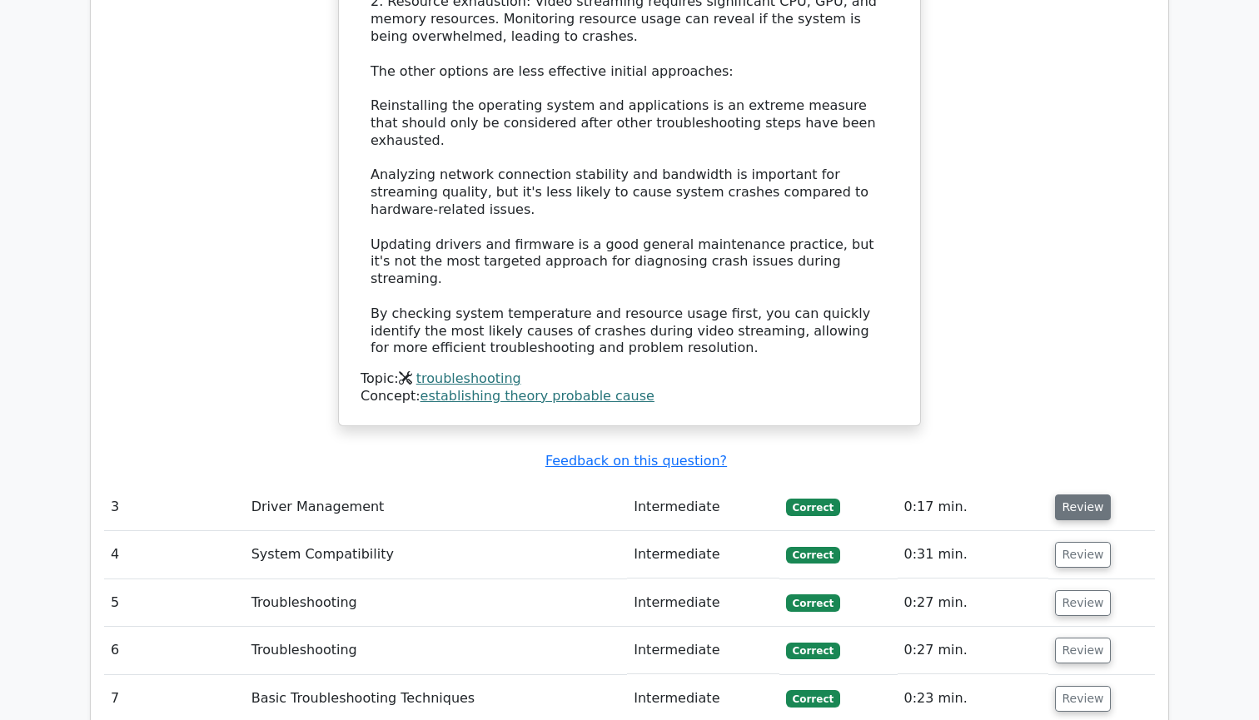
click at [1077, 495] on button "Review" at bounding box center [1083, 508] width 57 height 26
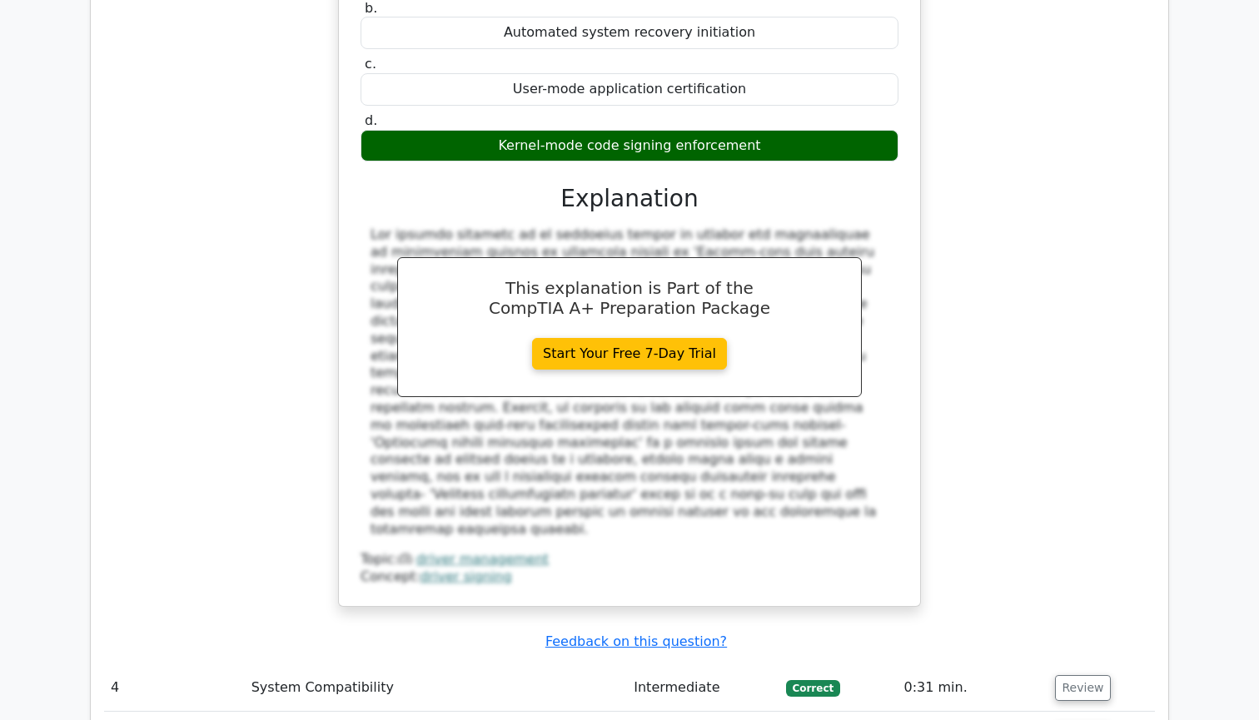
scroll to position [3740, 0]
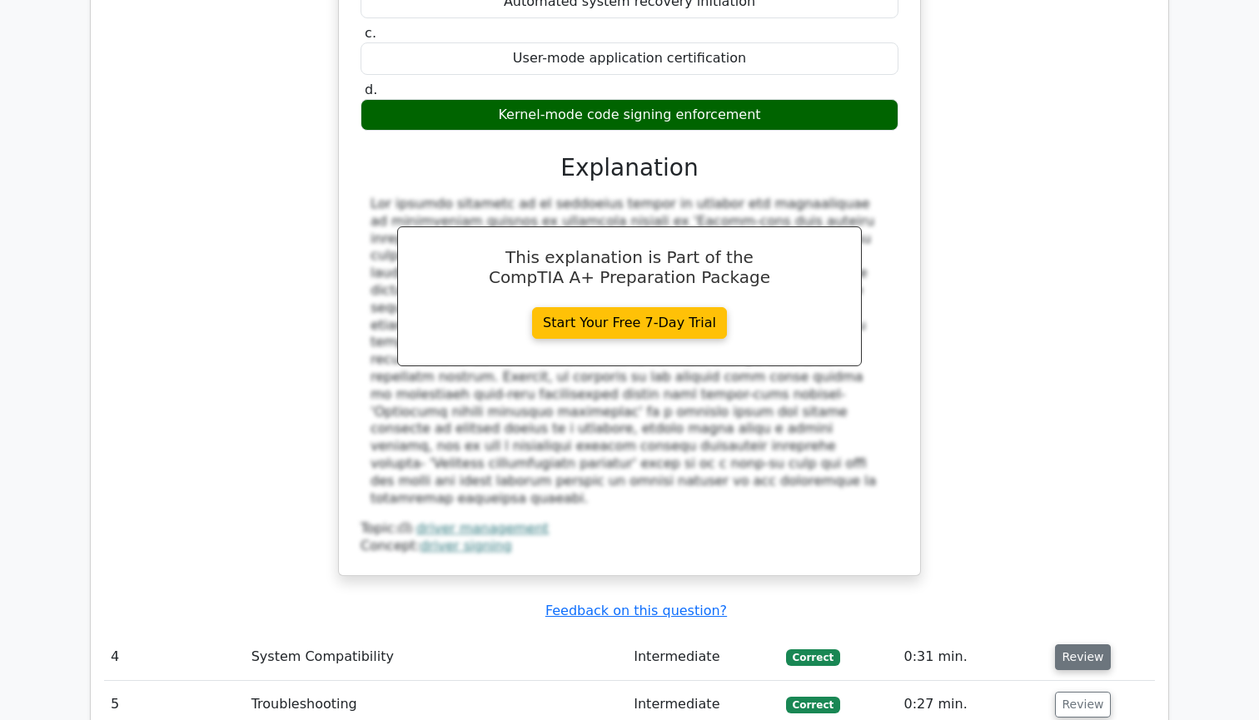
click at [1064, 645] on button "Review" at bounding box center [1083, 658] width 57 height 26
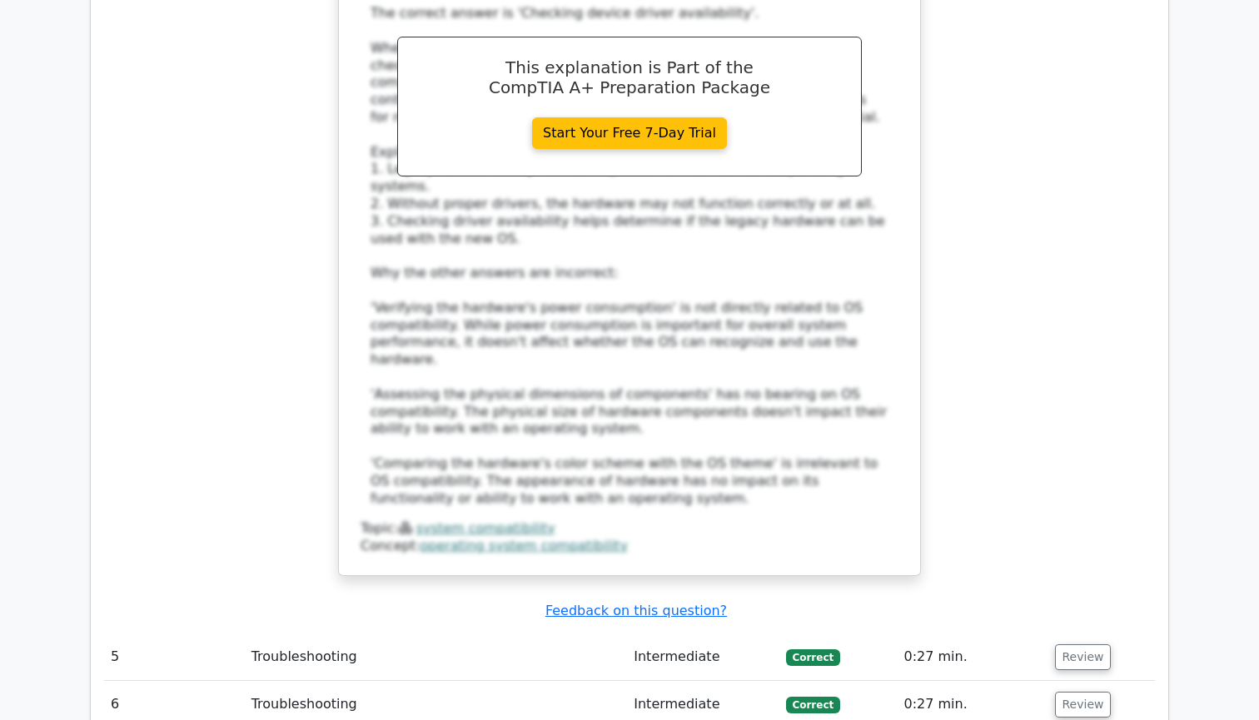
scroll to position [4814, 0]
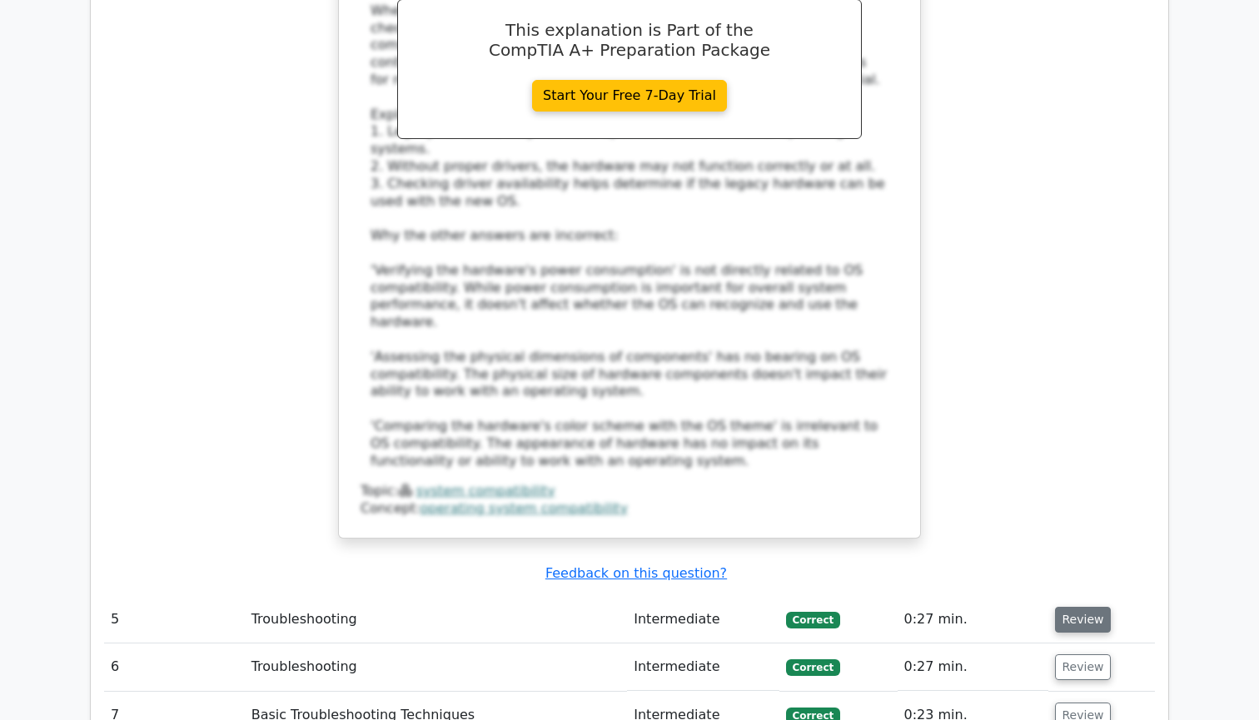
click at [1069, 607] on button "Review" at bounding box center [1083, 620] width 57 height 26
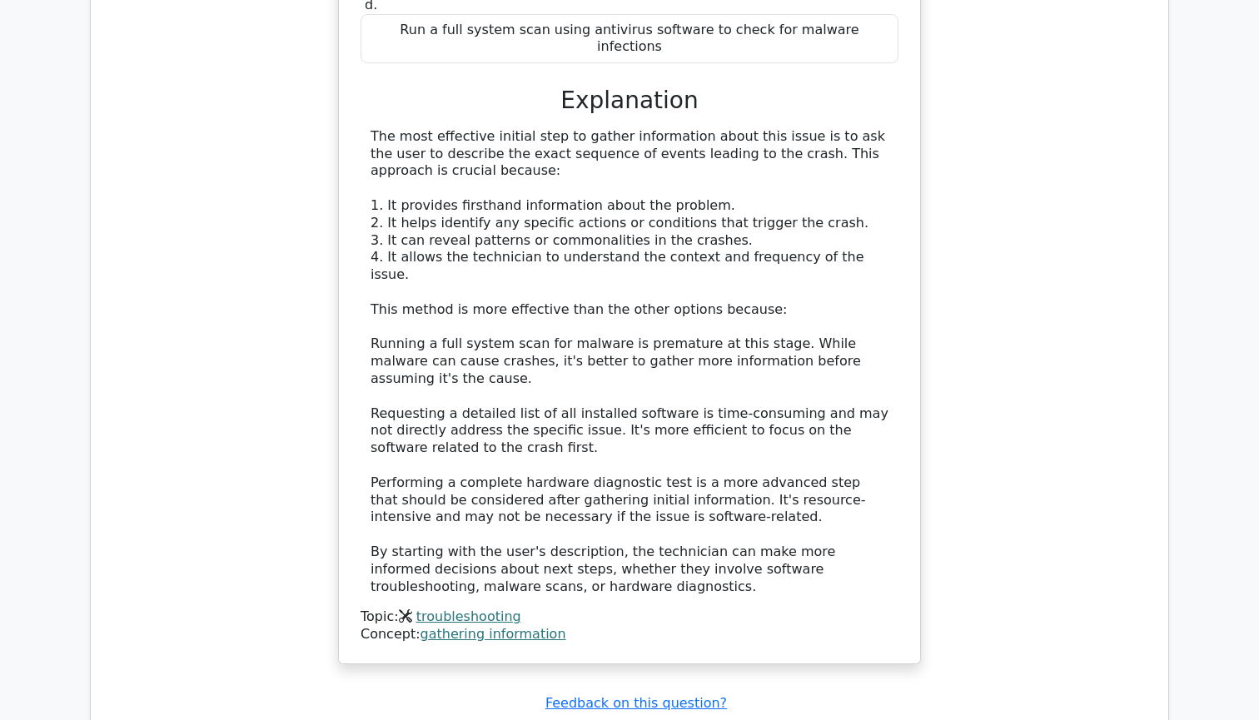
scroll to position [5797, 0]
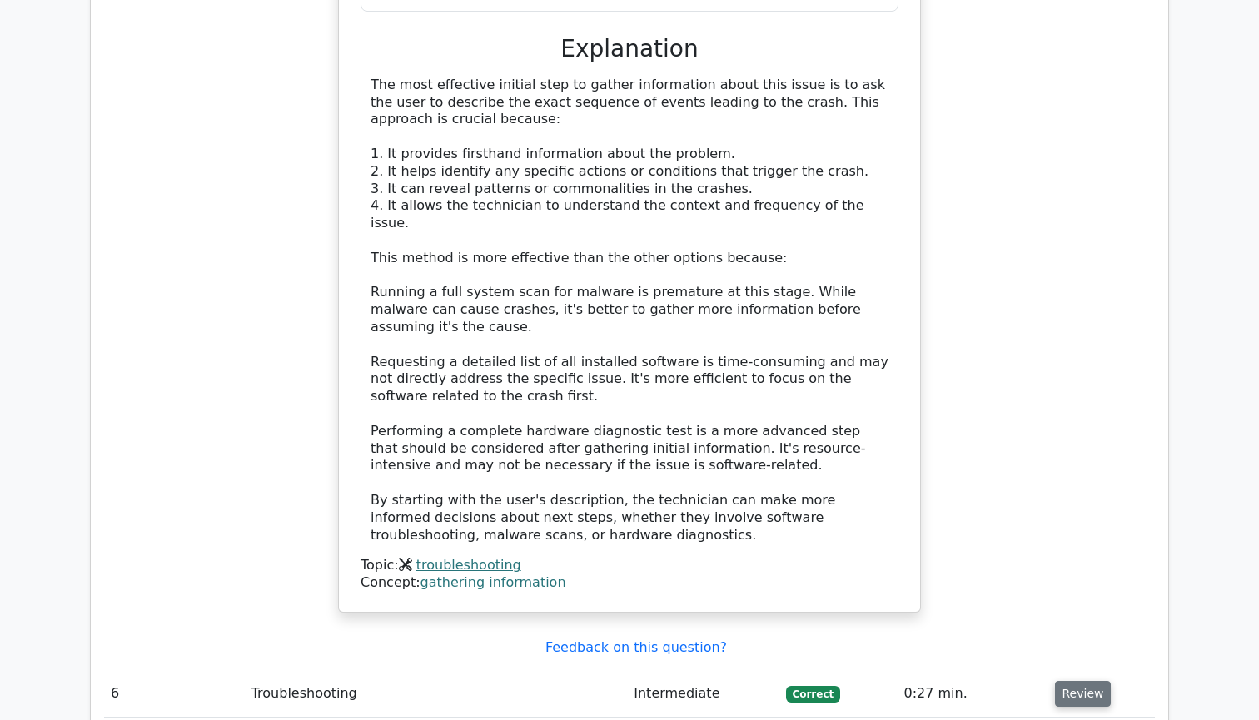
click at [1060, 681] on button "Review" at bounding box center [1083, 694] width 57 height 26
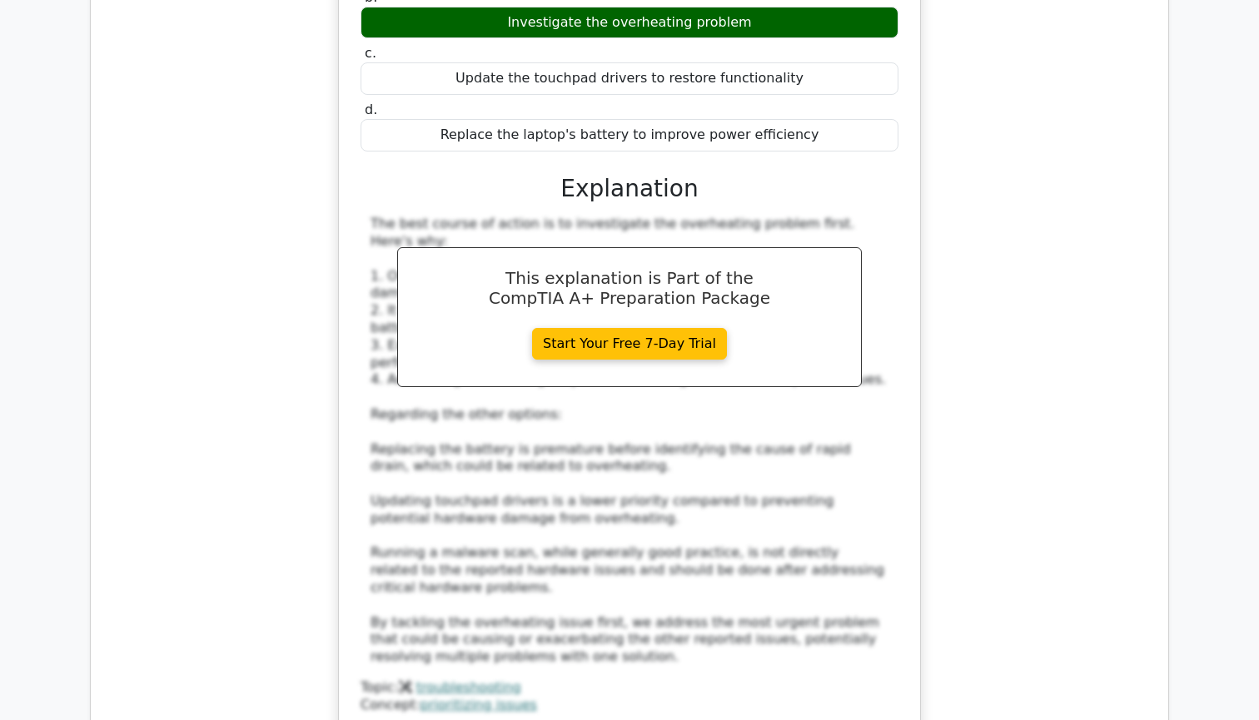
scroll to position [6680, 0]
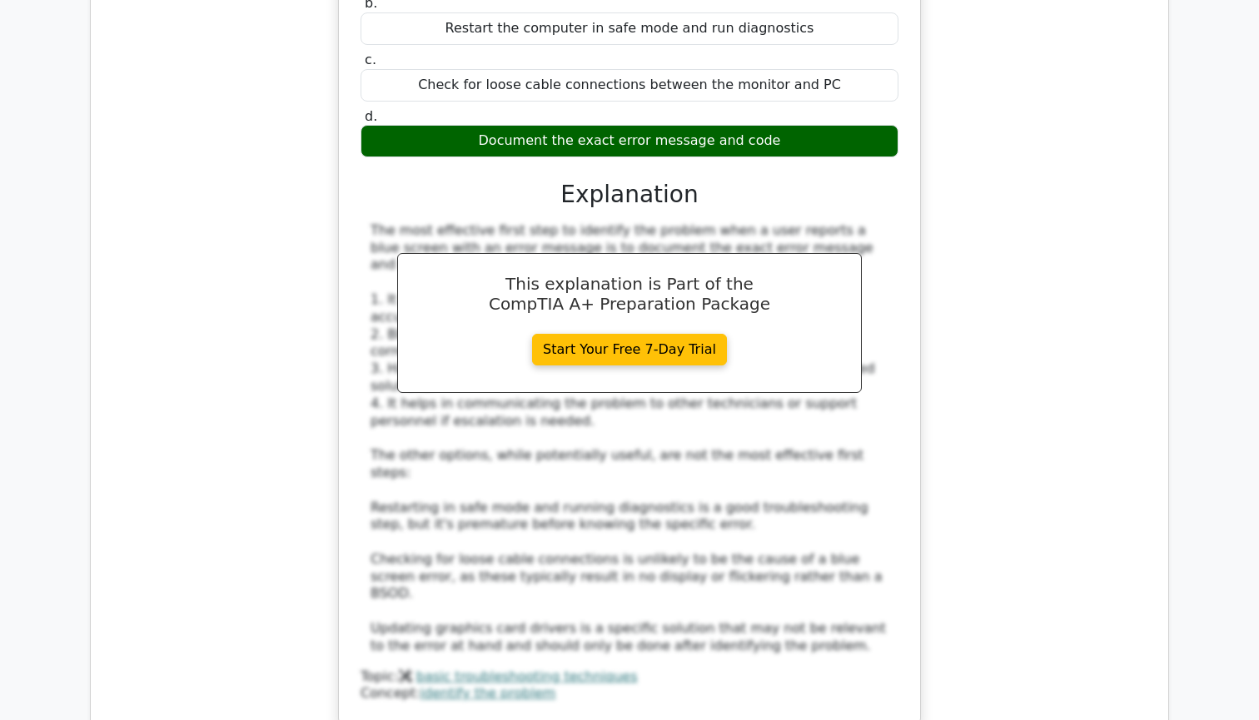
scroll to position [7681, 0]
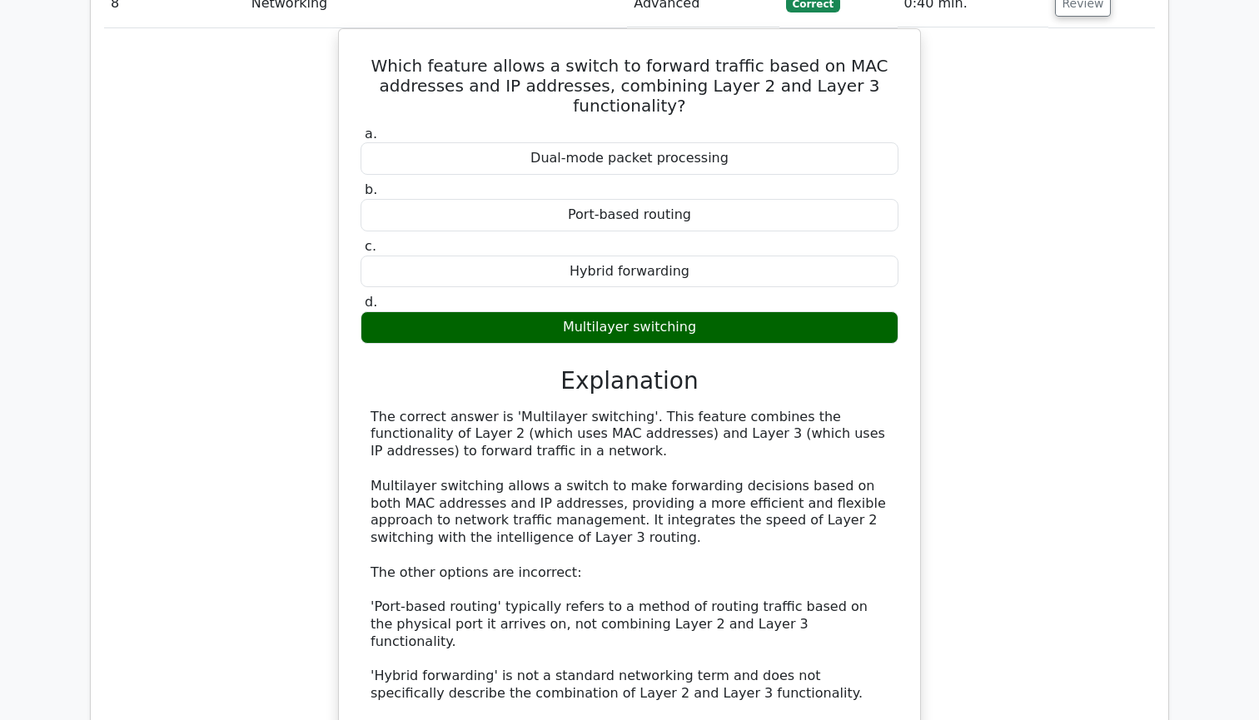
scroll to position [8489, 0]
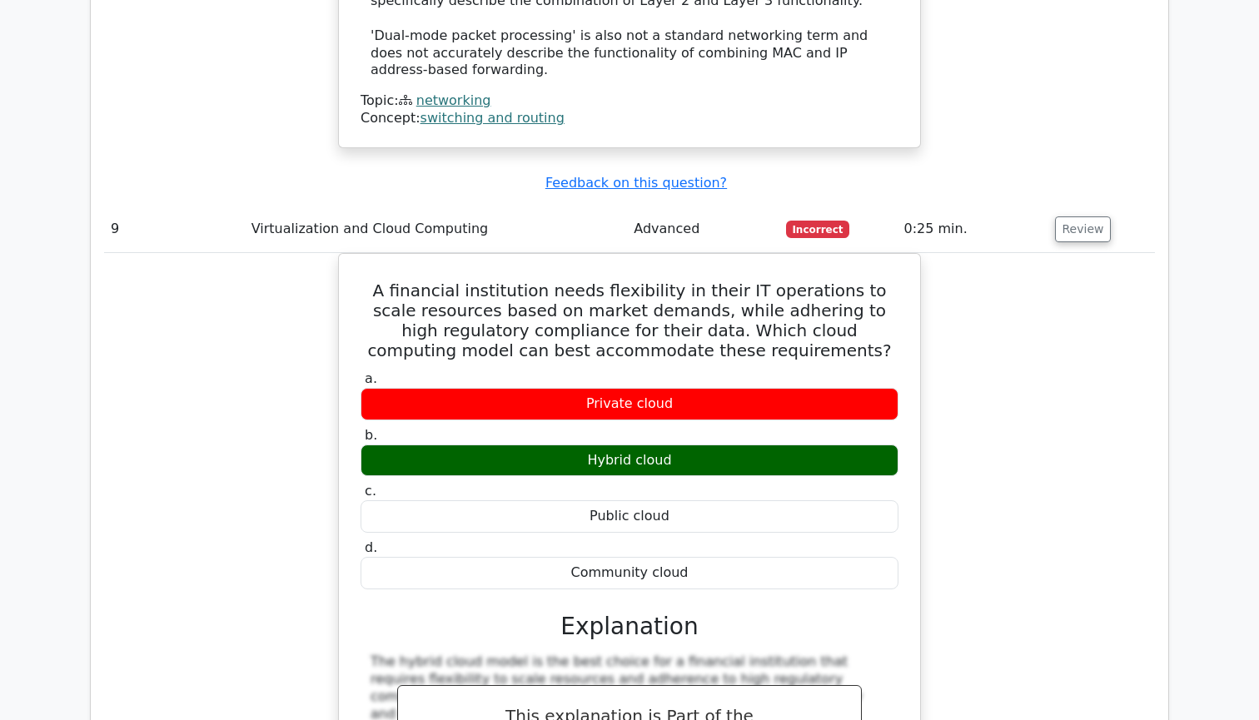
scroll to position [9186, 0]
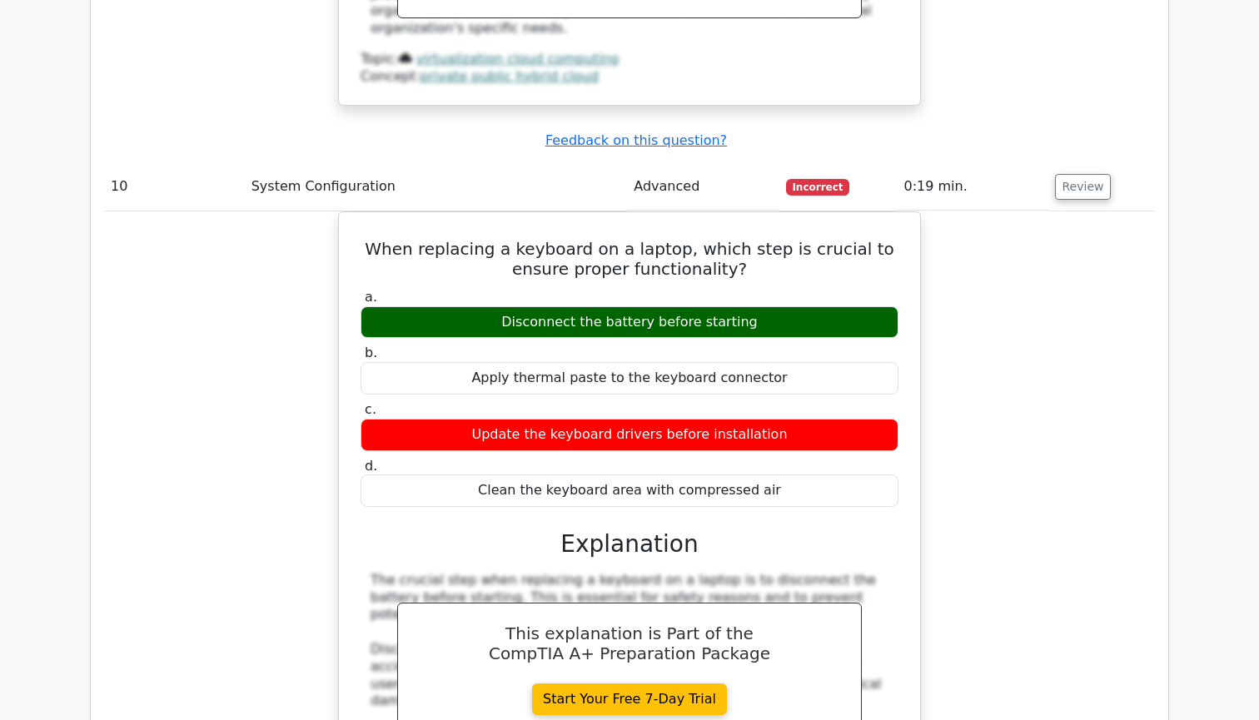
scroll to position [10228, 0]
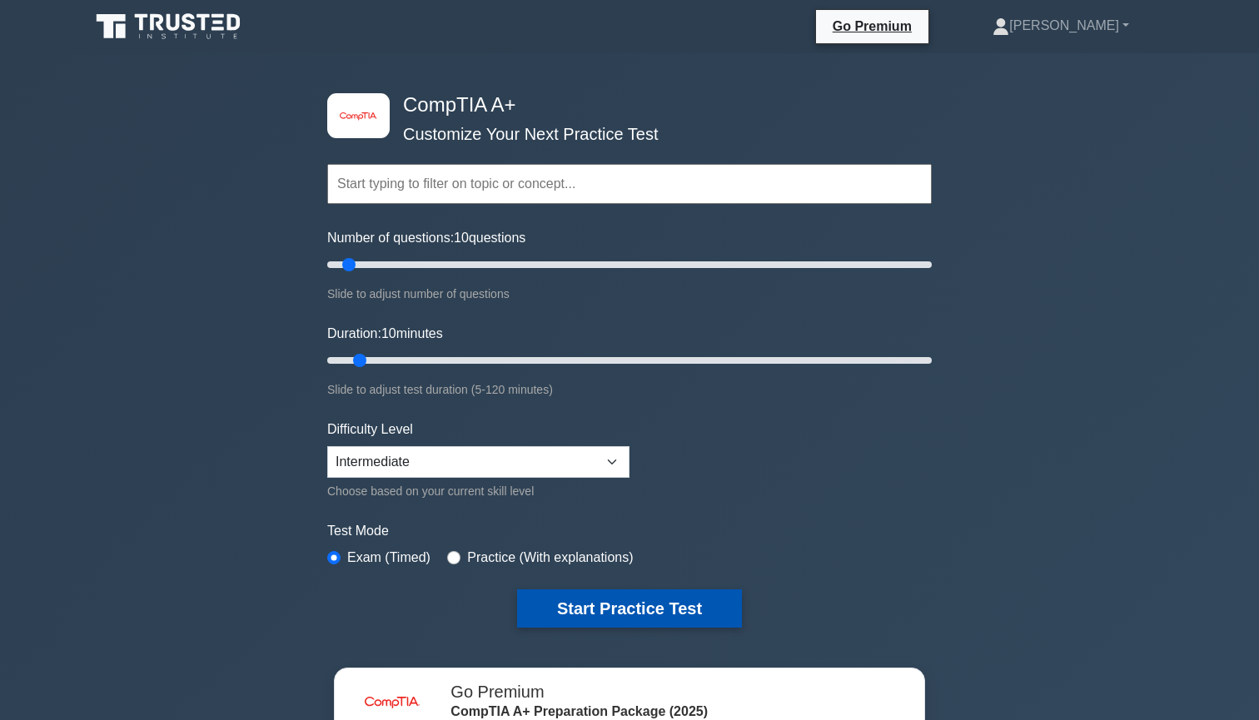
click at [567, 597] on button "Start Practice Test" at bounding box center [629, 609] width 225 height 38
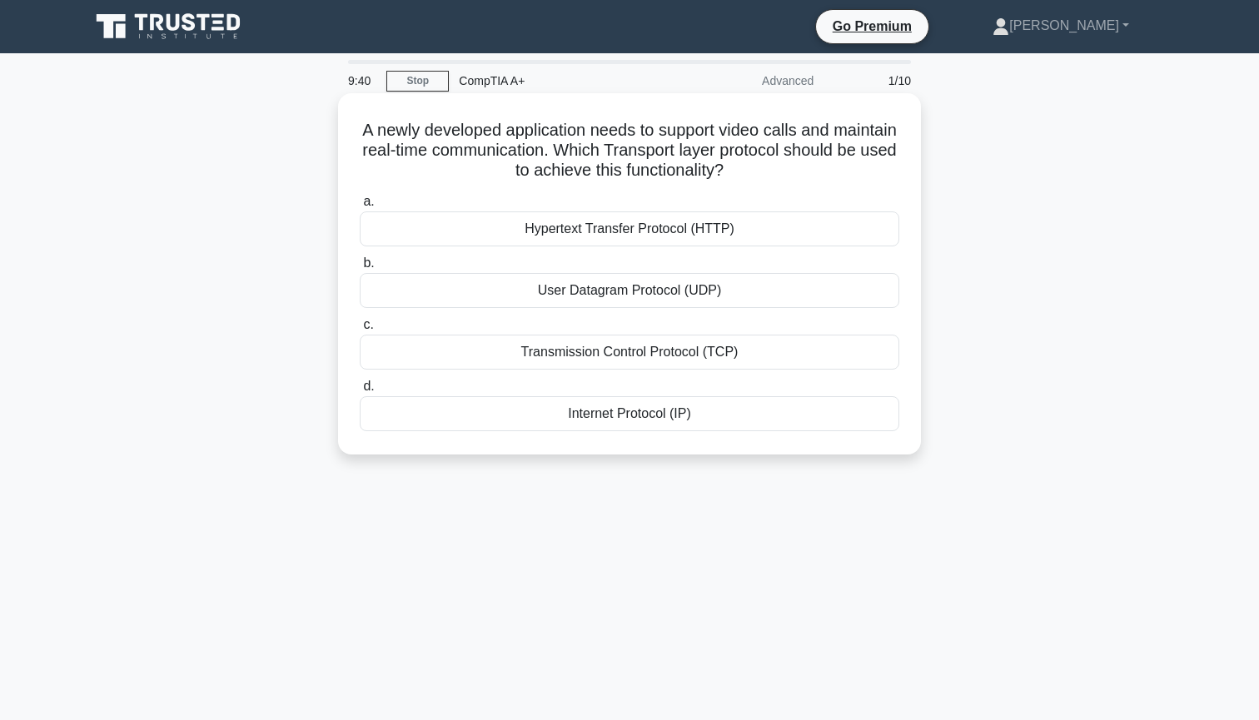
click at [579, 233] on div "Hypertext Transfer Protocol (HTTP)" at bounding box center [630, 229] width 540 height 35
click at [360, 207] on input "a. Hypertext Transfer Protocol (HTTP)" at bounding box center [360, 202] width 0 height 11
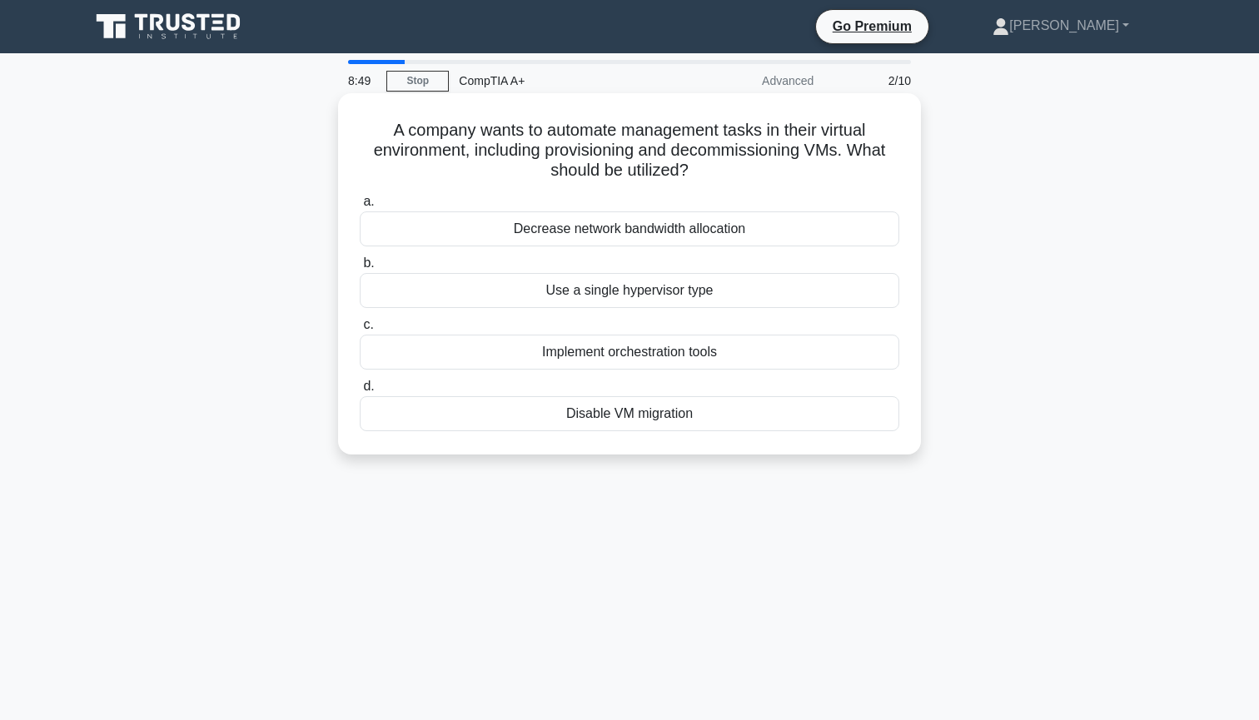
click at [633, 223] on div "Decrease network bandwidth allocation" at bounding box center [630, 229] width 540 height 35
click at [360, 207] on input "a. Decrease network bandwidth allocation" at bounding box center [360, 202] width 0 height 11
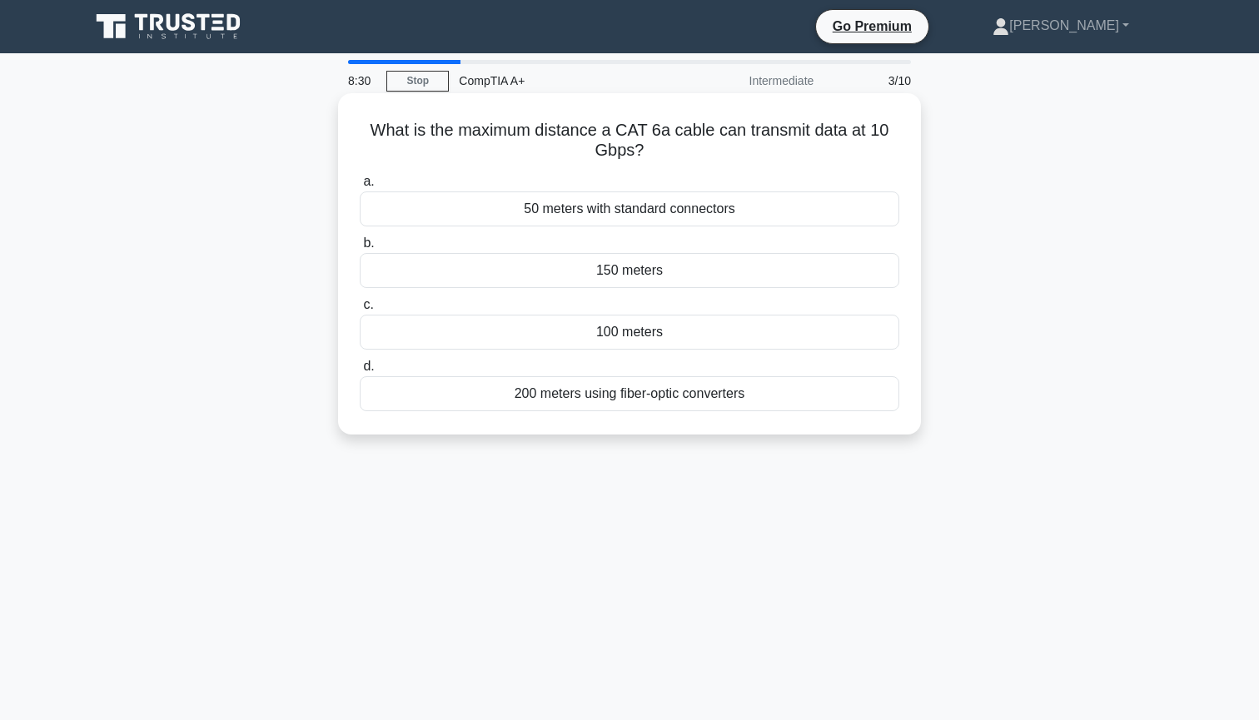
click at [637, 398] on div "200 meters using fiber-optic converters" at bounding box center [630, 393] width 540 height 35
click at [360, 372] on input "d. 200 meters using fiber-optic converters" at bounding box center [360, 366] width 0 height 11
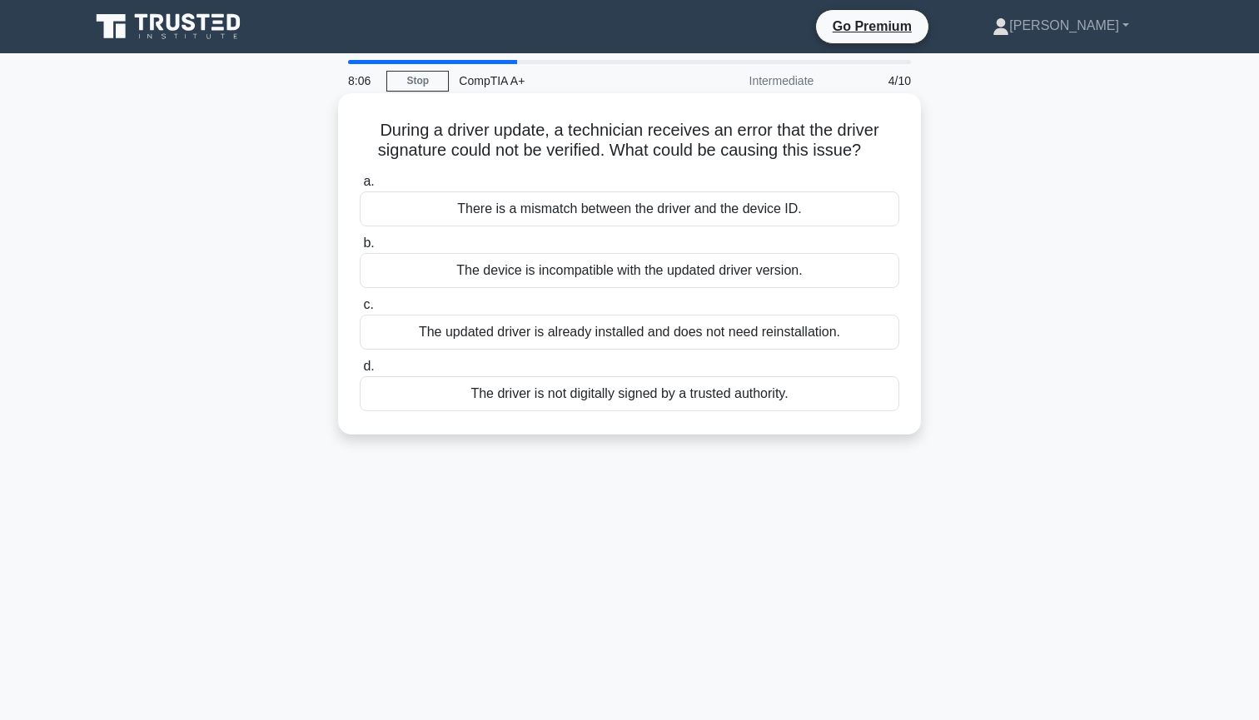
click at [601, 405] on div "The driver is not digitally signed by a trusted authority." at bounding box center [630, 393] width 540 height 35
click at [360, 372] on input "d. The driver is not digitally signed by a trusted authority." at bounding box center [360, 366] width 0 height 11
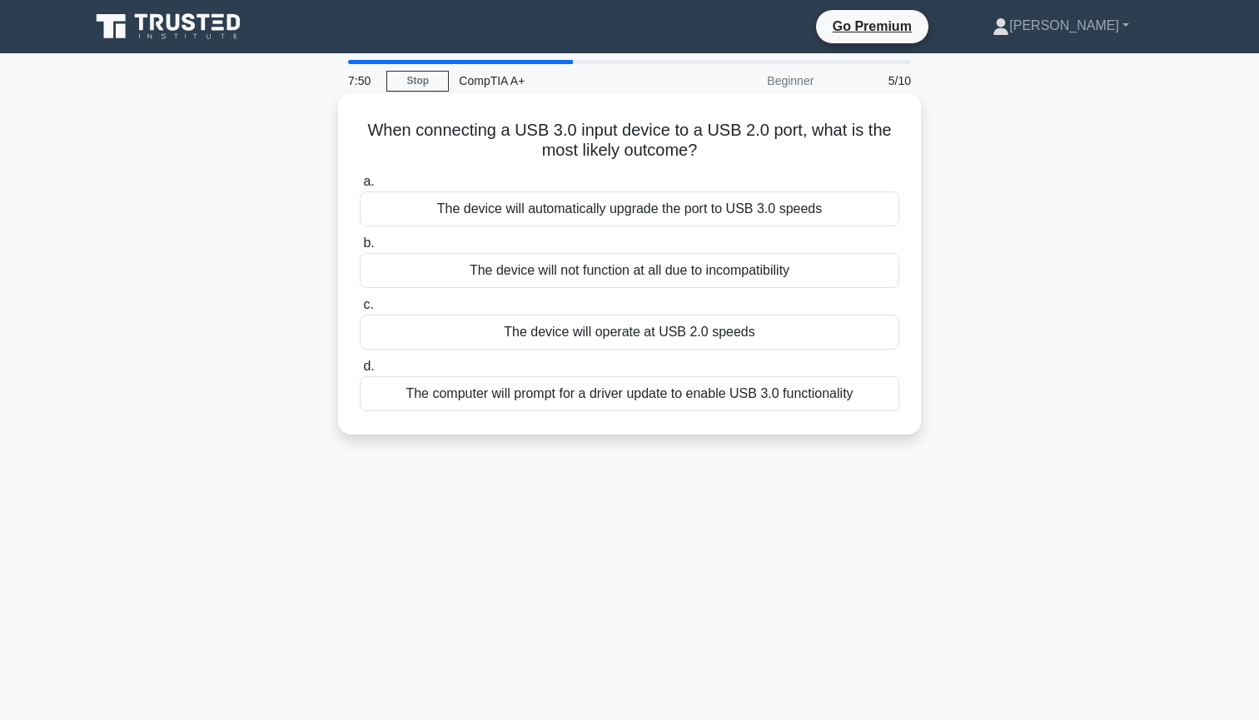
click at [607, 328] on div "The device will operate at USB 2.0 speeds" at bounding box center [630, 332] width 540 height 35
click at [360, 311] on input "c. The device will operate at USB 2.0 speeds" at bounding box center [360, 305] width 0 height 11
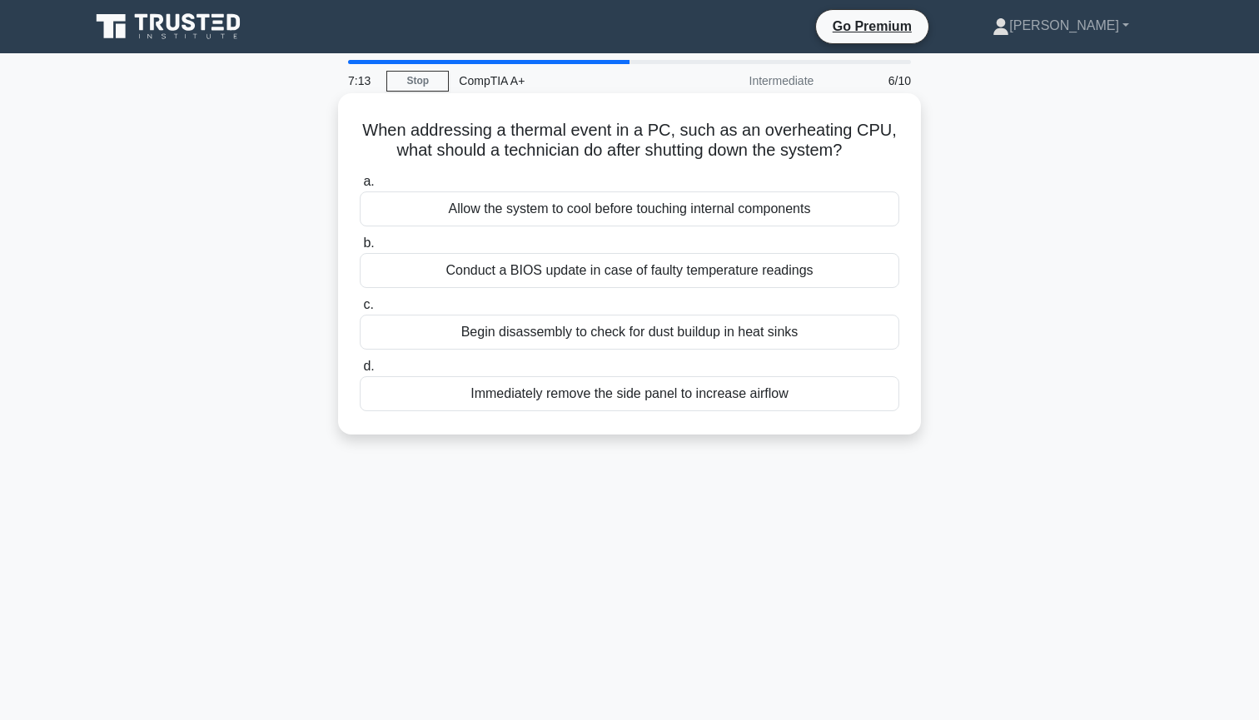
click at [676, 223] on div "Allow the system to cool before touching internal components" at bounding box center [630, 209] width 540 height 35
click at [360, 187] on input "a. Allow the system to cool before touching internal components" at bounding box center [360, 182] width 0 height 11
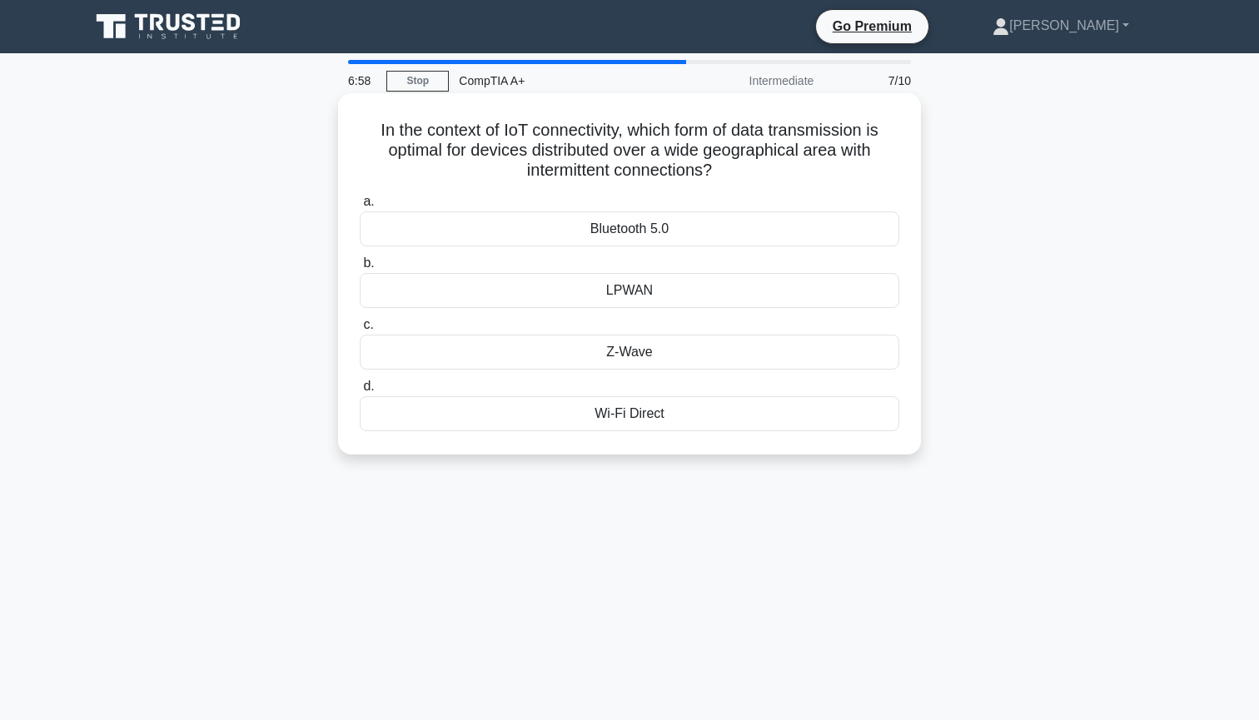
click at [638, 302] on div "LPWAN" at bounding box center [630, 290] width 540 height 35
click at [360, 269] on input "b. LPWAN" at bounding box center [360, 263] width 0 height 11
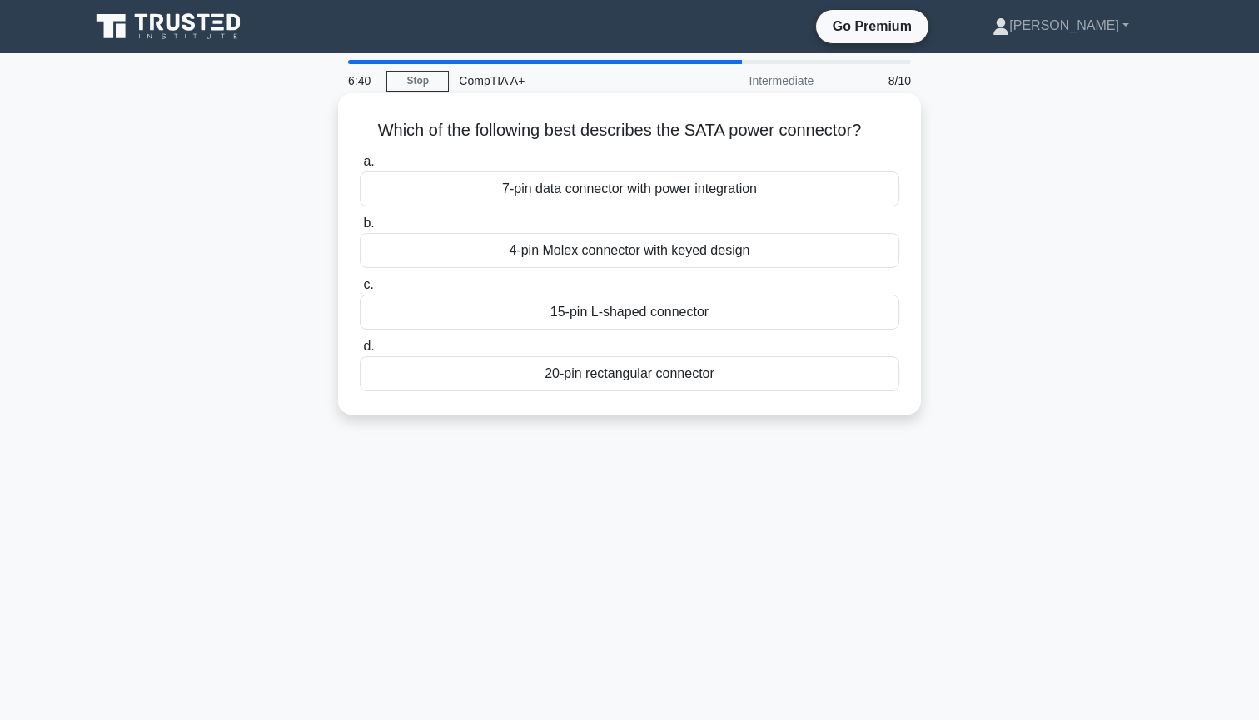
click at [695, 189] on div "7-pin data connector with power integration" at bounding box center [630, 189] width 540 height 35
click at [360, 167] on input "a. 7-pin data connector with power integration" at bounding box center [360, 162] width 0 height 11
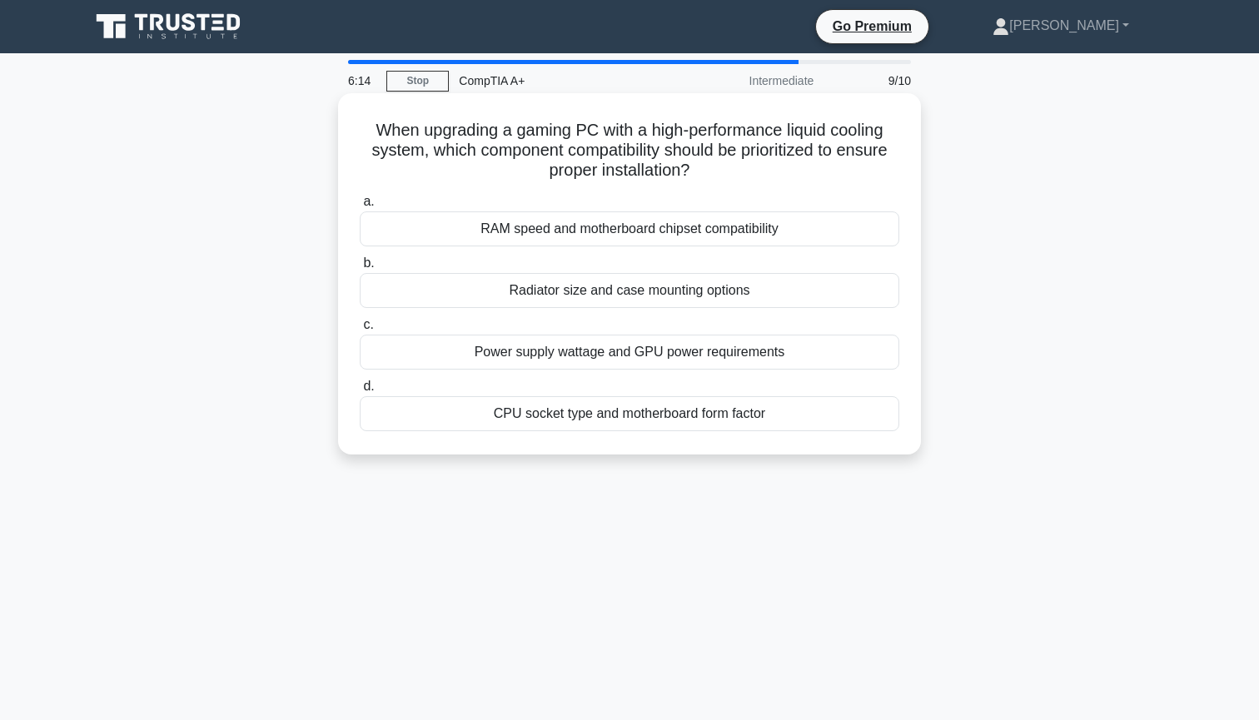
click at [680, 290] on div "Radiator size and case mounting options" at bounding box center [630, 290] width 540 height 35
click at [360, 269] on input "b. Radiator size and case mounting options" at bounding box center [360, 263] width 0 height 11
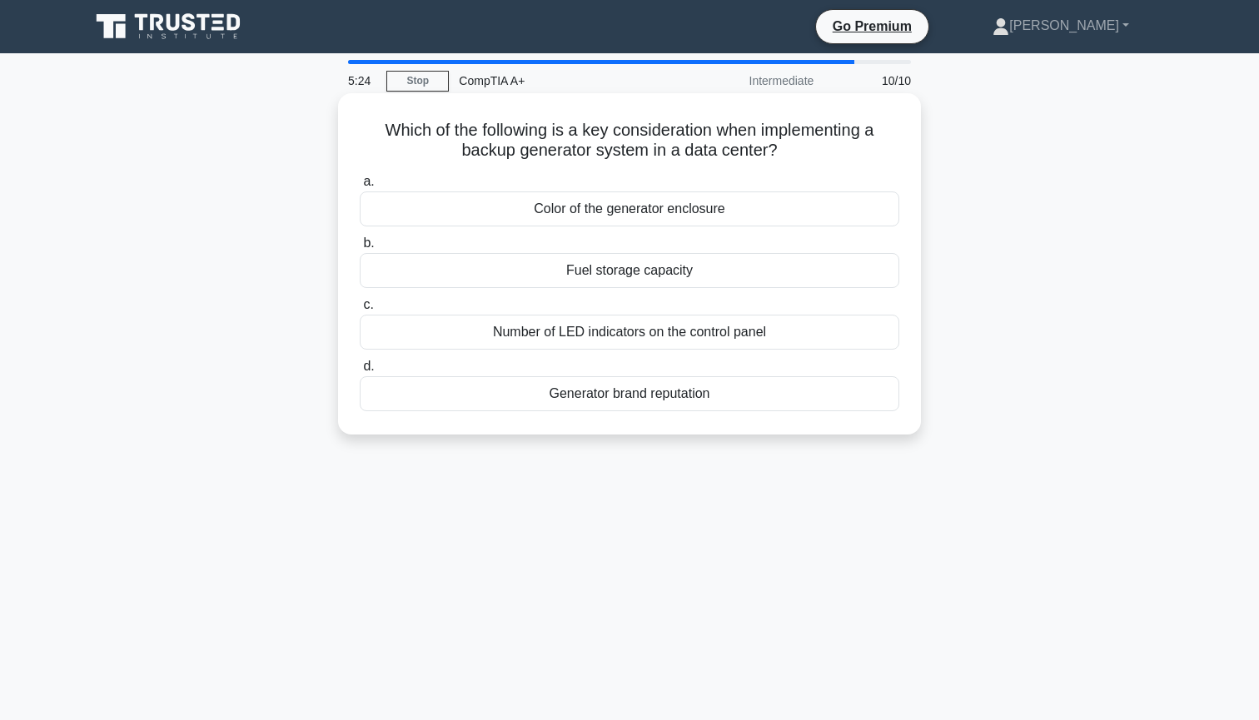
click at [682, 282] on div "Fuel storage capacity" at bounding box center [630, 270] width 540 height 35
click at [360, 249] on input "b. Fuel storage capacity" at bounding box center [360, 243] width 0 height 11
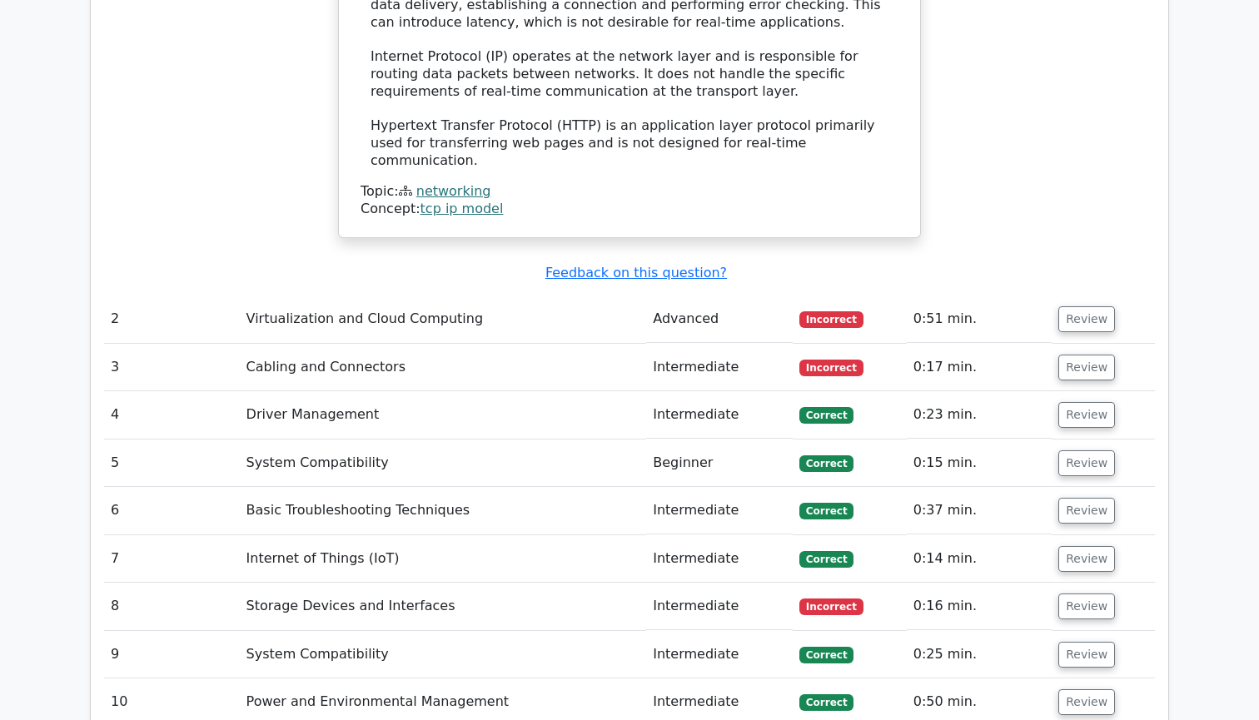
scroll to position [2082, 0]
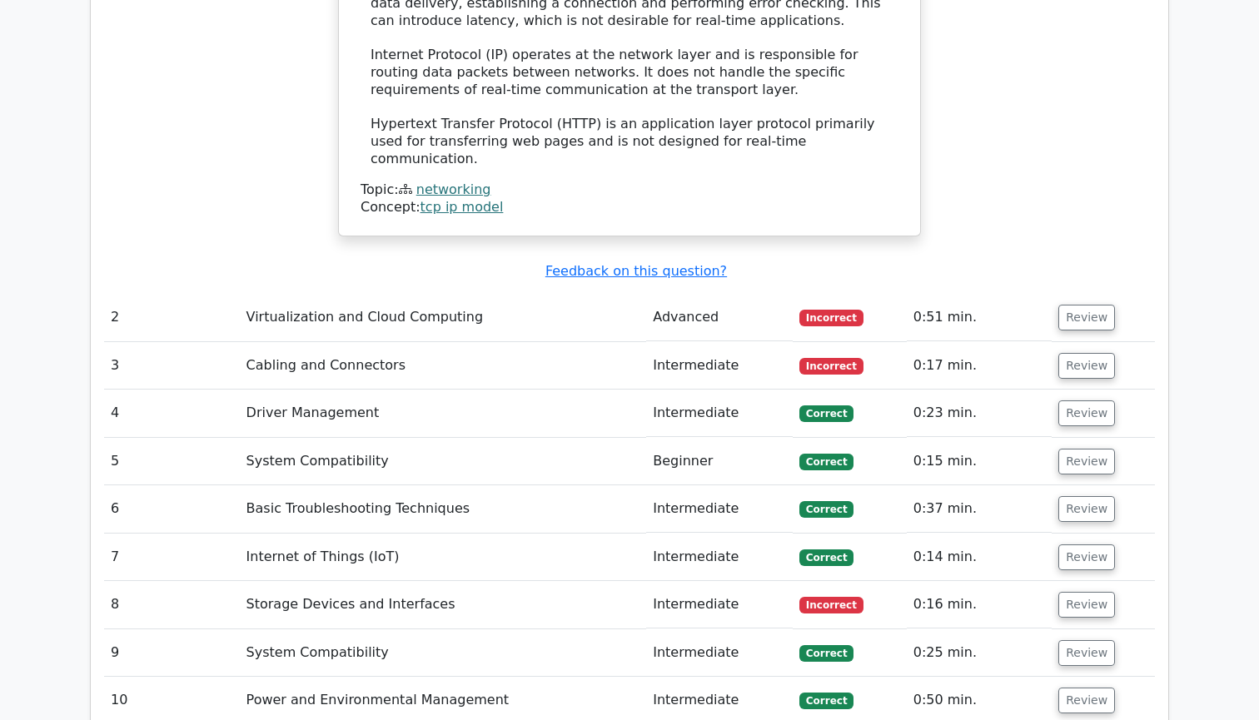
click at [921, 294] on td "0:51 min." at bounding box center [979, 317] width 145 height 47
click at [1068, 305] on button "Review" at bounding box center [1087, 318] width 57 height 26
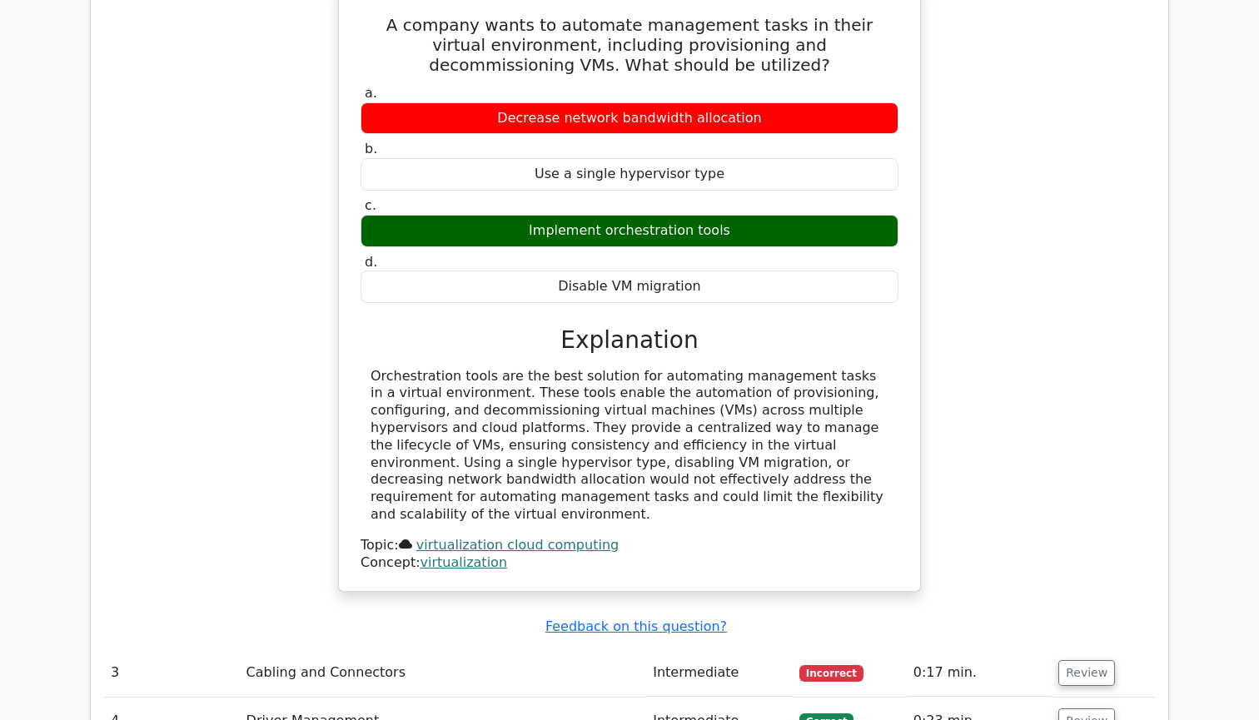
scroll to position [2454, 0]
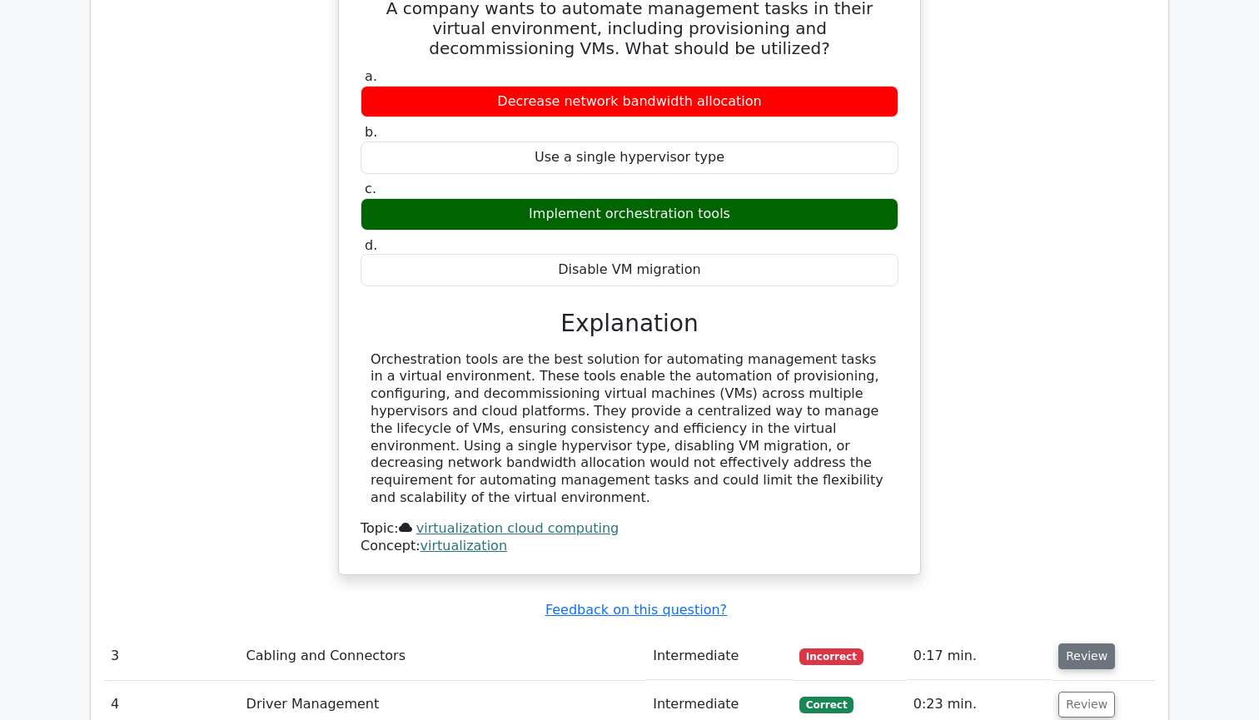
click at [1067, 644] on button "Review" at bounding box center [1087, 657] width 57 height 26
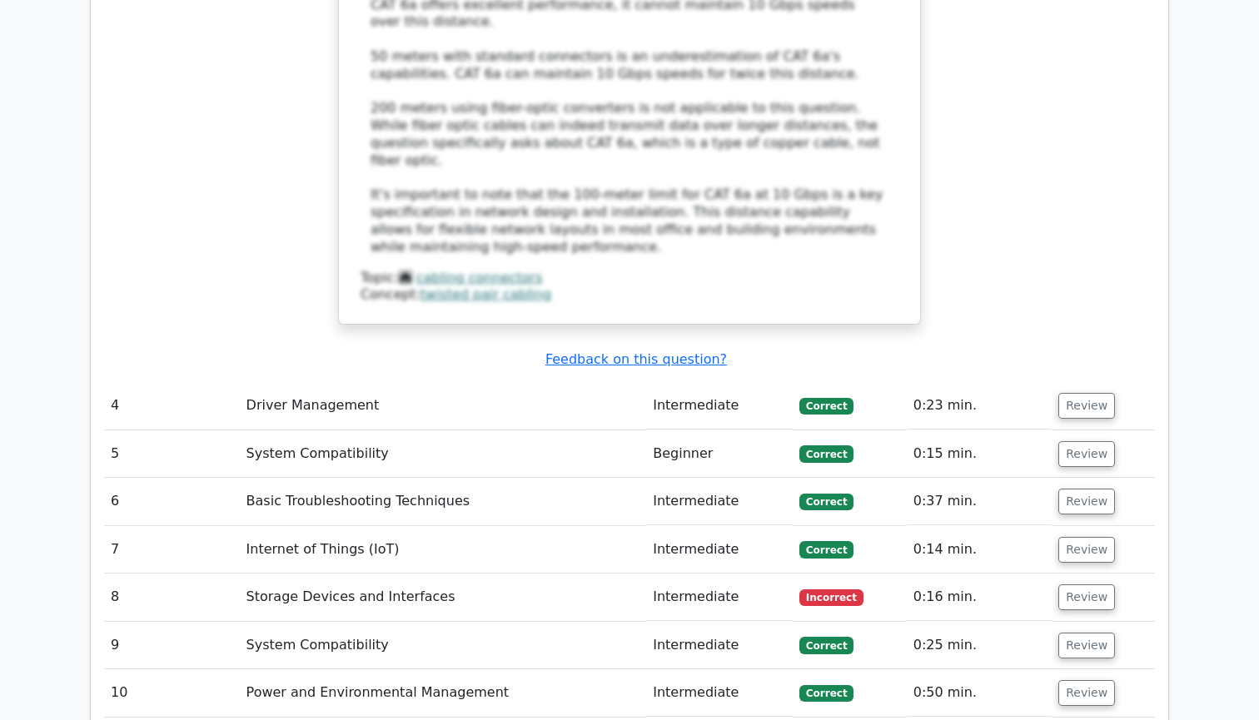
scroll to position [3670, 0]
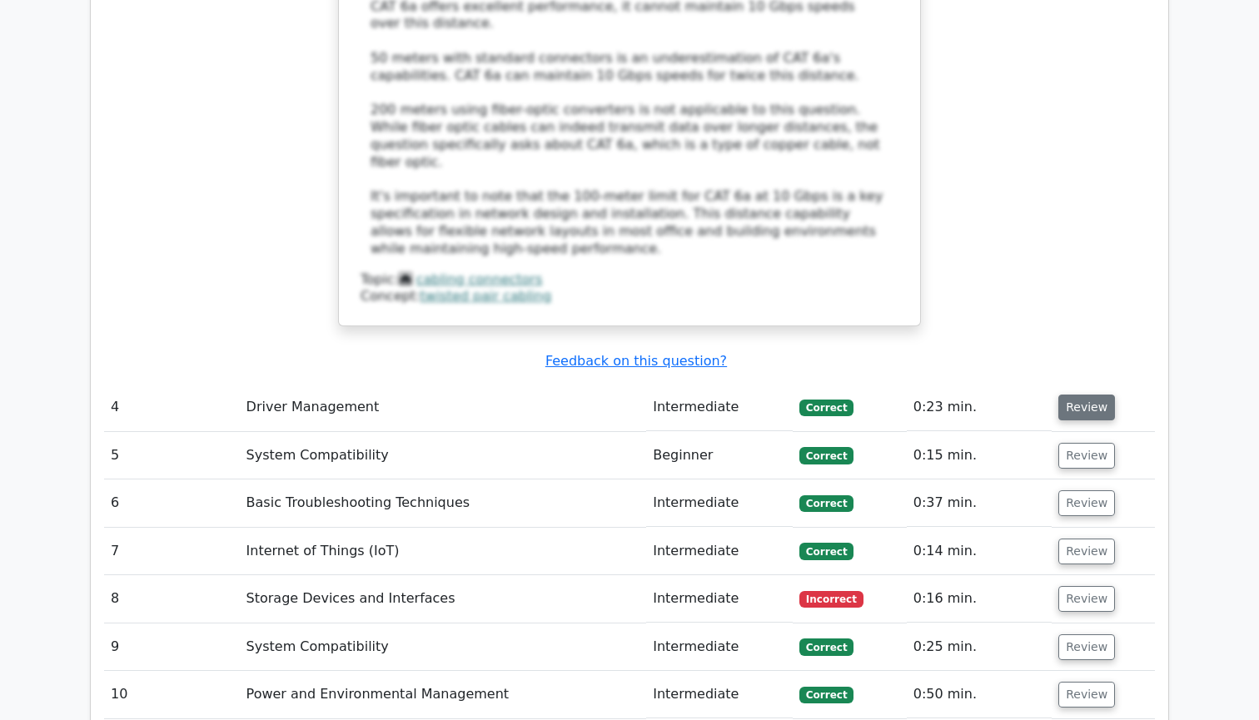
click at [1095, 395] on button "Review" at bounding box center [1087, 408] width 57 height 26
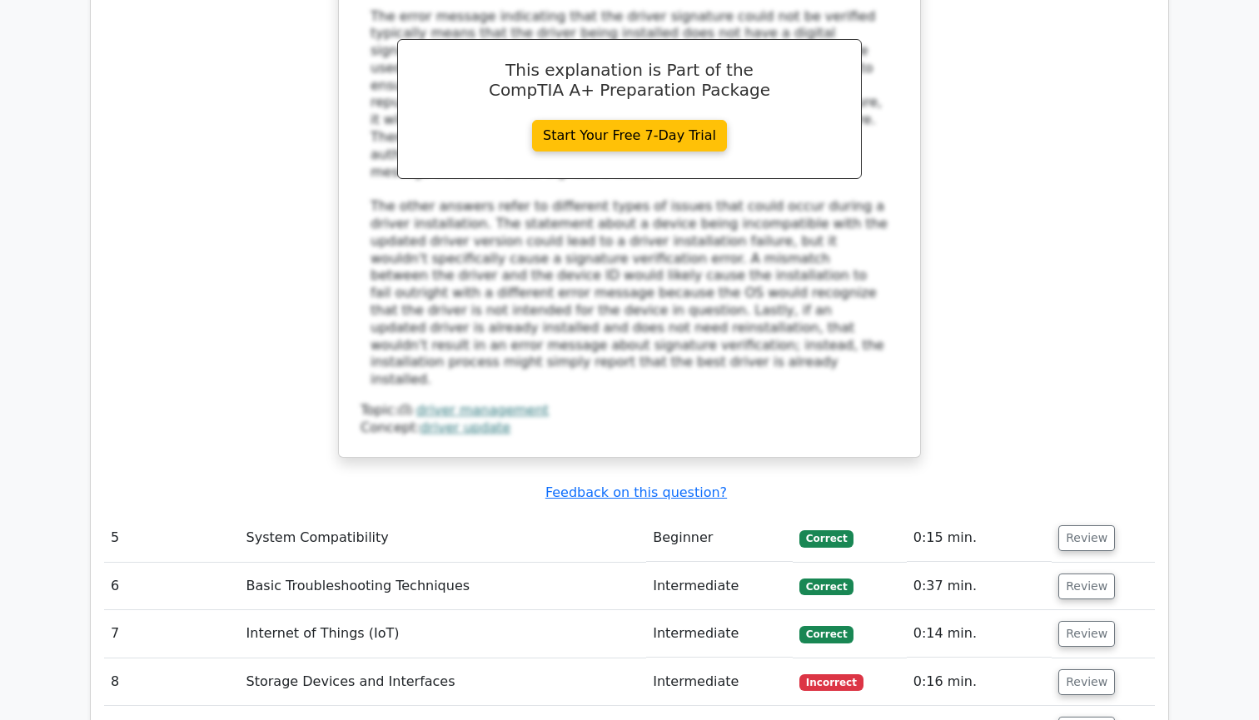
scroll to position [4478, 0]
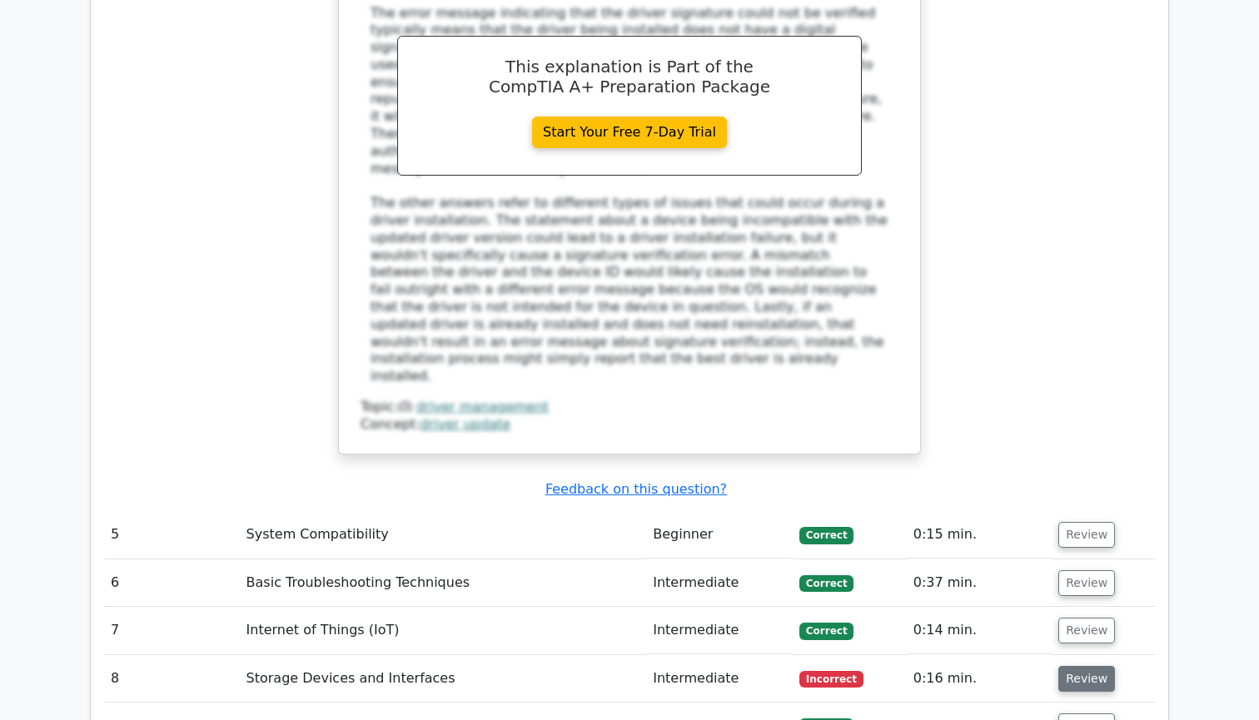
click at [1080, 666] on button "Review" at bounding box center [1087, 679] width 57 height 26
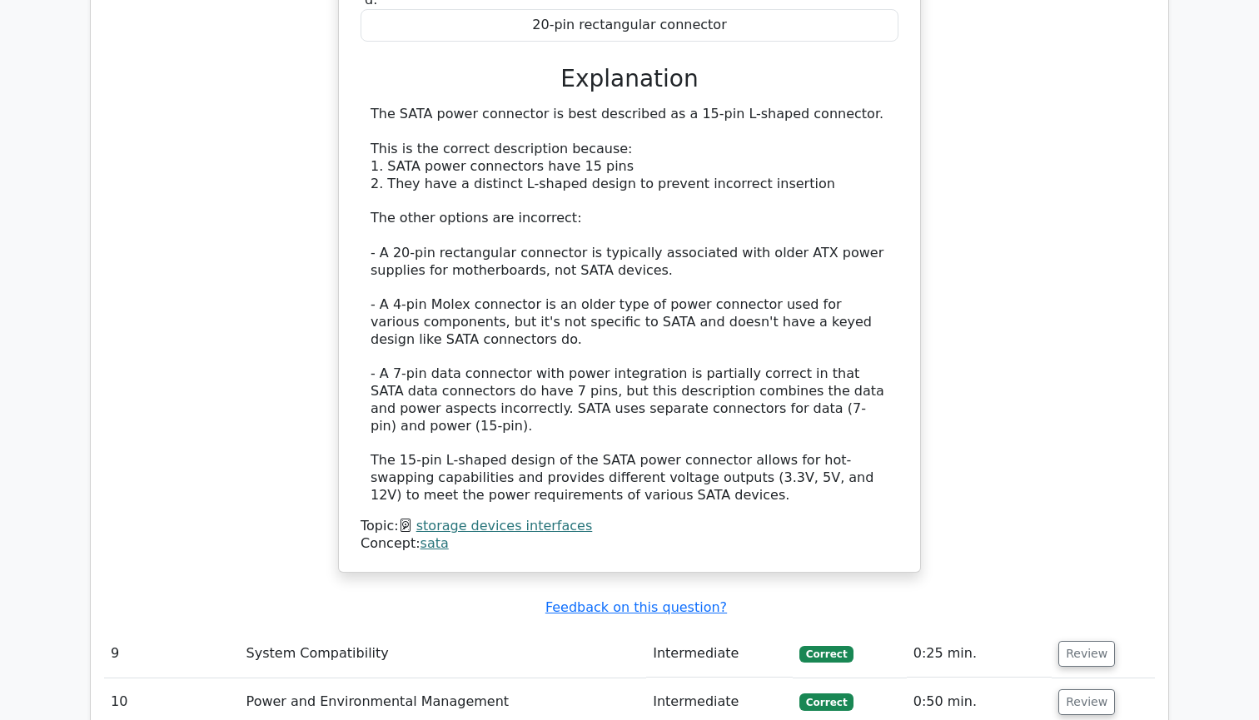
scroll to position [5437, 0]
click at [1074, 640] on button "Review" at bounding box center [1087, 653] width 57 height 26
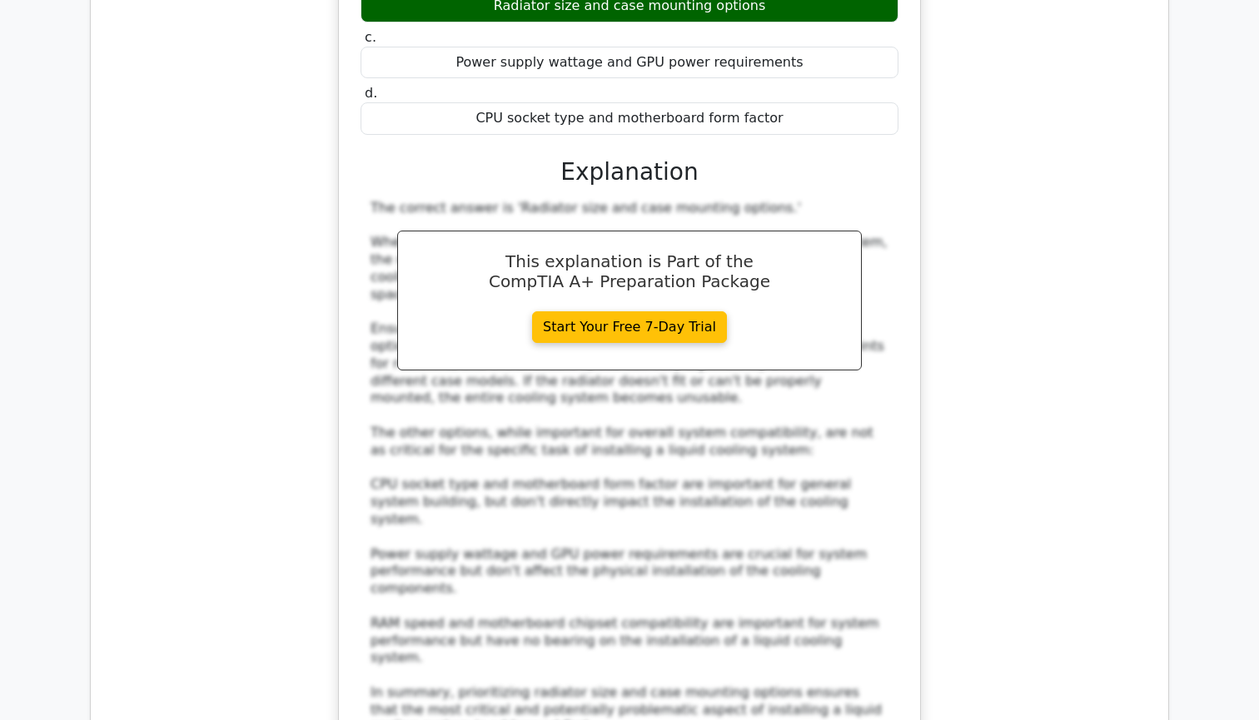
scroll to position [6304, 0]
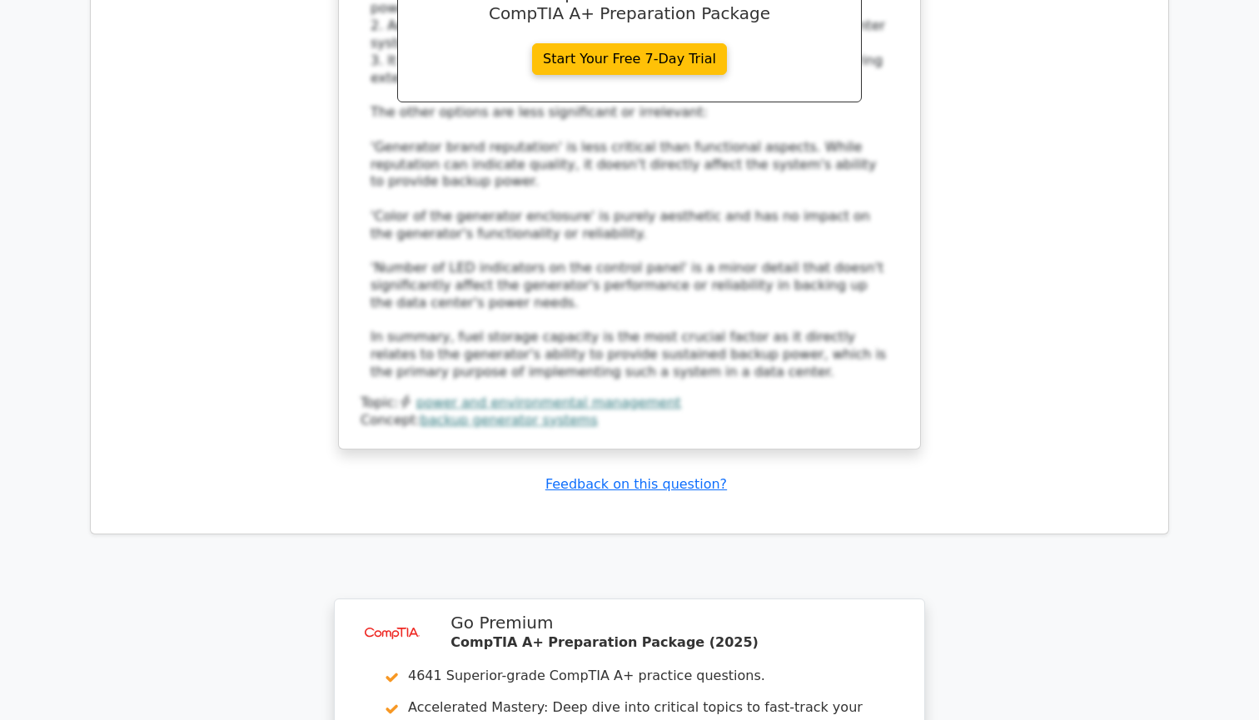
scroll to position [7685, 0]
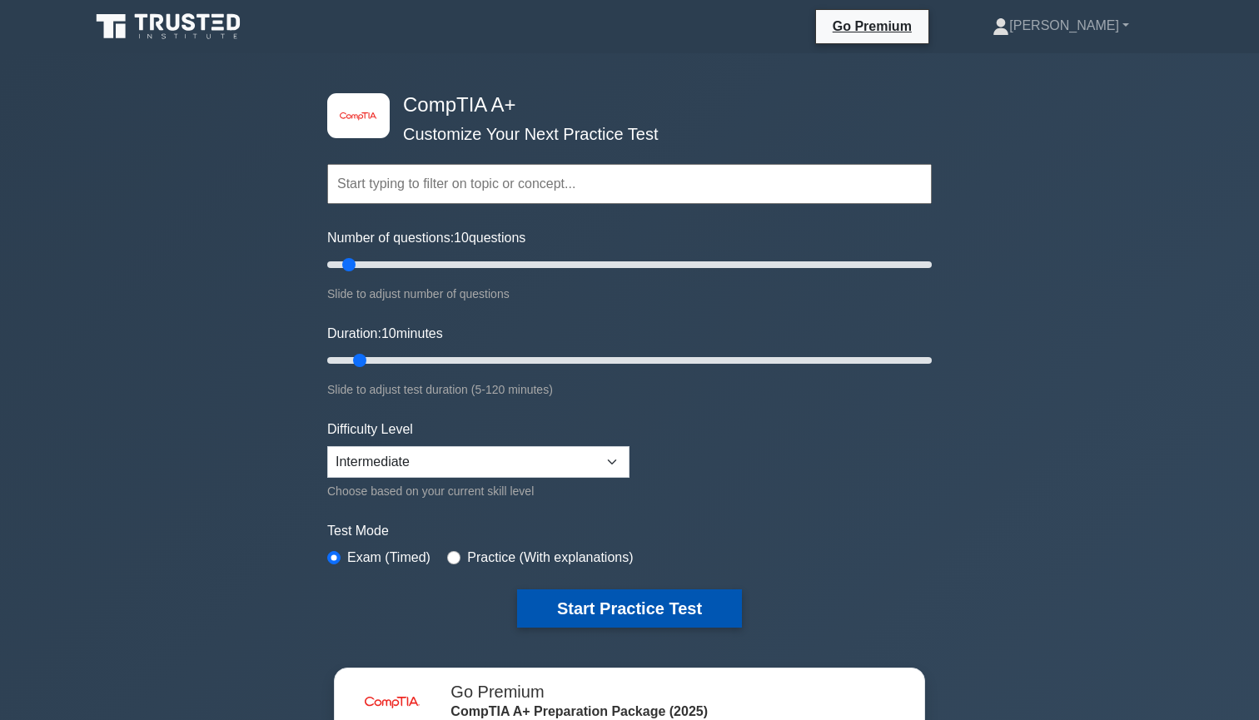
click at [671, 598] on button "Start Practice Test" at bounding box center [629, 609] width 225 height 38
